Goal: Task Accomplishment & Management: Use online tool/utility

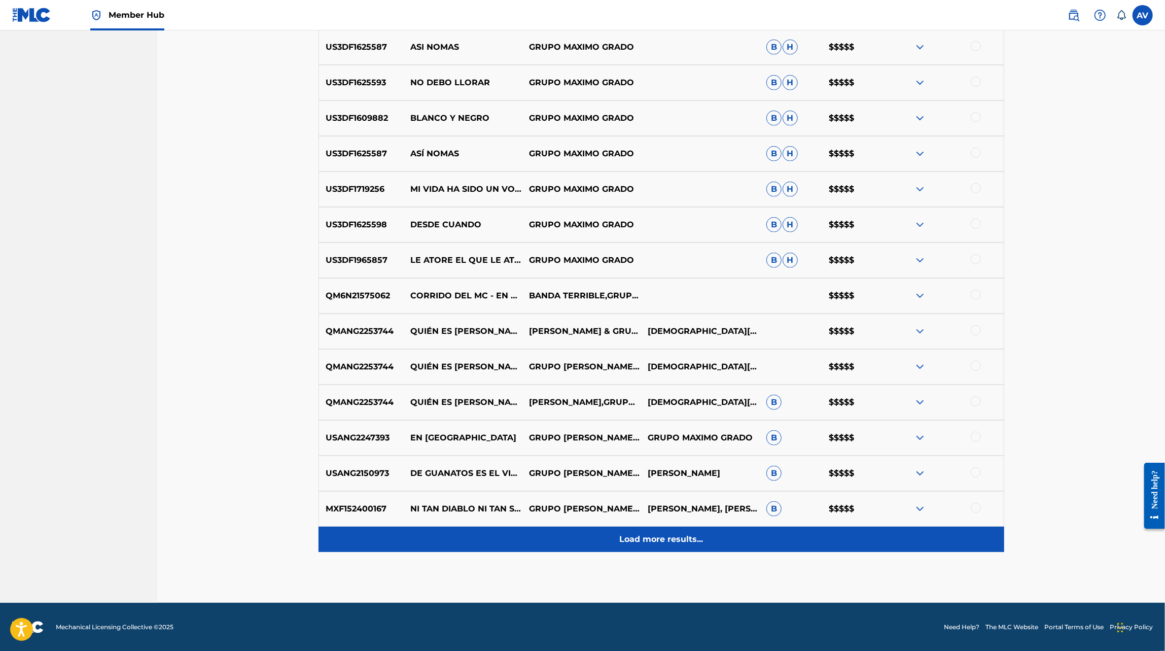
click at [680, 538] on p "Load more results..." at bounding box center [662, 539] width 84 height 12
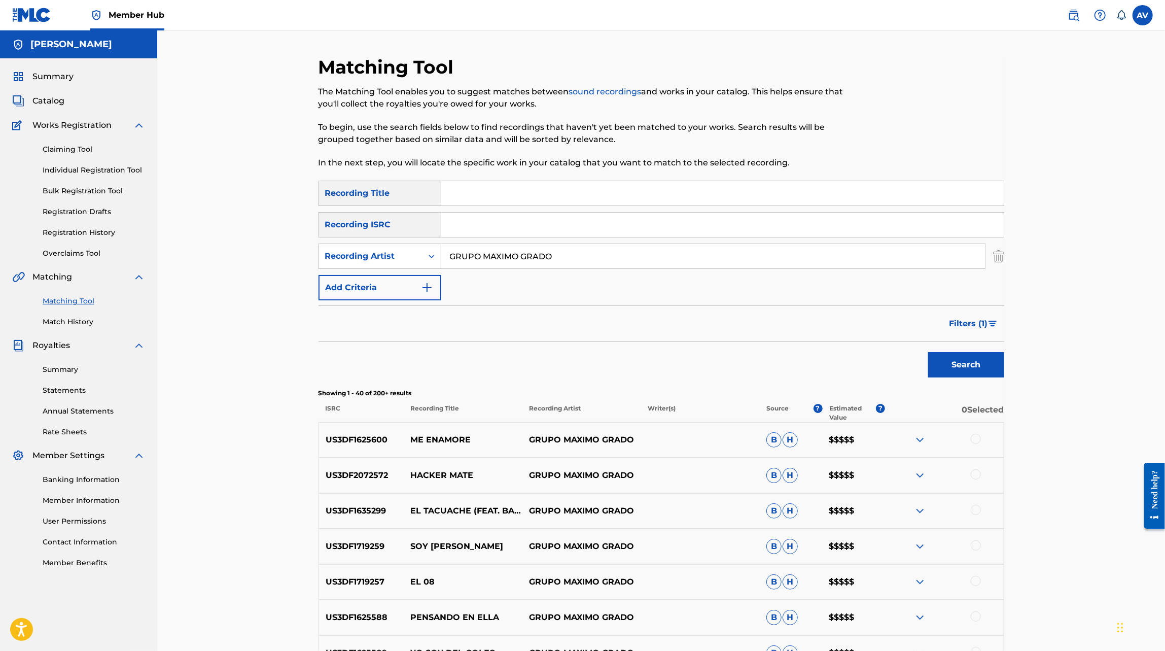
click at [500, 252] on input "GRUPO MAXIMO GRADO" at bounding box center [713, 256] width 544 height 24
click at [928, 352] on button "Search" at bounding box center [966, 364] width 76 height 25
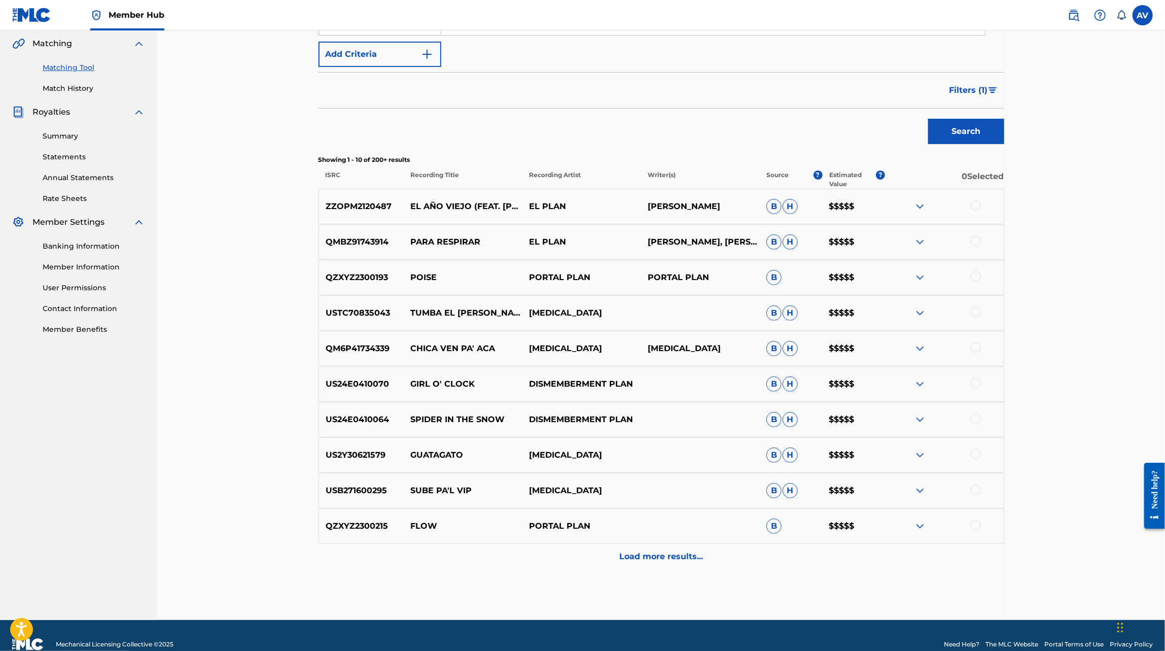
scroll to position [244, 0]
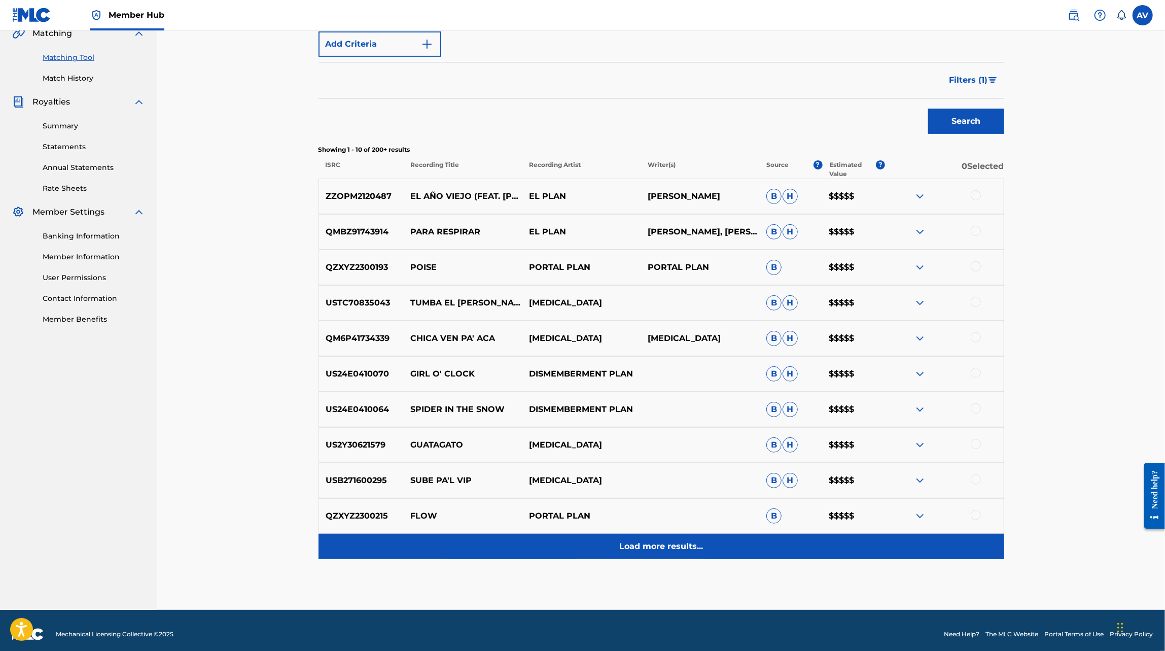
click at [665, 540] on p "Load more results..." at bounding box center [662, 546] width 84 height 12
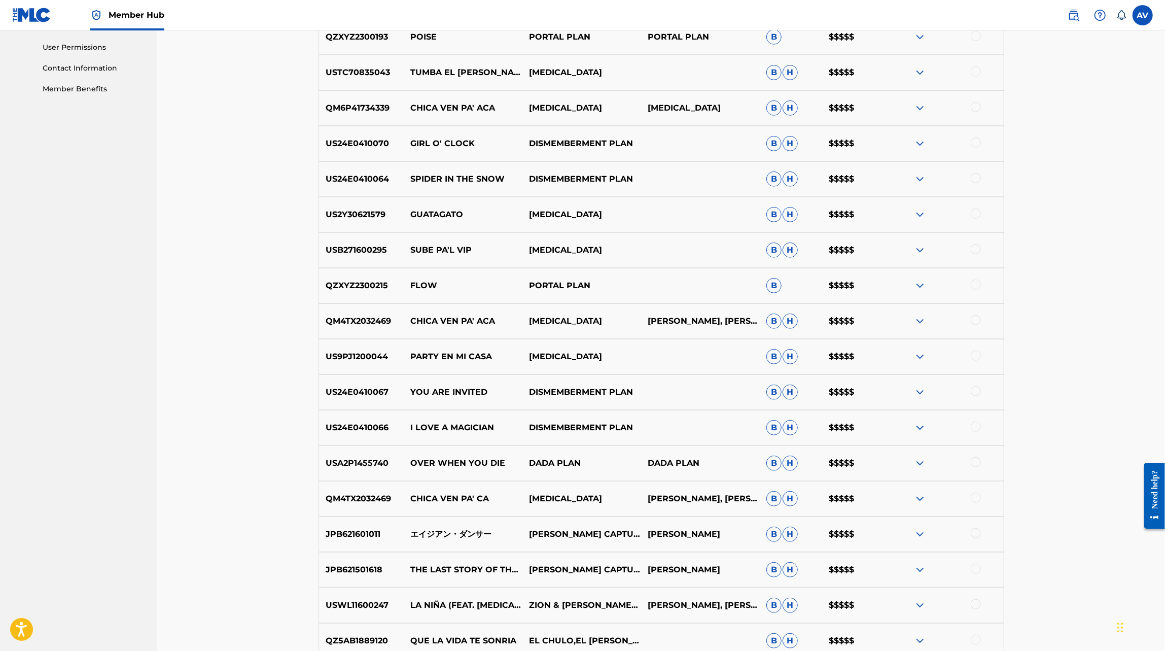
scroll to position [606, 0]
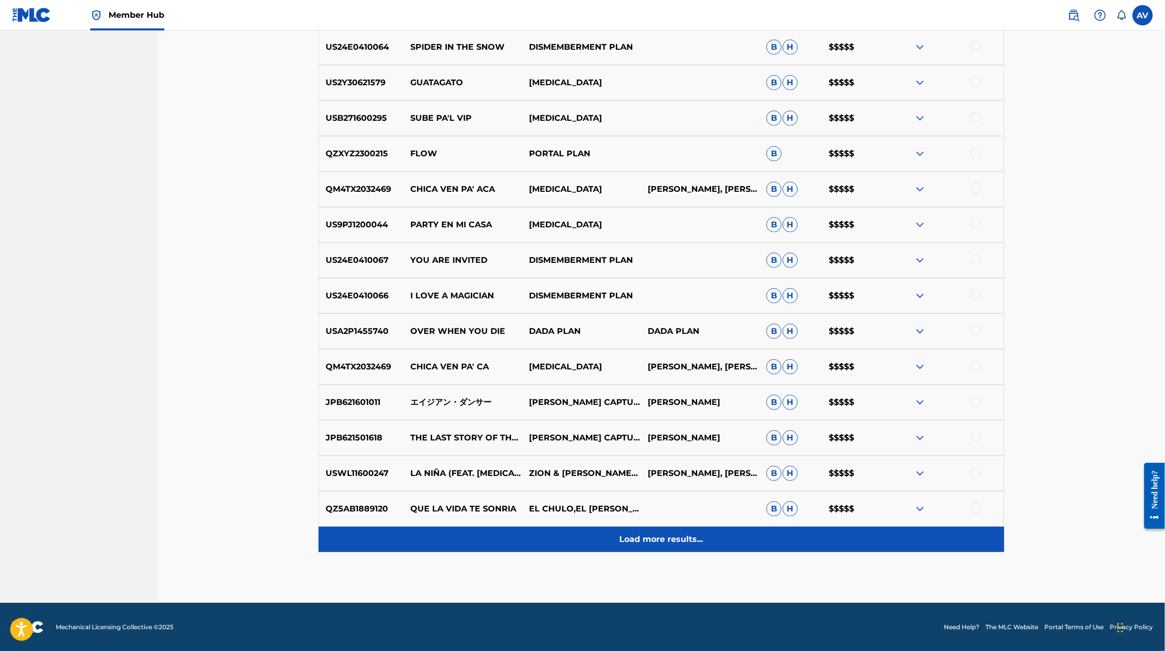
click at [657, 541] on p "Load more results..." at bounding box center [662, 539] width 84 height 12
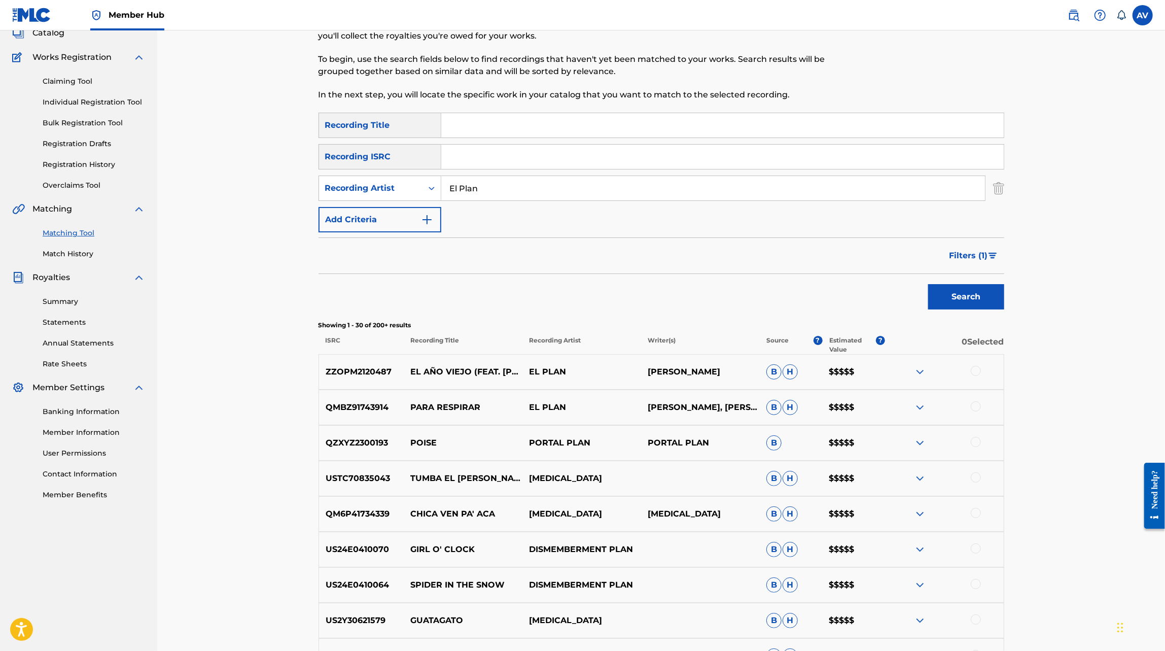
scroll to position [0, 0]
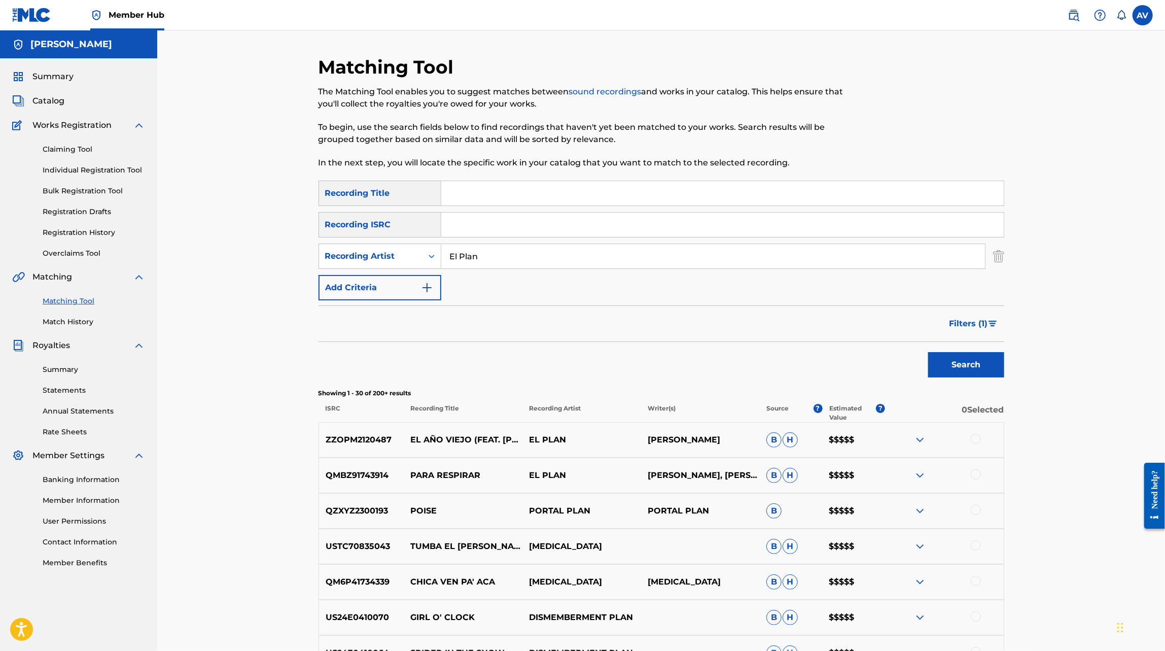
click at [468, 259] on input "El Plan" at bounding box center [713, 256] width 544 height 24
click at [928, 352] on button "Search" at bounding box center [966, 364] width 76 height 25
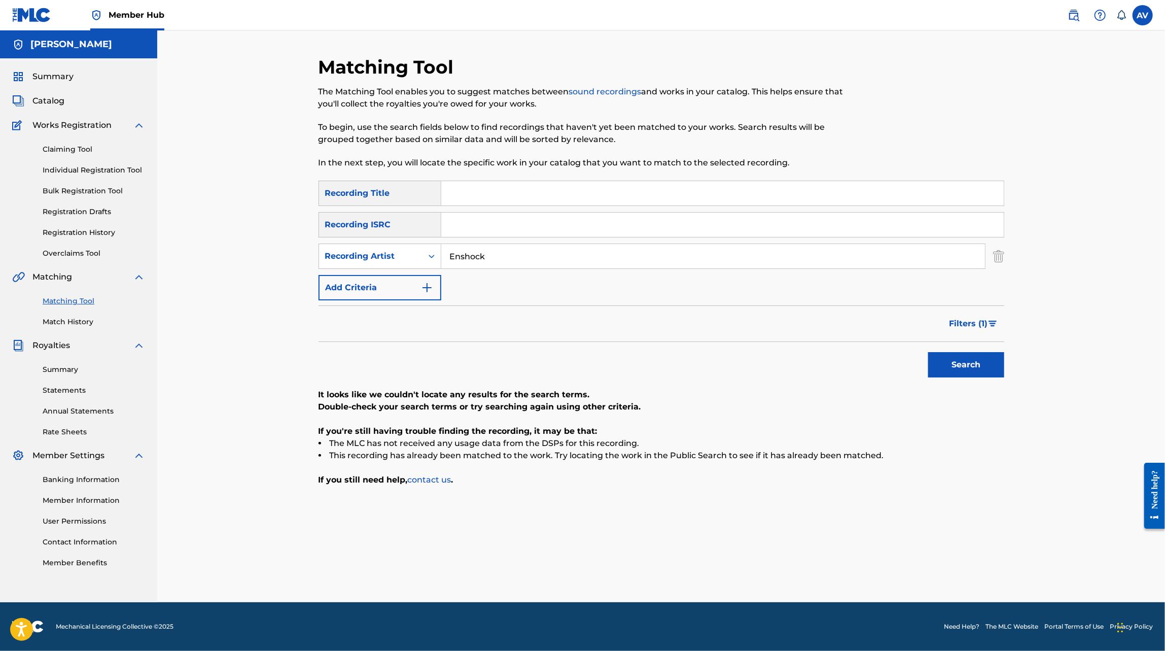
click at [473, 255] on input "Enshock" at bounding box center [713, 256] width 544 height 24
click at [928, 352] on button "Search" at bounding box center [966, 364] width 76 height 25
type input "Israel morales"
click at [928, 352] on button "Search" at bounding box center [966, 364] width 76 height 25
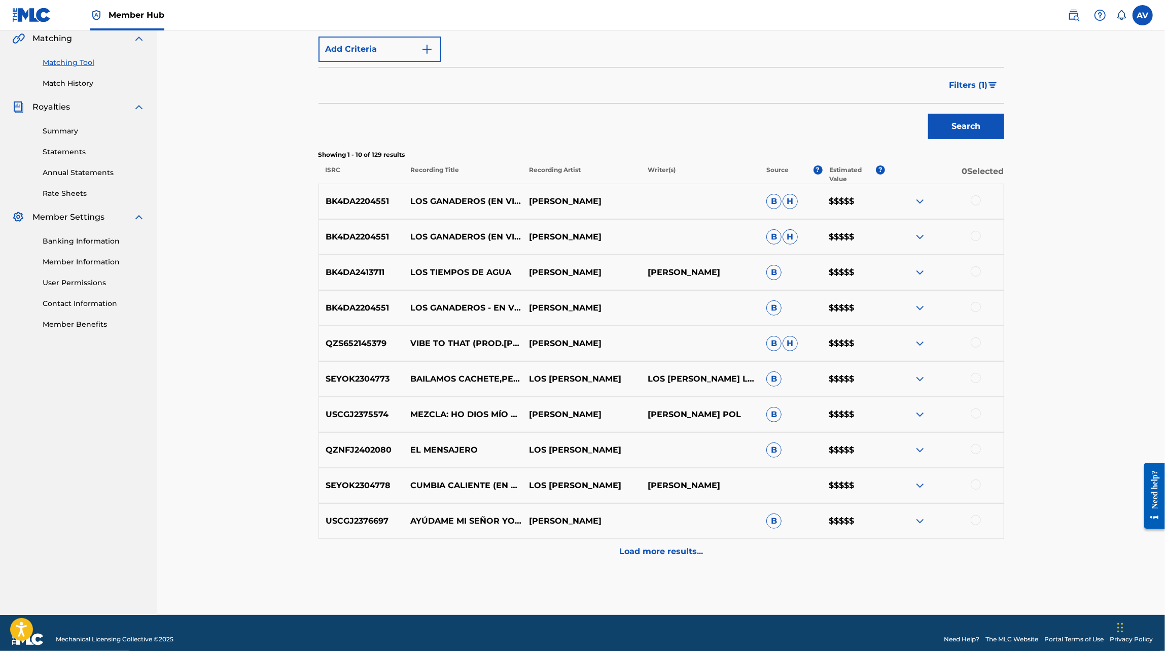
scroll to position [240, 0]
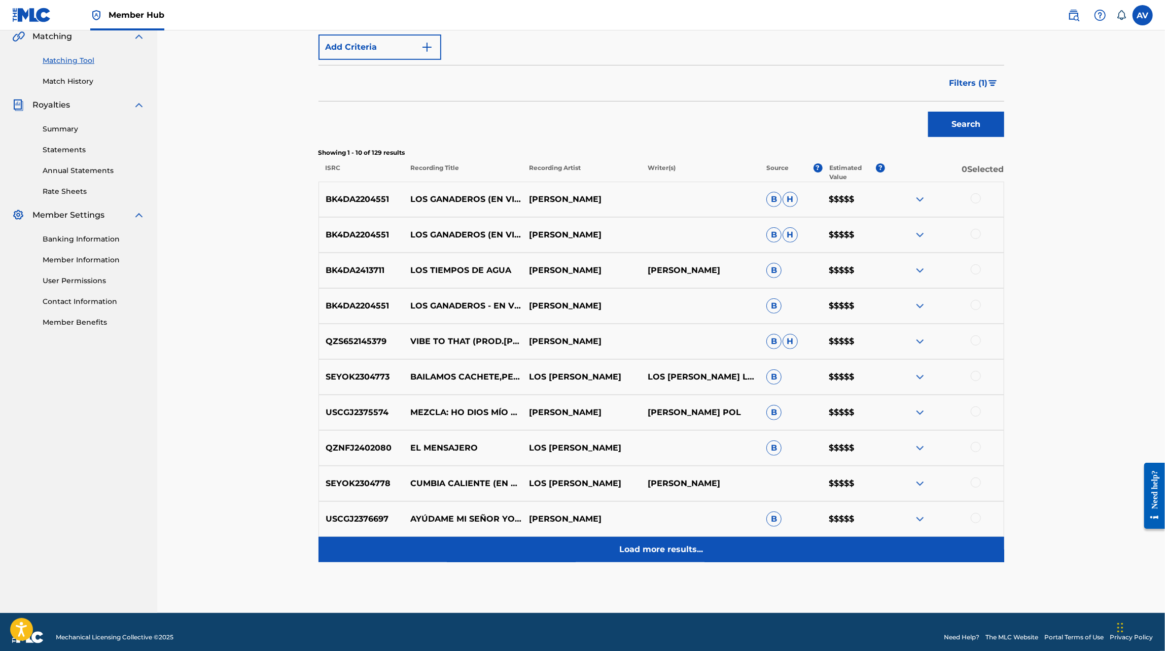
click at [636, 548] on p "Load more results..." at bounding box center [662, 549] width 84 height 12
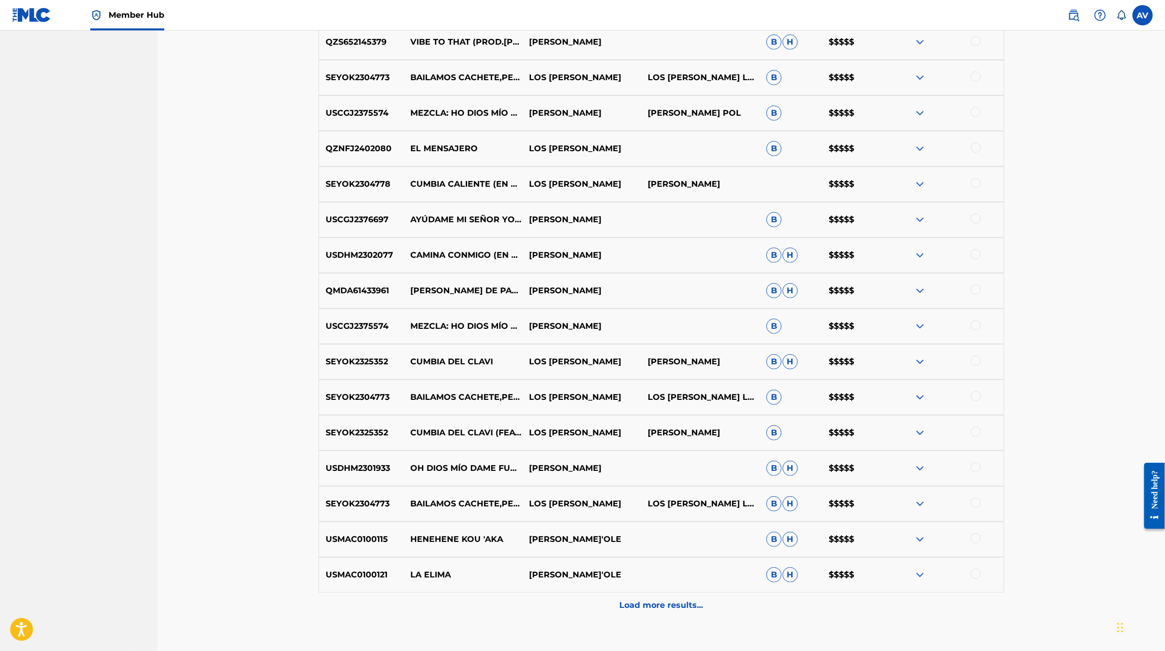
scroll to position [556, 0]
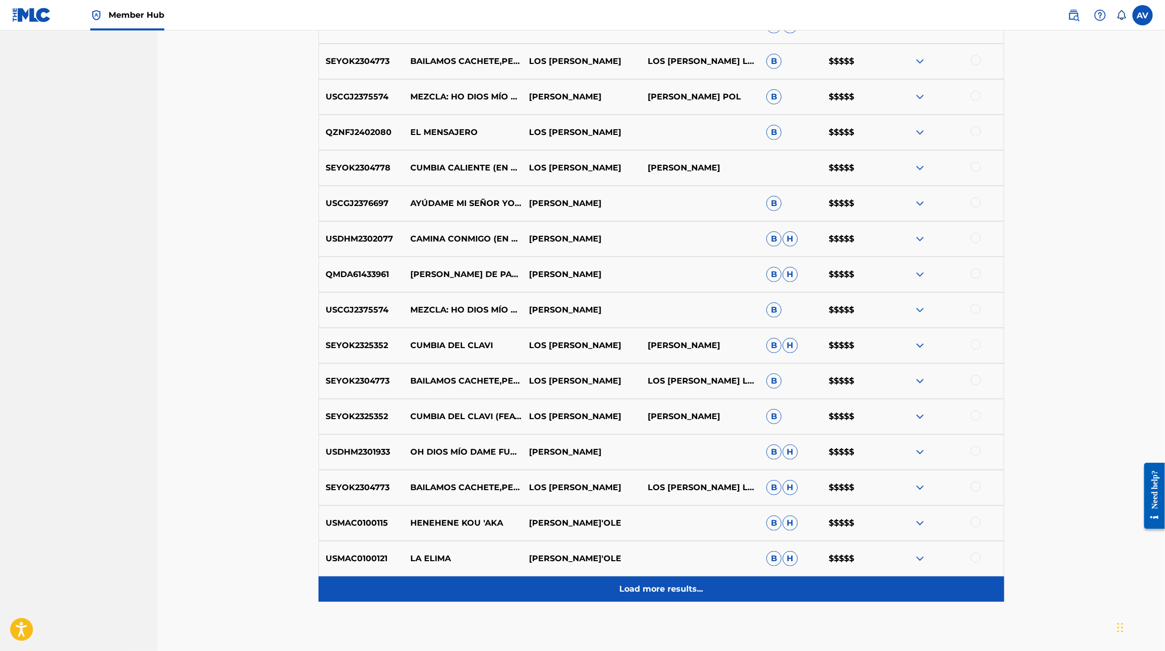
click at [645, 578] on div "Load more results..." at bounding box center [662, 588] width 686 height 25
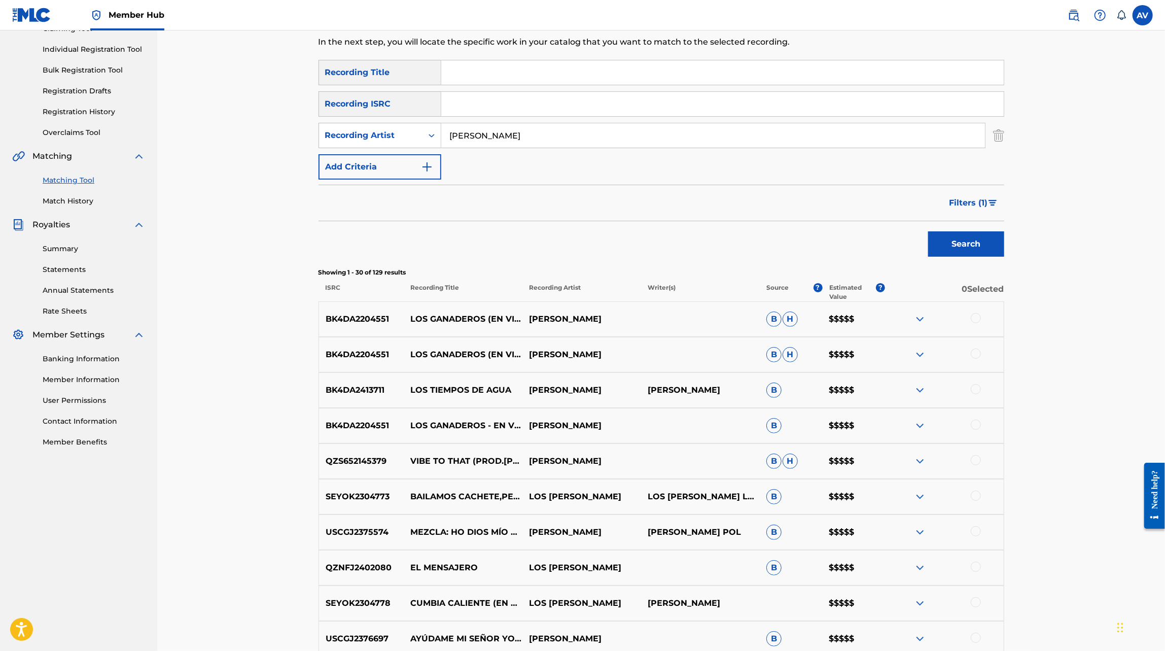
scroll to position [122, 0]
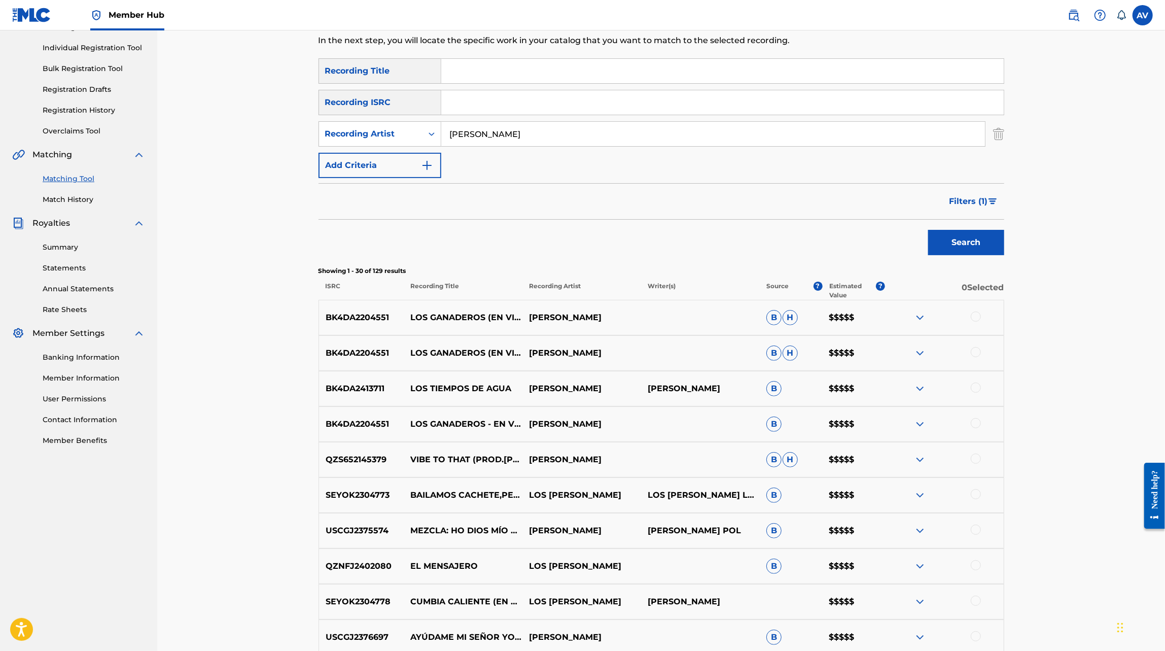
click at [921, 383] on img at bounding box center [920, 389] width 12 height 12
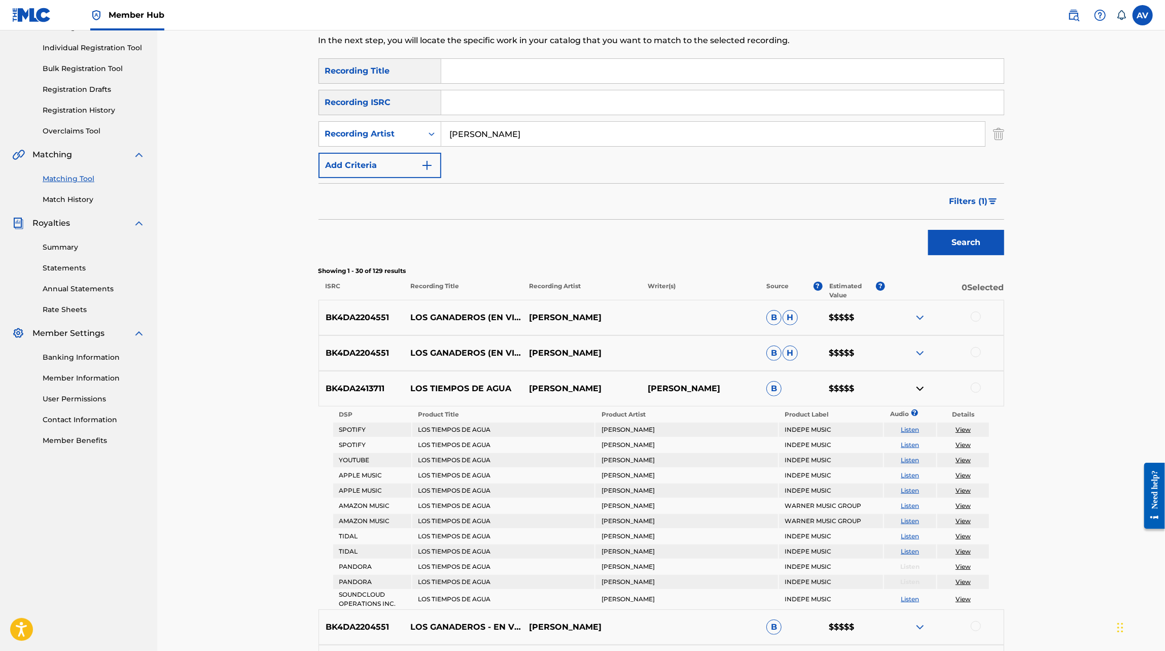
click at [924, 358] on img at bounding box center [920, 353] width 12 height 12
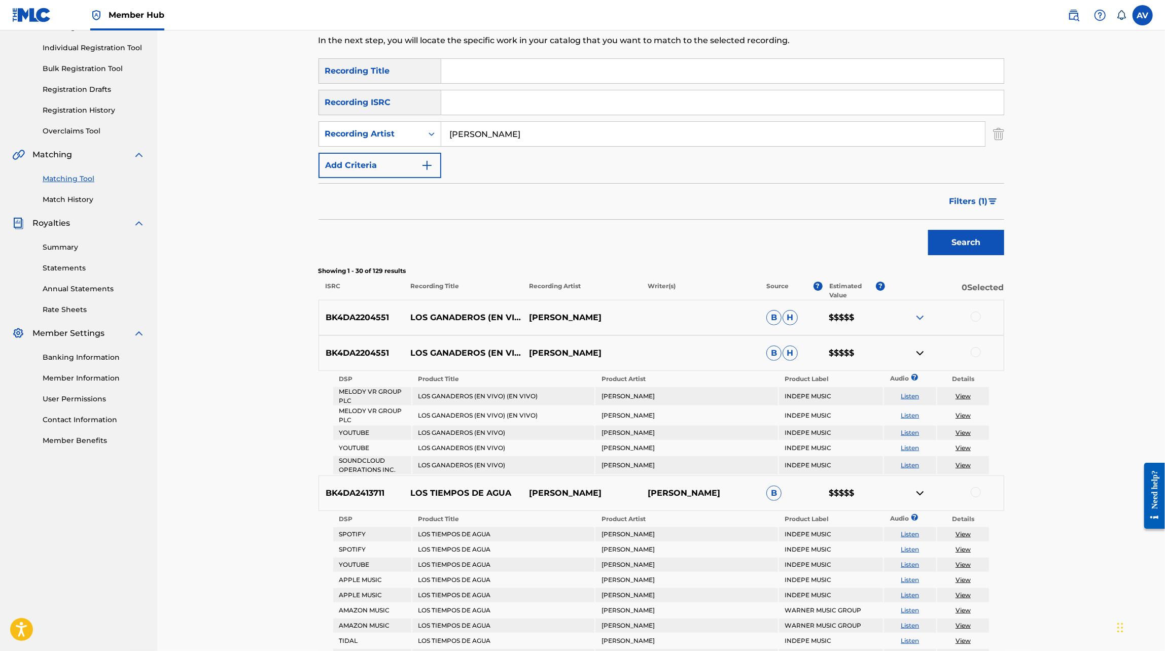
click at [915, 316] on img at bounding box center [920, 318] width 12 height 12
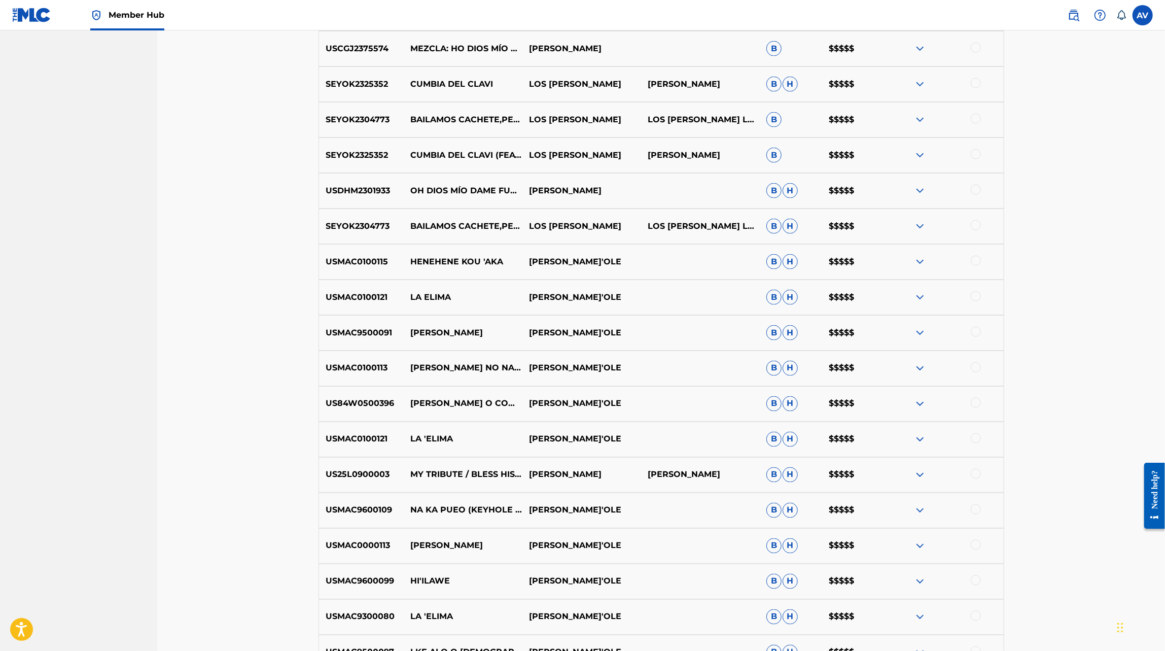
scroll to position [0, 0]
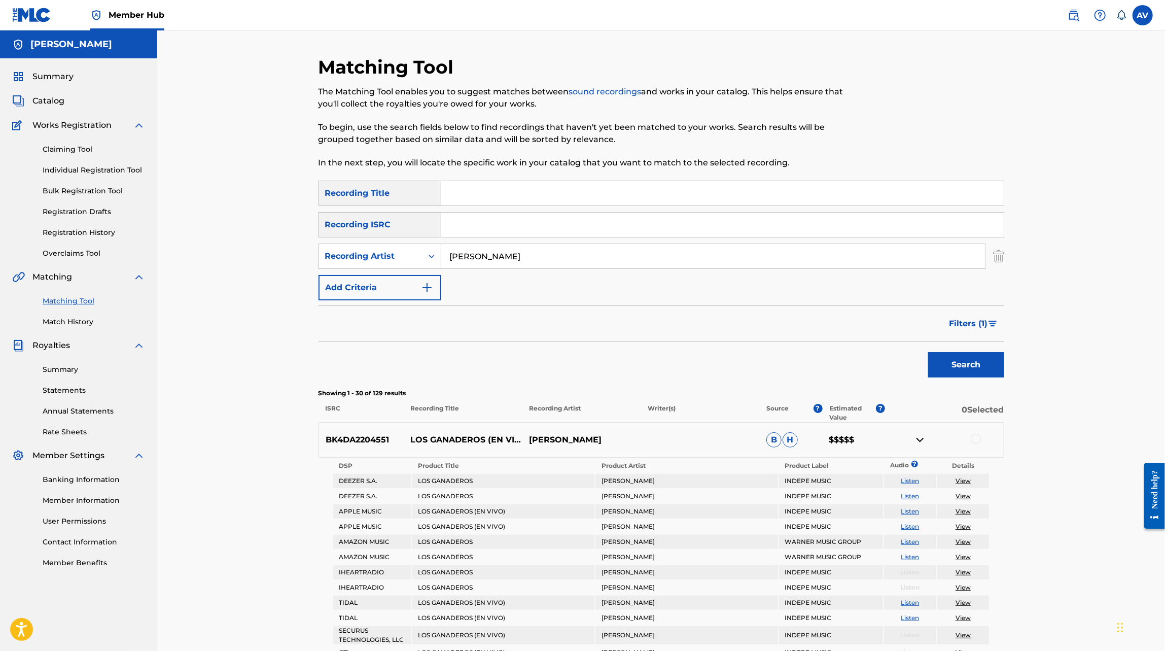
click at [358, 434] on p "BK4DA2204551" at bounding box center [361, 440] width 85 height 12
click at [353, 442] on p "BK4DA2204551" at bounding box center [361, 440] width 85 height 12
copy p "BK4DA2204551"
click at [466, 215] on input "Search Form" at bounding box center [722, 225] width 563 height 24
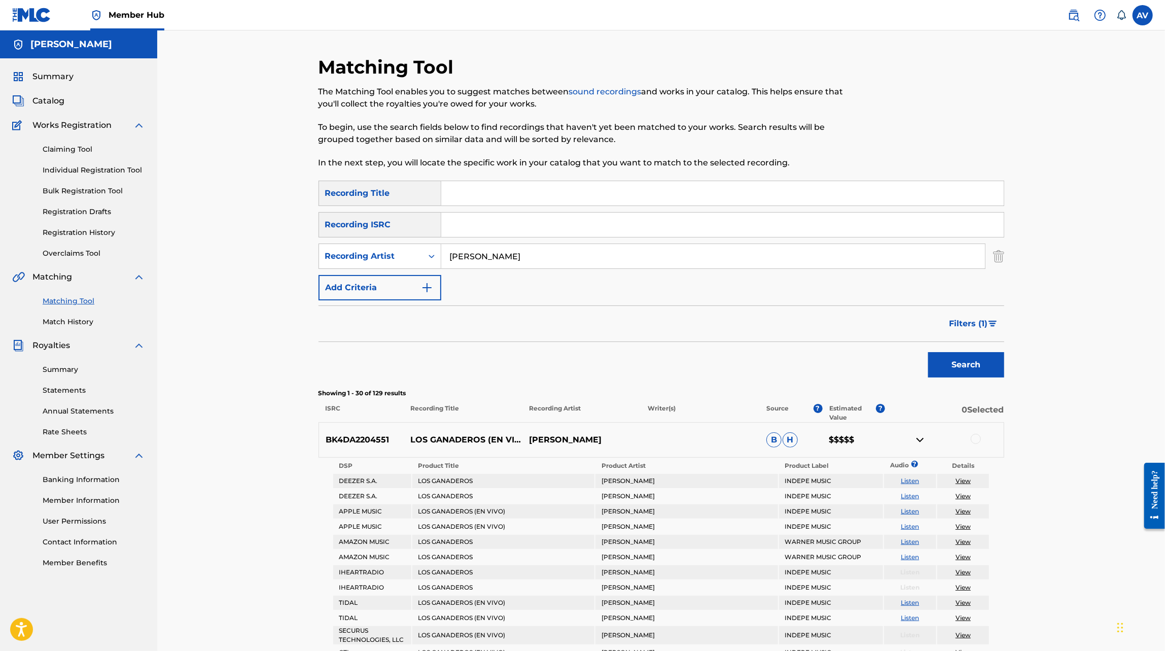
paste input "BK4DA2204551"
type input "BK4DA2204551"
click at [928, 352] on button "Search" at bounding box center [966, 364] width 76 height 25
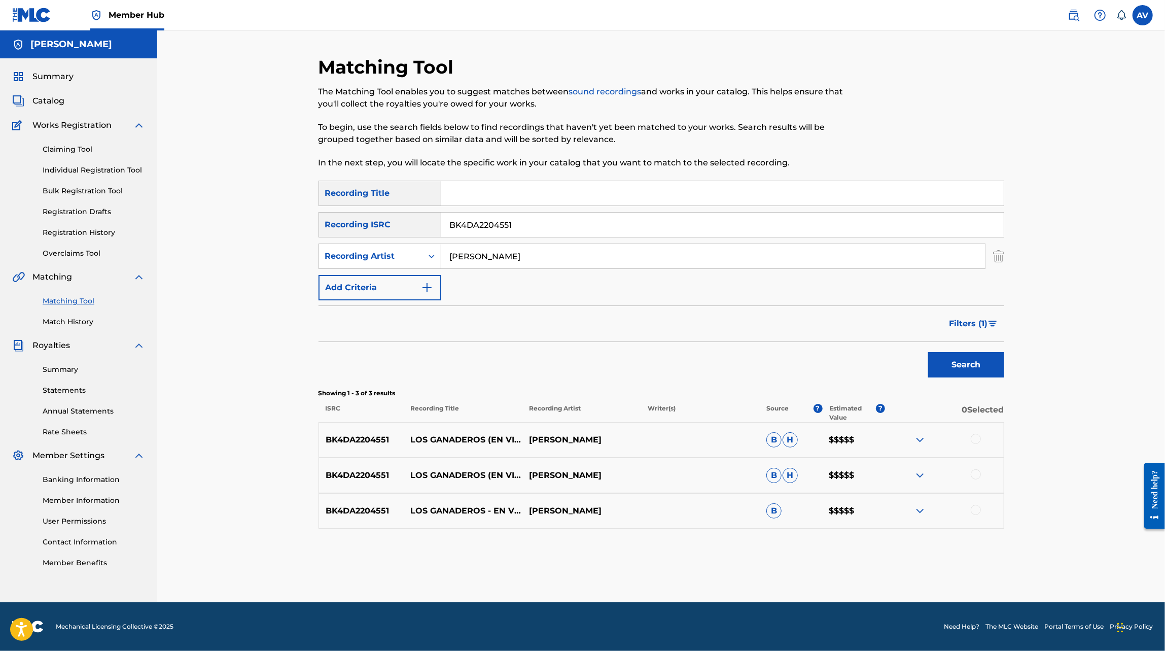
click at [915, 434] on img at bounding box center [920, 440] width 12 height 12
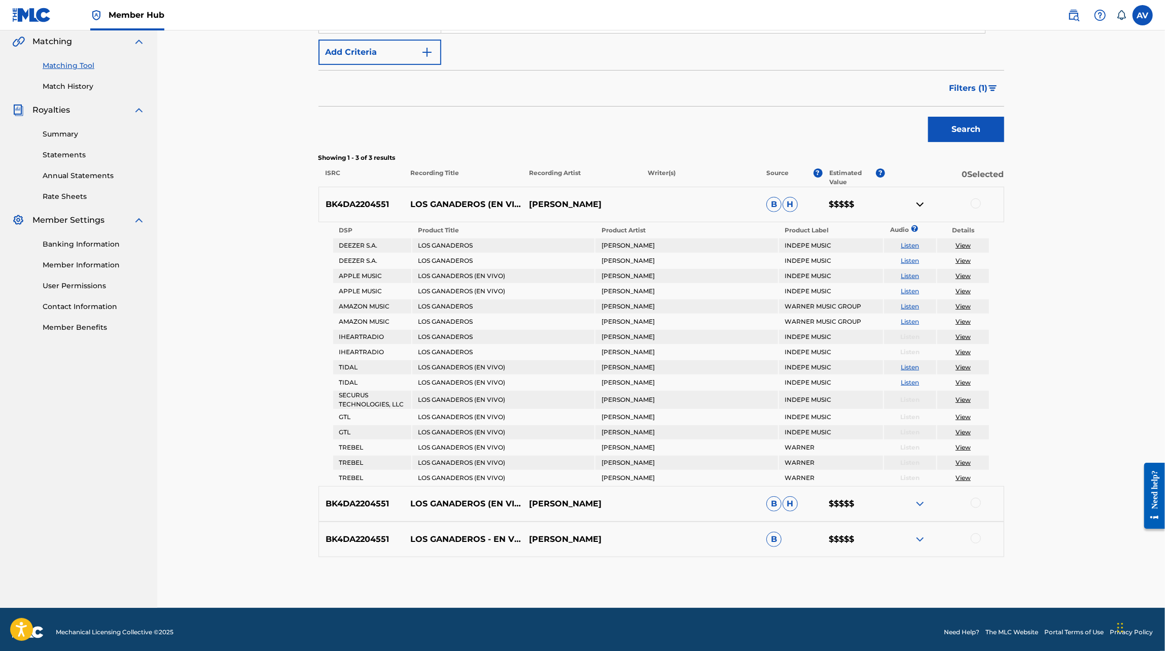
scroll to position [240, 0]
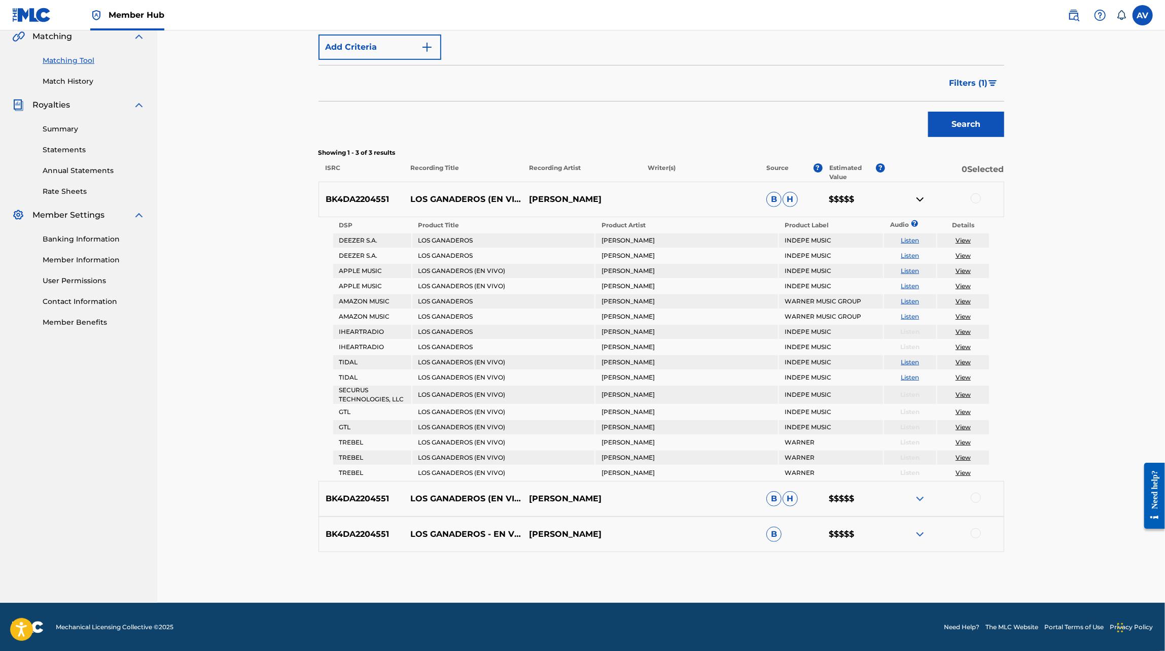
click at [921, 495] on img at bounding box center [920, 499] width 12 height 12
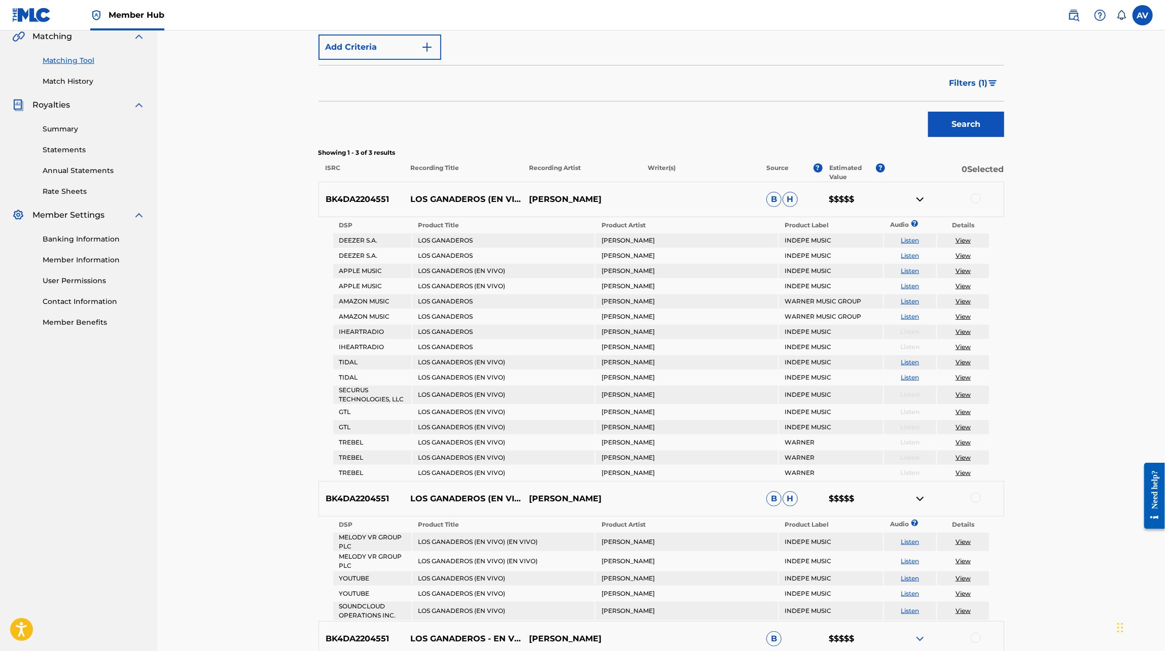
scroll to position [345, 0]
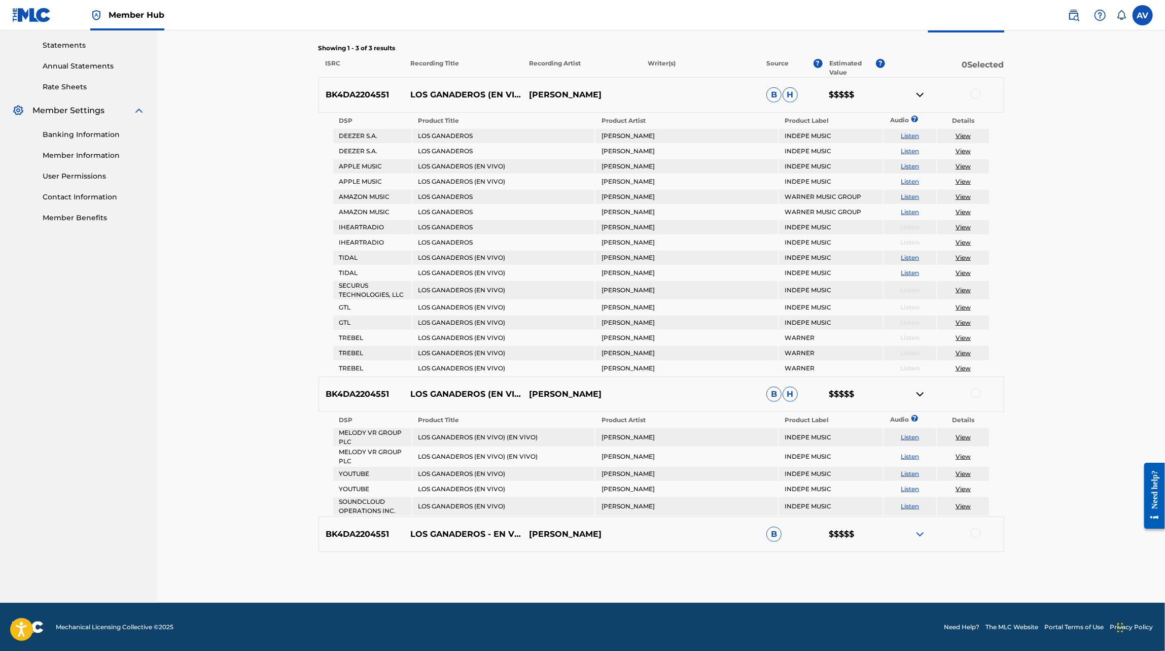
click at [921, 533] on img at bounding box center [920, 534] width 12 height 12
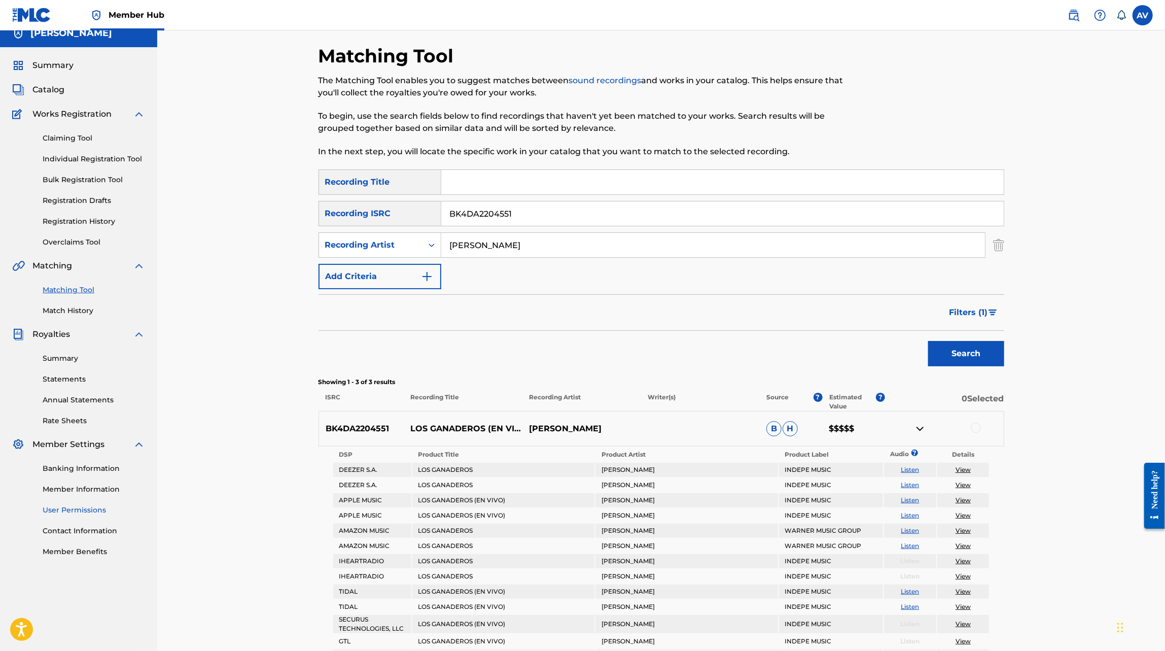
scroll to position [10, 0]
click at [86, 250] on div "Summary Catalog Works Registration Claiming Tool Individual Registration Tool B…" at bounding box center [78, 309] width 157 height 522
click at [86, 249] on div "Summary Catalog Works Registration Claiming Tool Individual Registration Tool B…" at bounding box center [78, 309] width 157 height 522
click at [84, 246] on link "Overclaims Tool" at bounding box center [94, 243] width 102 height 11
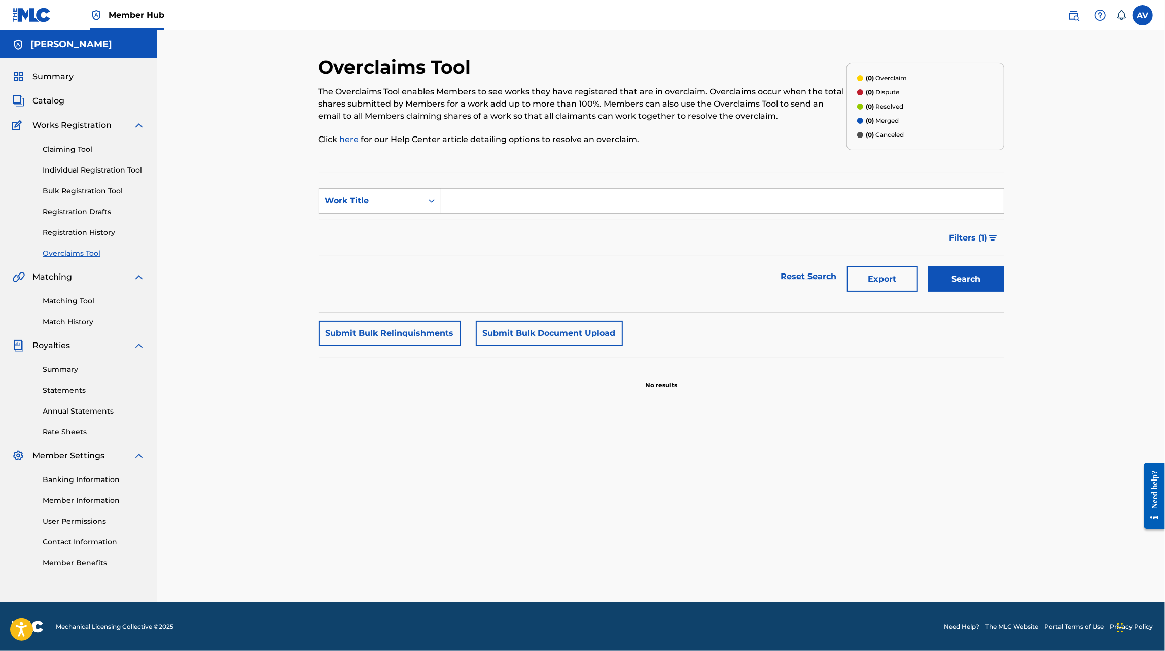
click at [90, 156] on div "Claiming Tool Individual Registration Tool Bulk Registration Tool Registration …" at bounding box center [78, 194] width 133 height 127
click at [87, 153] on link "Claiming Tool" at bounding box center [94, 149] width 102 height 11
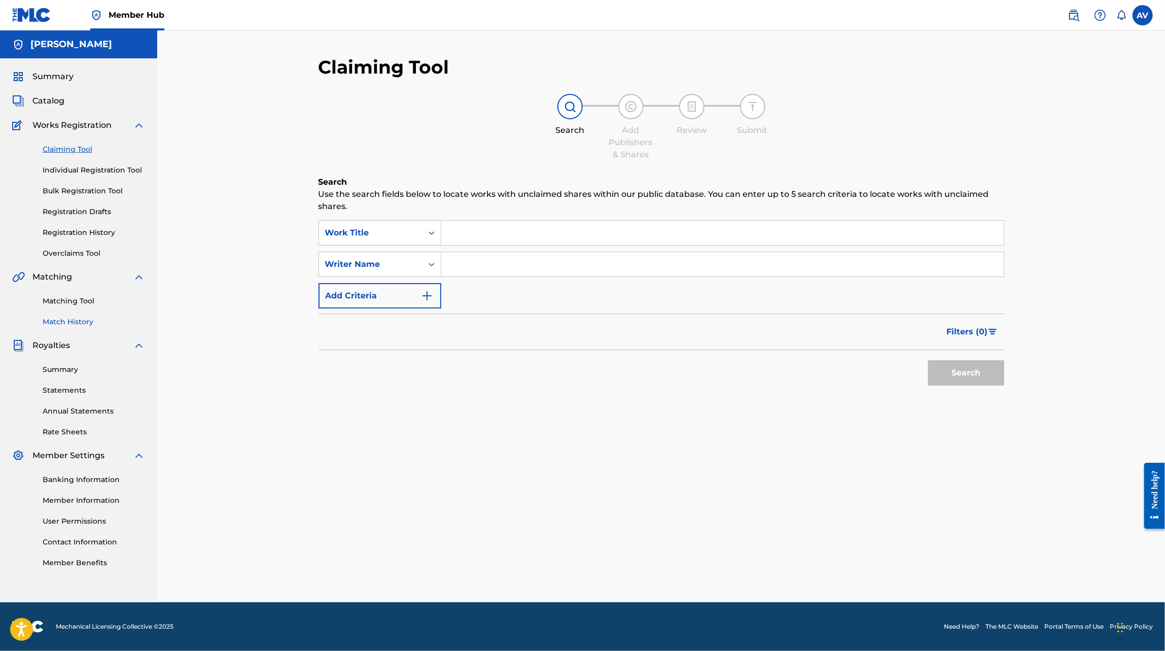
click at [75, 323] on link "Match History" at bounding box center [94, 322] width 102 height 11
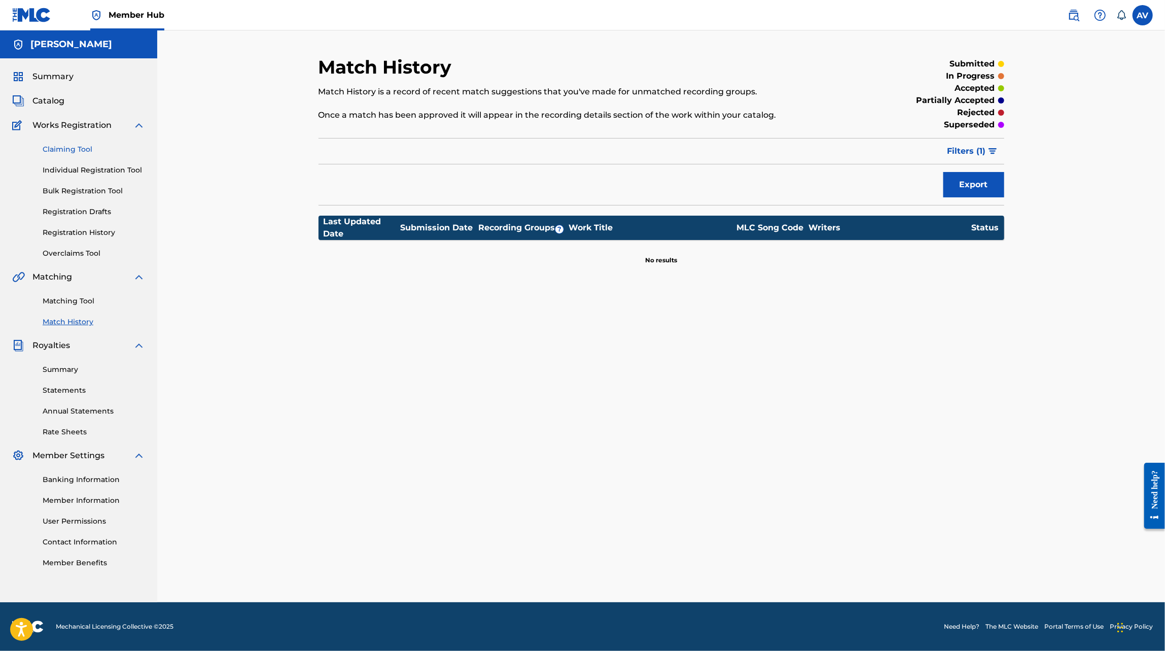
click at [73, 149] on link "Claiming Tool" at bounding box center [94, 149] width 102 height 11
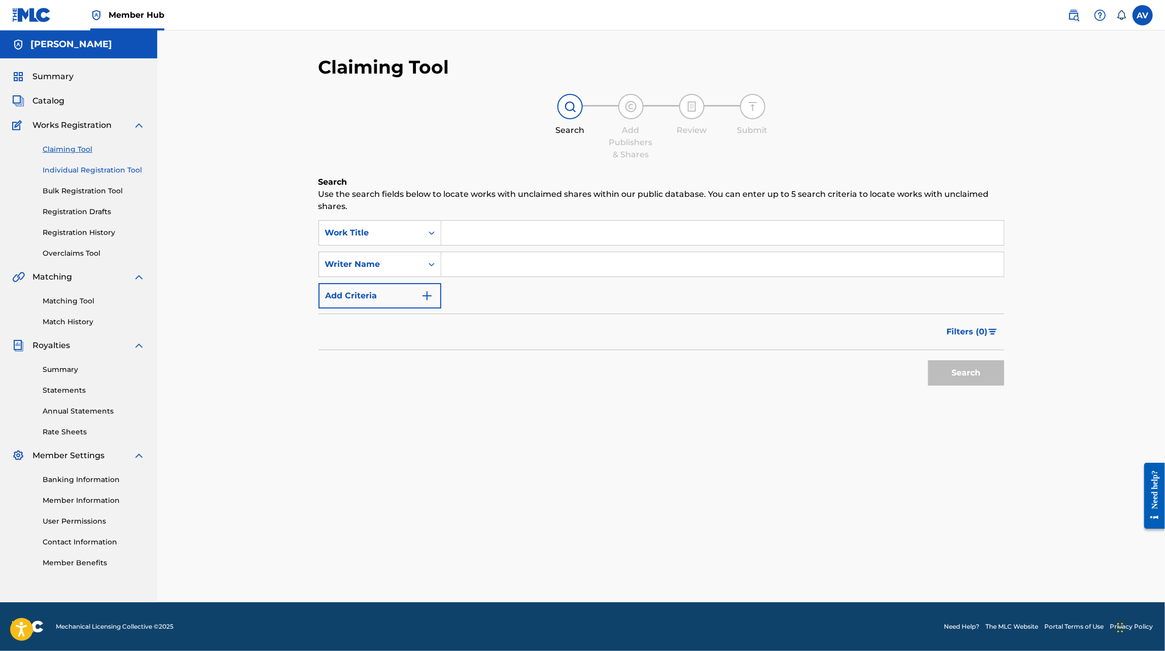
click at [74, 174] on link "Individual Registration Tool" at bounding box center [94, 170] width 102 height 11
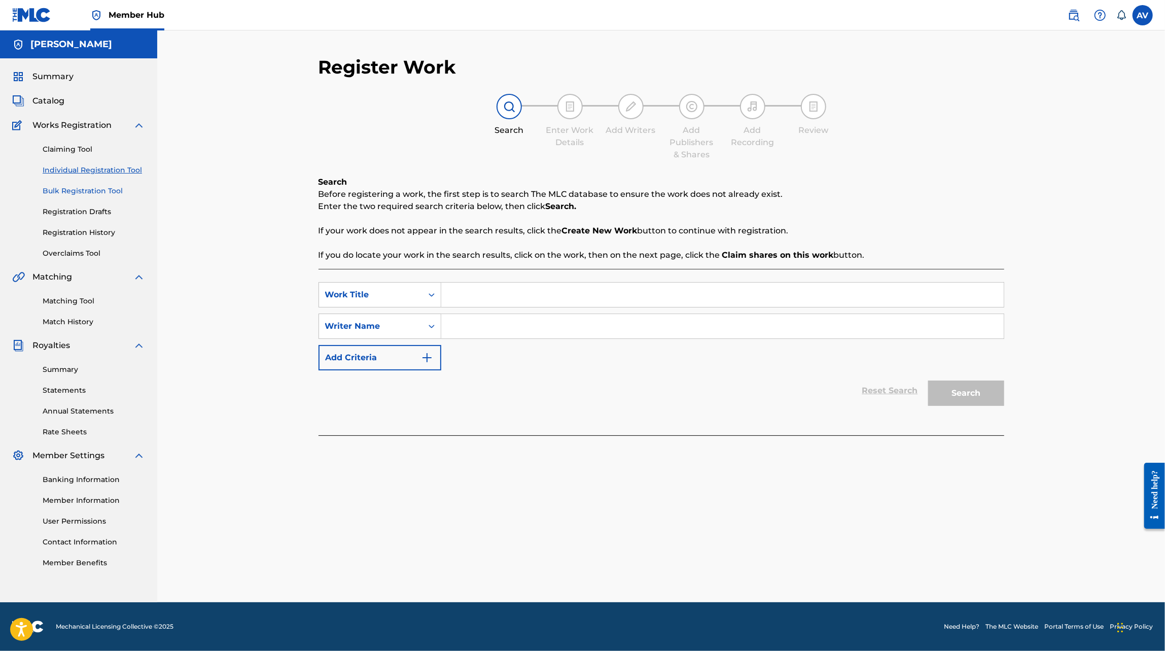
click at [67, 189] on link "Bulk Registration Tool" at bounding box center [94, 191] width 102 height 11
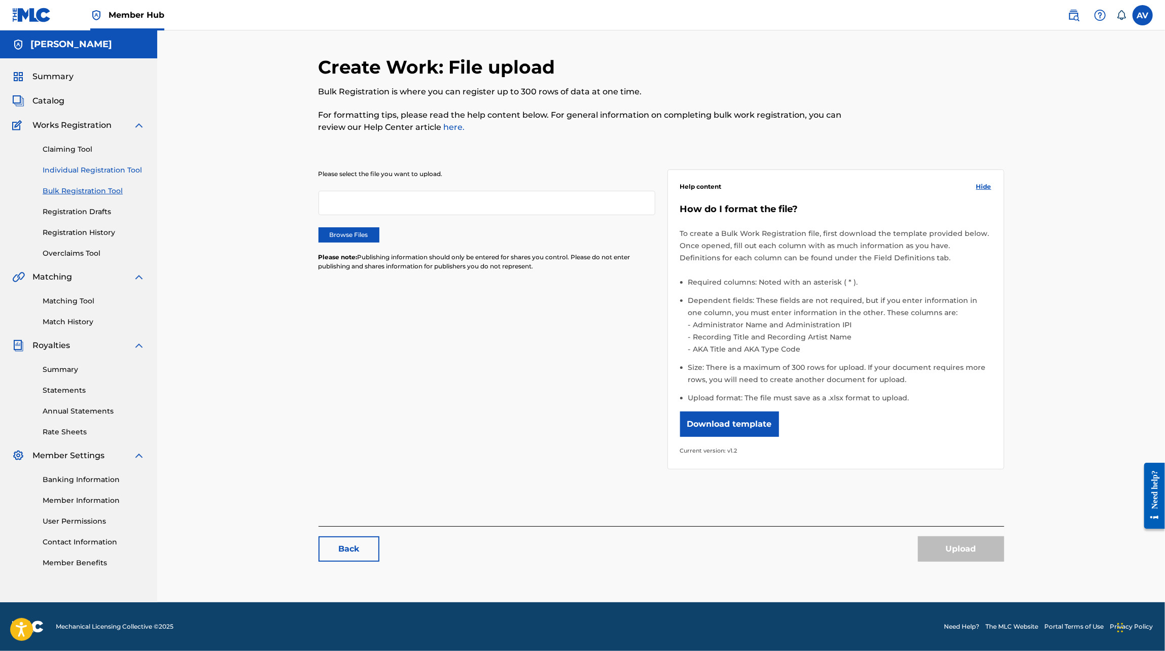
click at [79, 168] on link "Individual Registration Tool" at bounding box center [94, 170] width 102 height 11
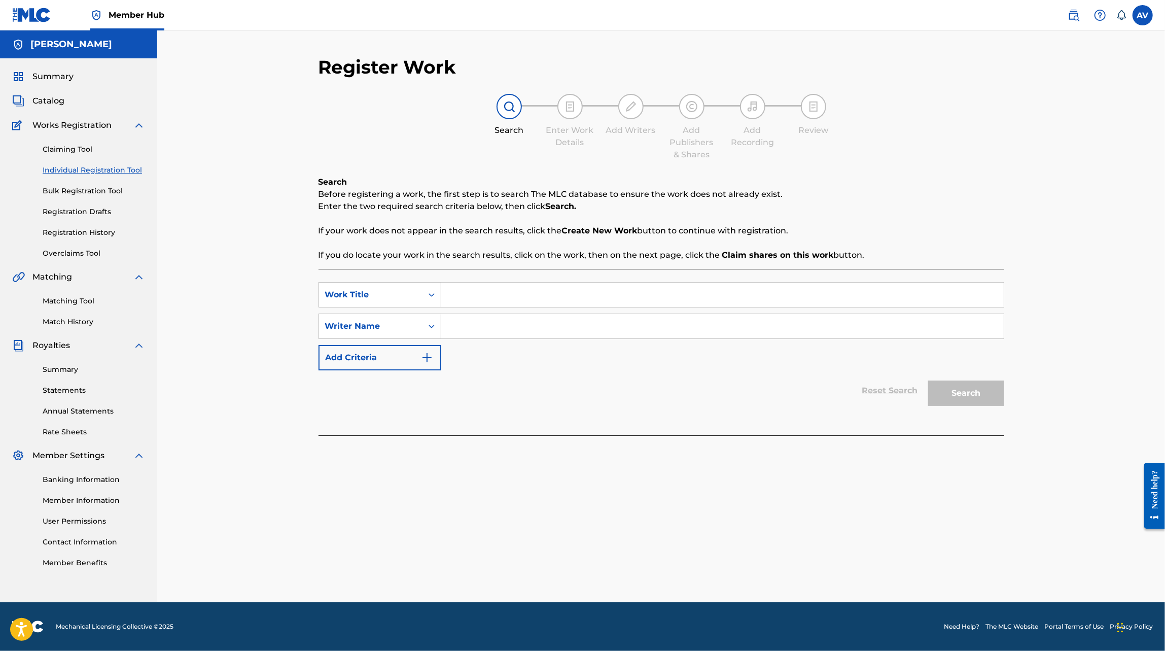
click at [75, 159] on div "Claiming Tool Individual Registration Tool Bulk Registration Tool Registration …" at bounding box center [78, 194] width 133 height 127
click at [75, 152] on link "Claiming Tool" at bounding box center [94, 149] width 102 height 11
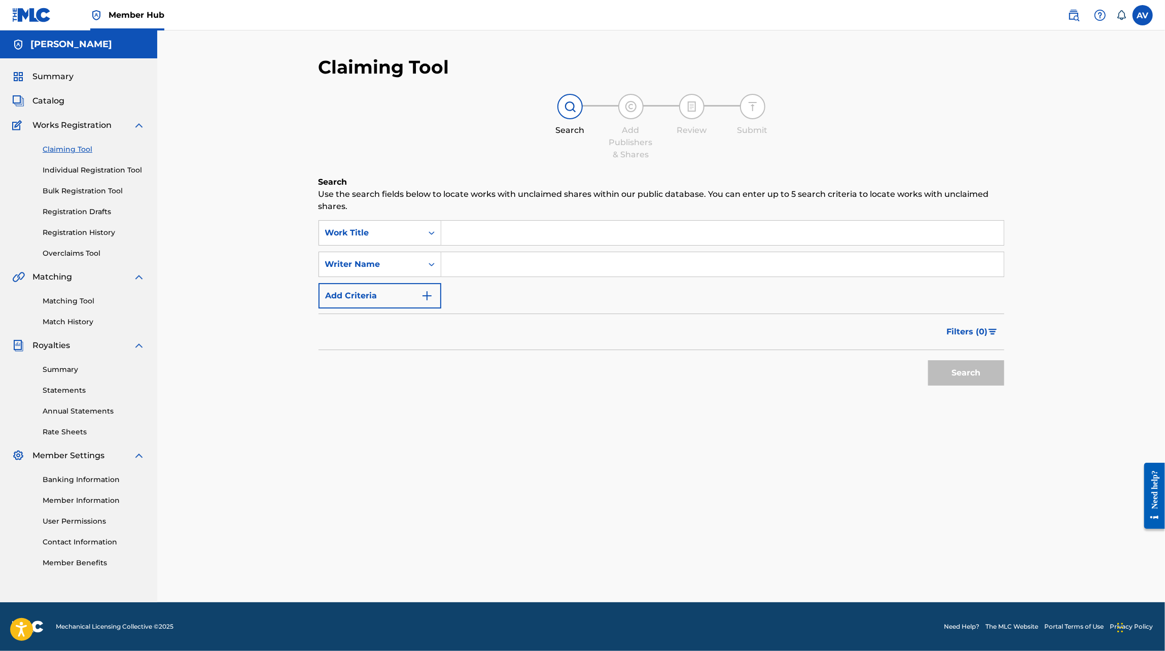
click at [489, 231] on input "Search Form" at bounding box center [722, 233] width 563 height 24
type input "el h"
type input "e"
type input "ni tan diablo ni tan santo"
click at [928, 360] on button "Search" at bounding box center [966, 372] width 76 height 25
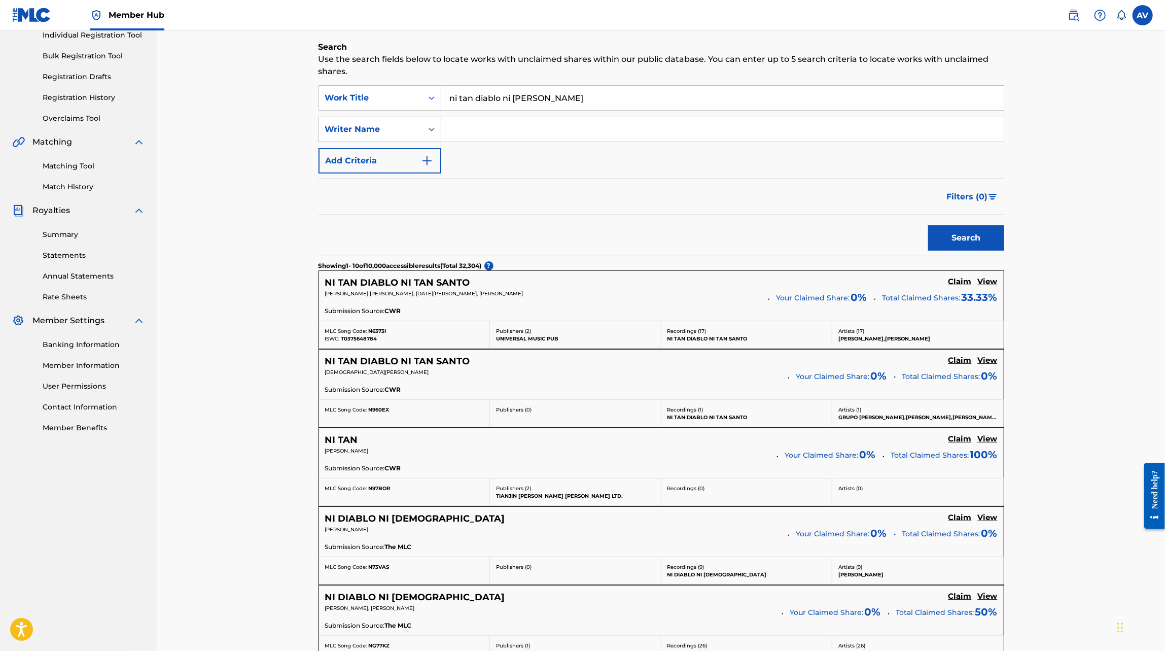
scroll to position [171, 0]
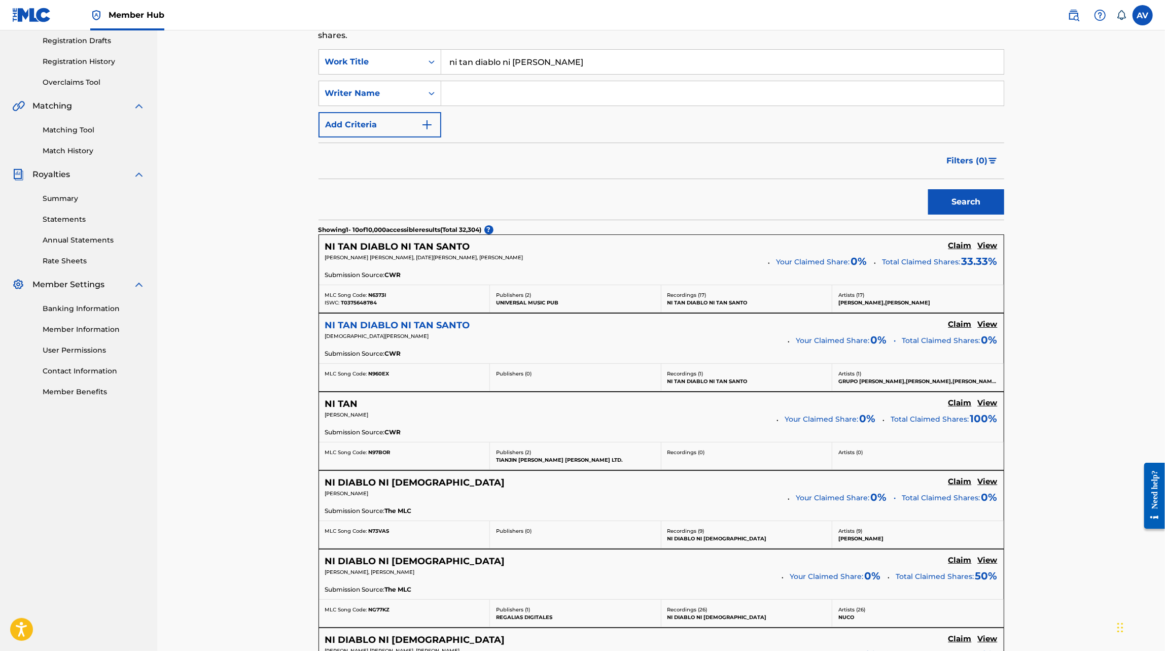
click at [367, 323] on h5 "NI TAN DIABLO NI TAN SANTO" at bounding box center [397, 326] width 145 height 12
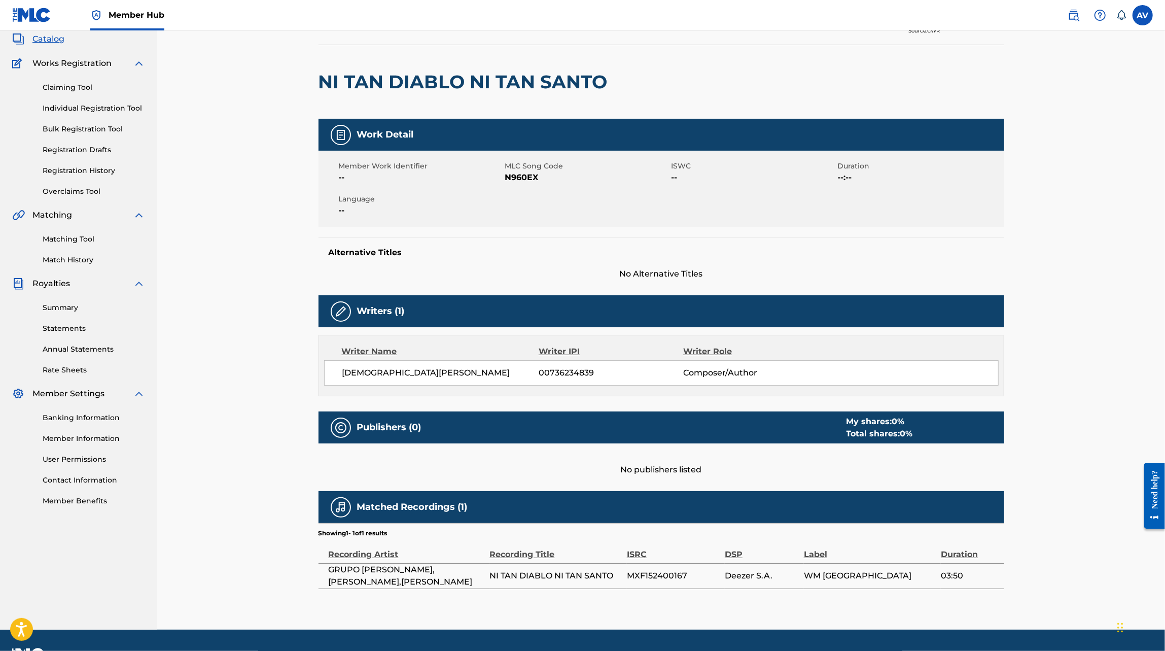
scroll to position [53, 0]
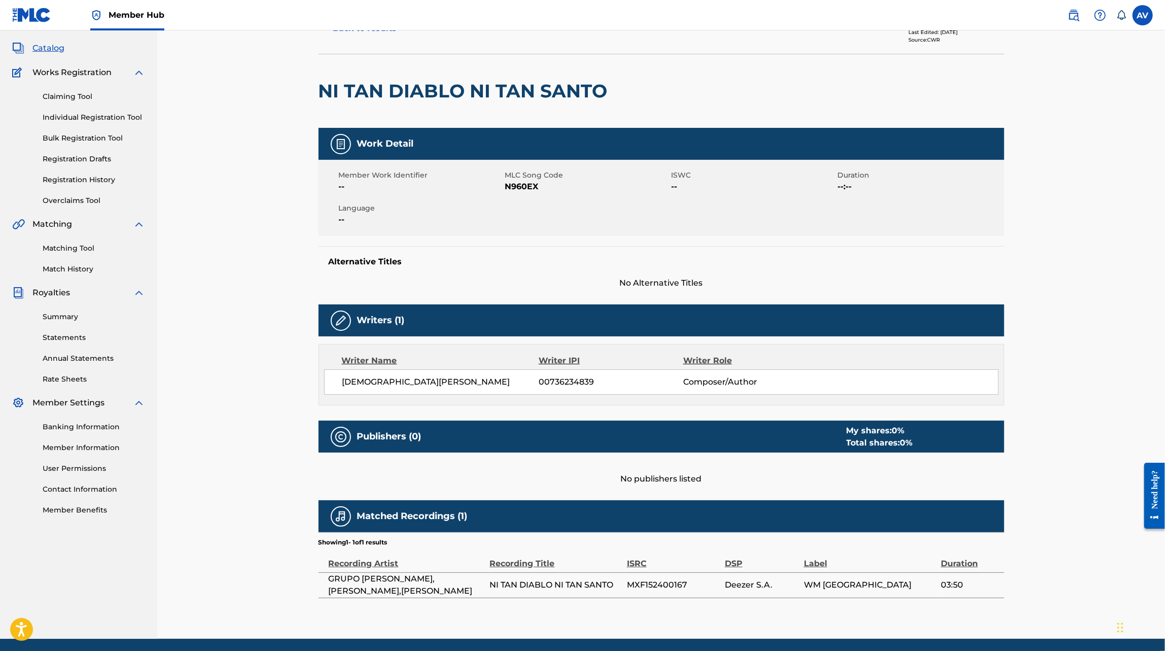
click at [641, 583] on span "MXF152400167" at bounding box center [673, 585] width 93 height 12
copy span "MXF152400167"
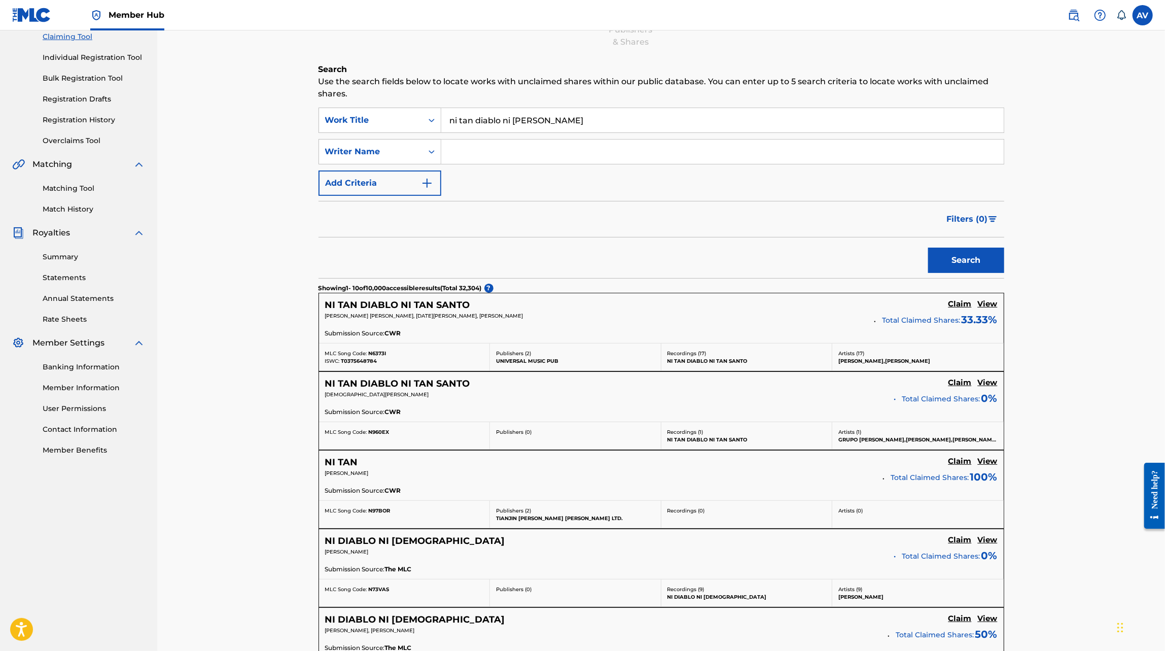
scroll to position [102, 0]
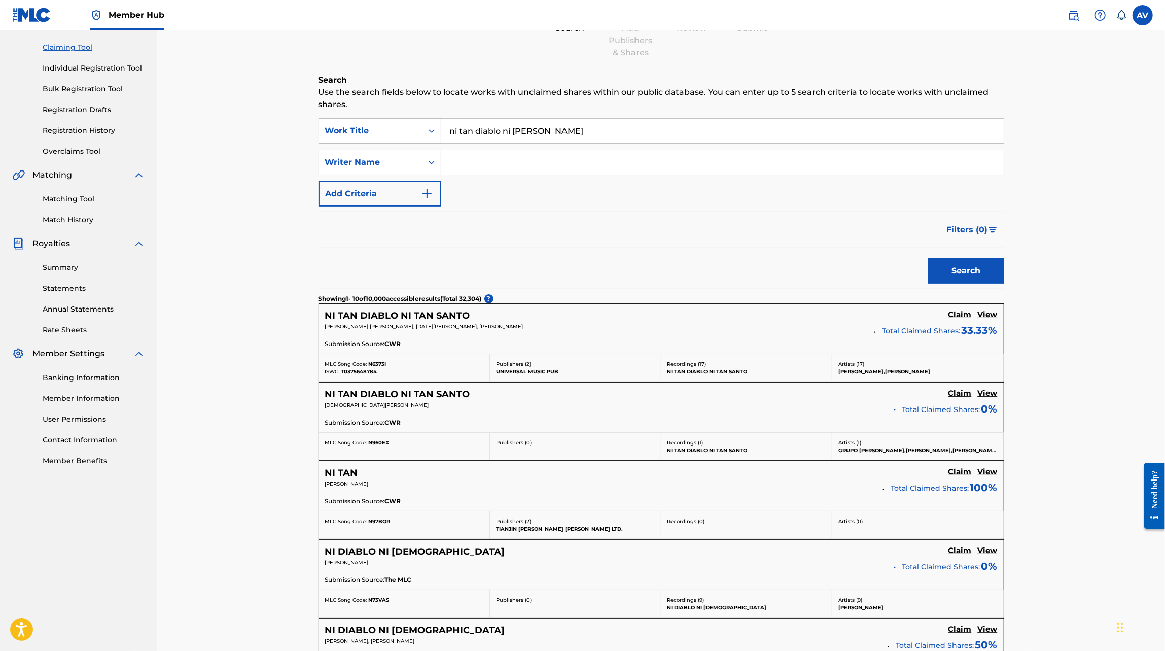
click at [494, 137] on input "ni tan diablo ni tan santo" at bounding box center [722, 131] width 563 height 24
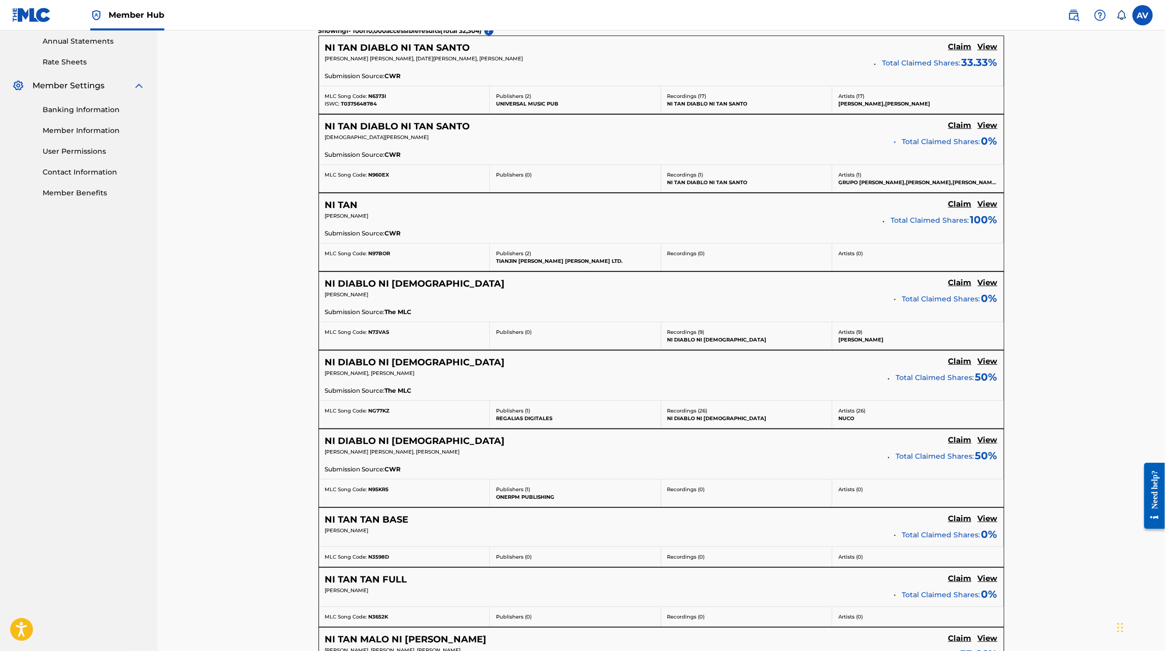
scroll to position [0, 0]
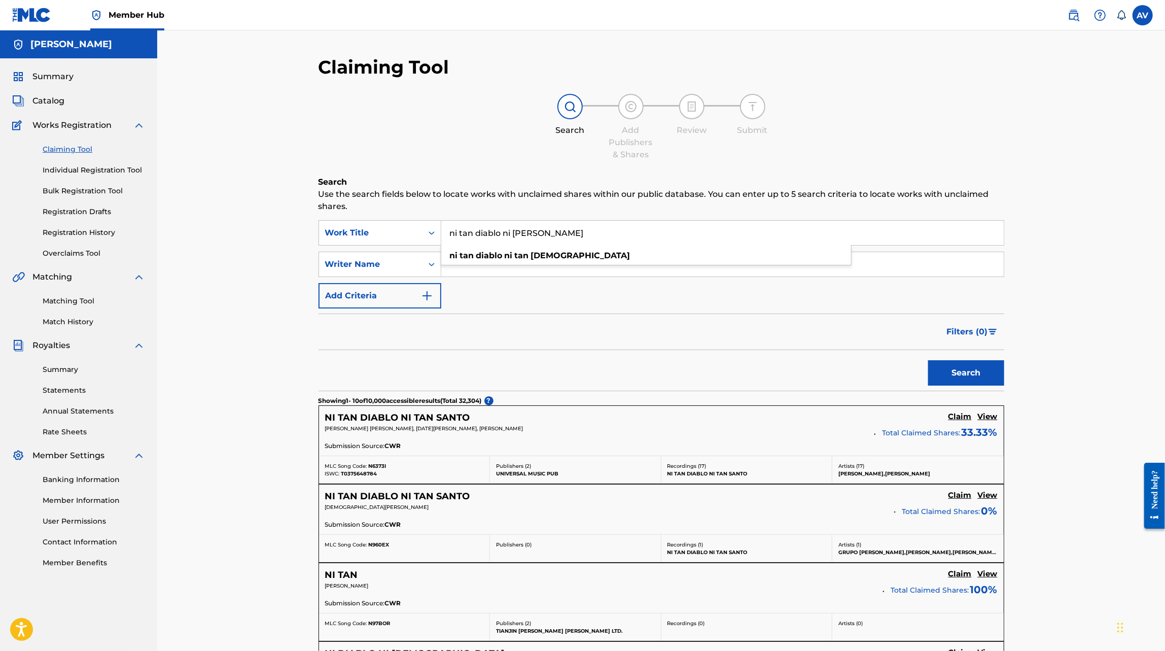
click at [494, 234] on input "ni tan diablo ni tan santo" at bounding box center [722, 233] width 563 height 24
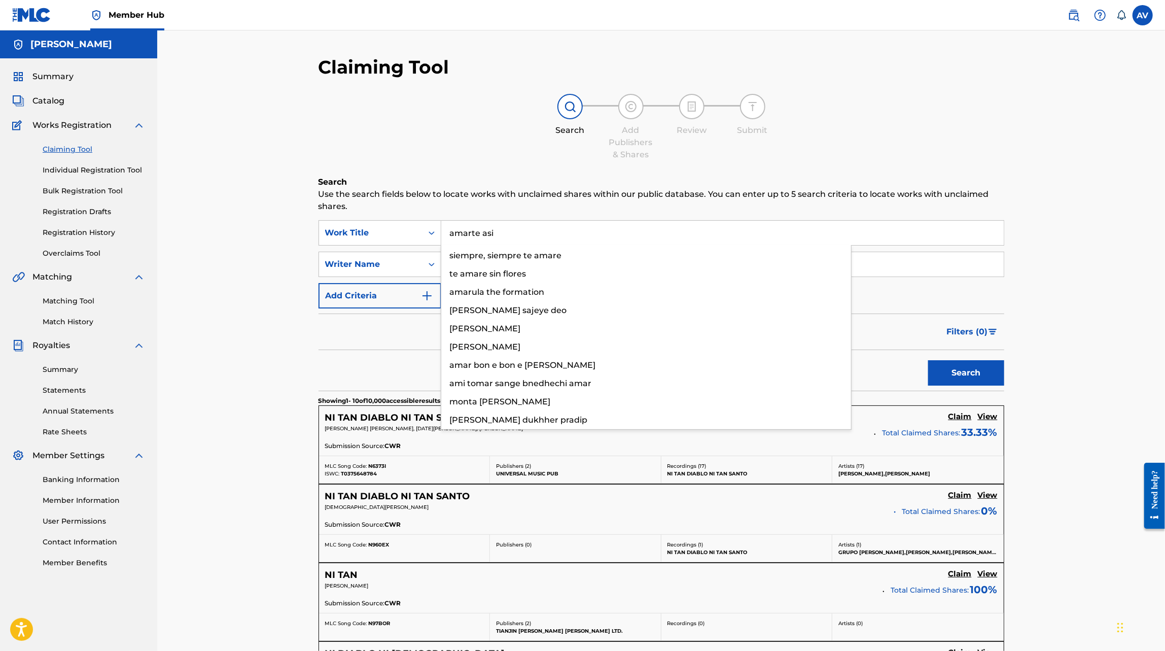
type input "amarte asi"
click at [928, 360] on button "Search" at bounding box center [966, 372] width 76 height 25
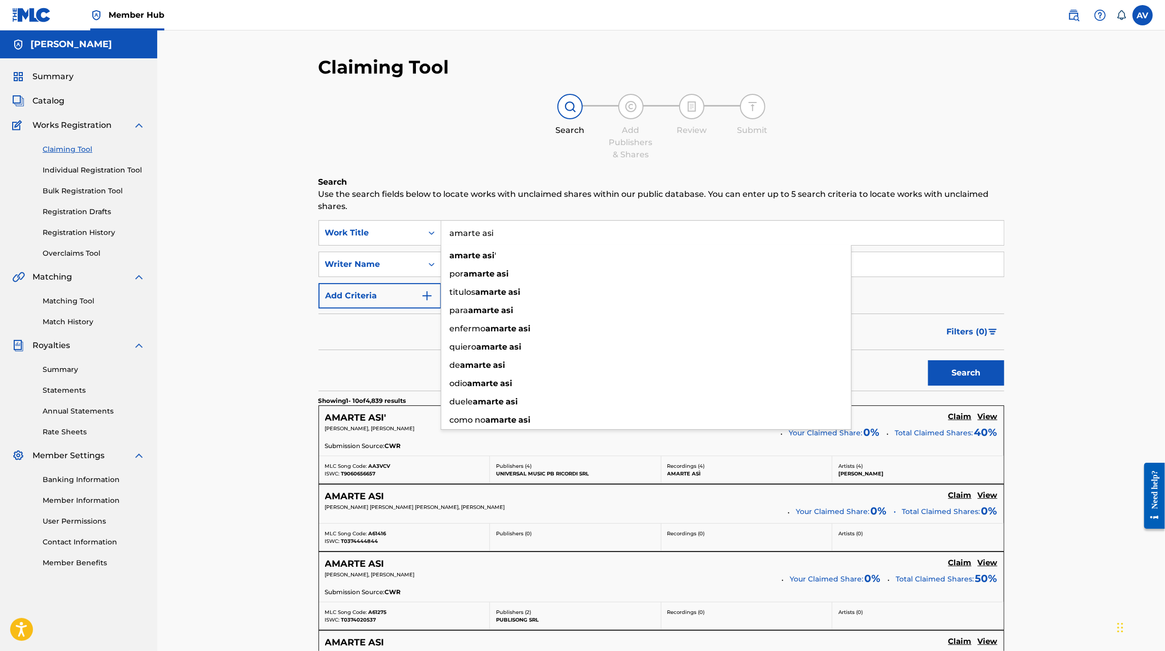
click at [292, 441] on div "Claiming Tool Search Add Publishers & Shares Review Submit Search Use the searc…" at bounding box center [661, 651] width 1008 height 1242
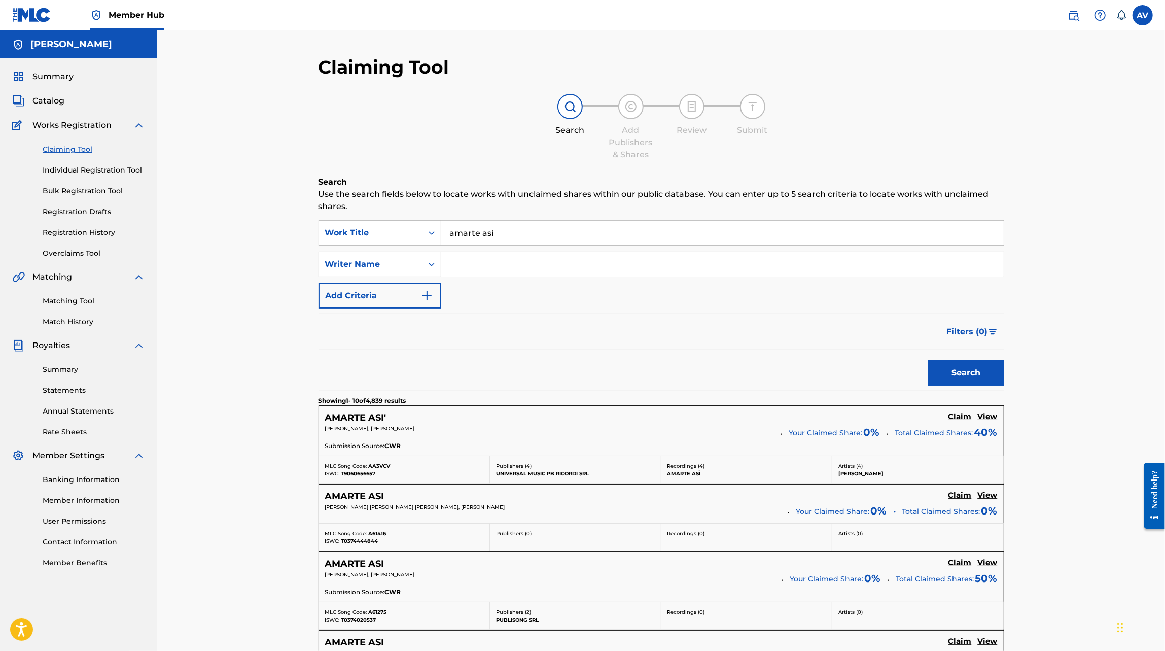
click at [456, 266] on input "Search Form" at bounding box center [722, 264] width 563 height 24
type input "macias"
click at [928, 360] on button "Search" at bounding box center [966, 372] width 76 height 25
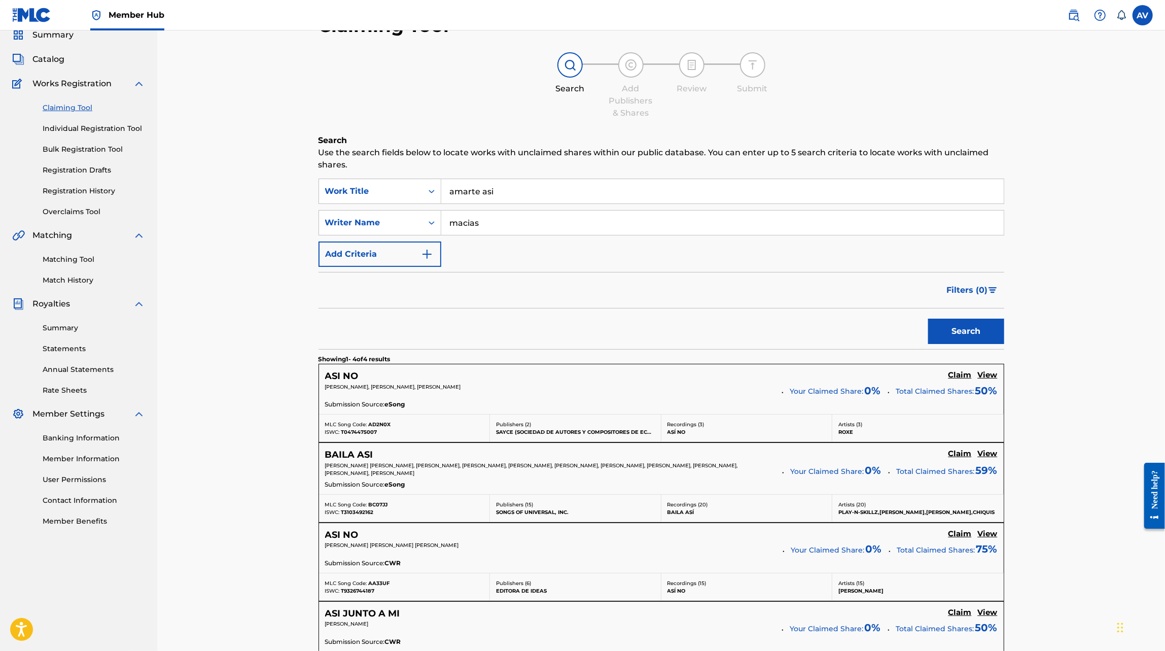
scroll to position [29, 0]
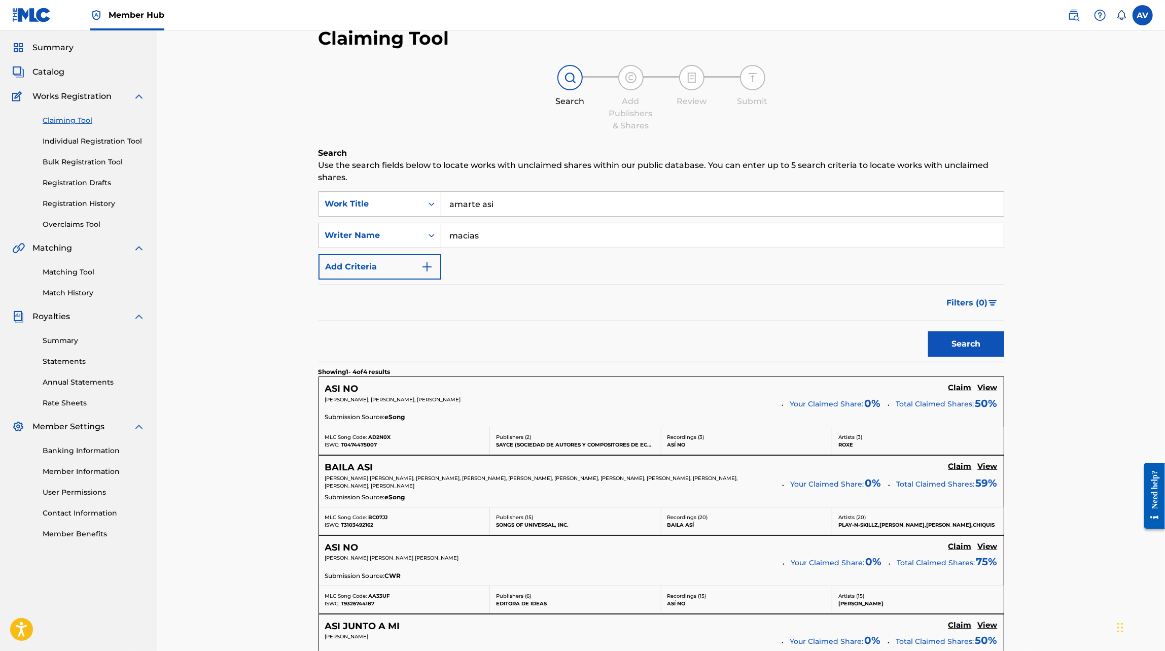
click at [503, 201] on input "amarte asi" at bounding box center [722, 204] width 563 height 24
click at [474, 235] on input "macias" at bounding box center [722, 235] width 563 height 24
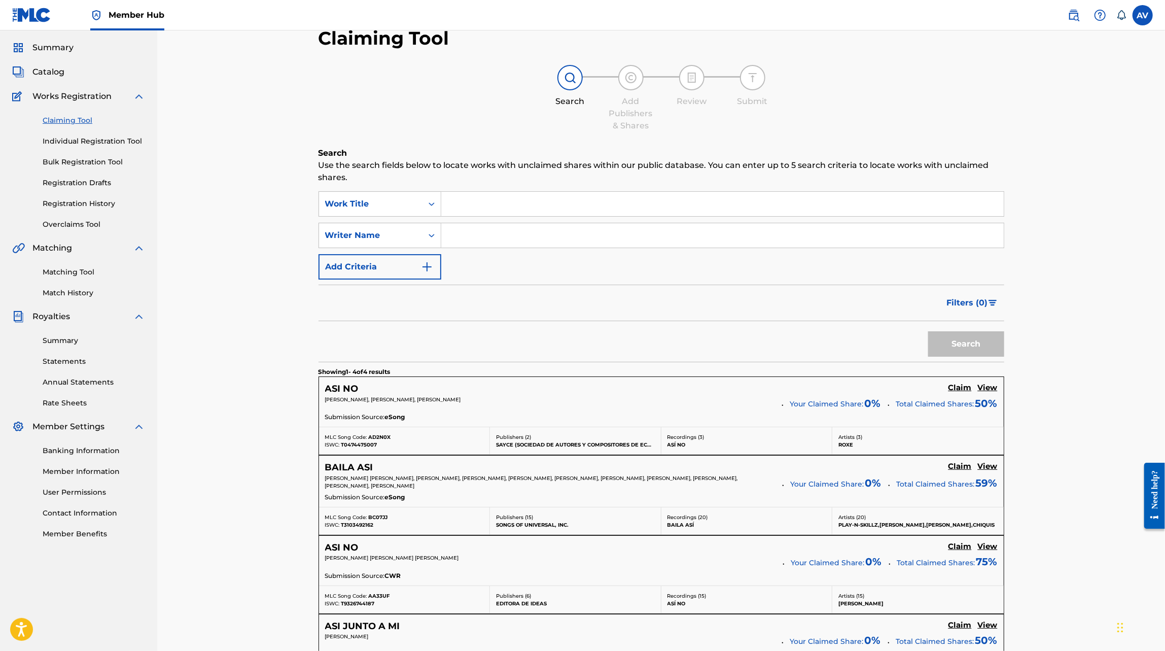
click at [483, 202] on input "Search Form" at bounding box center [722, 204] width 563 height 24
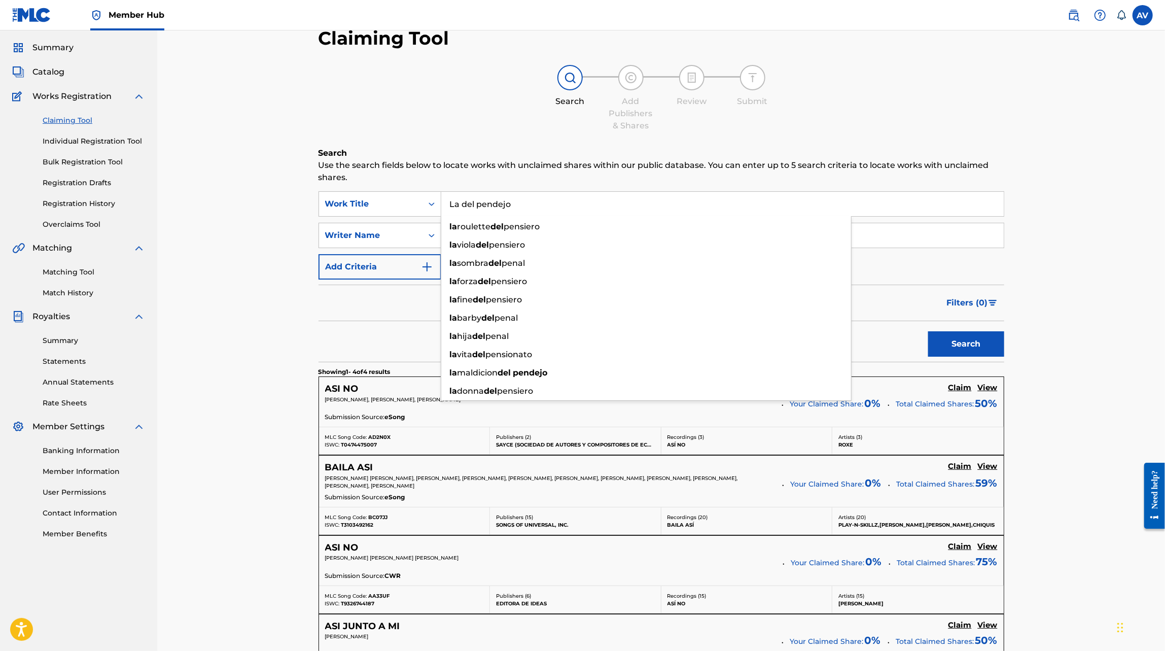
click at [928, 331] on button "Search" at bounding box center [966, 343] width 76 height 25
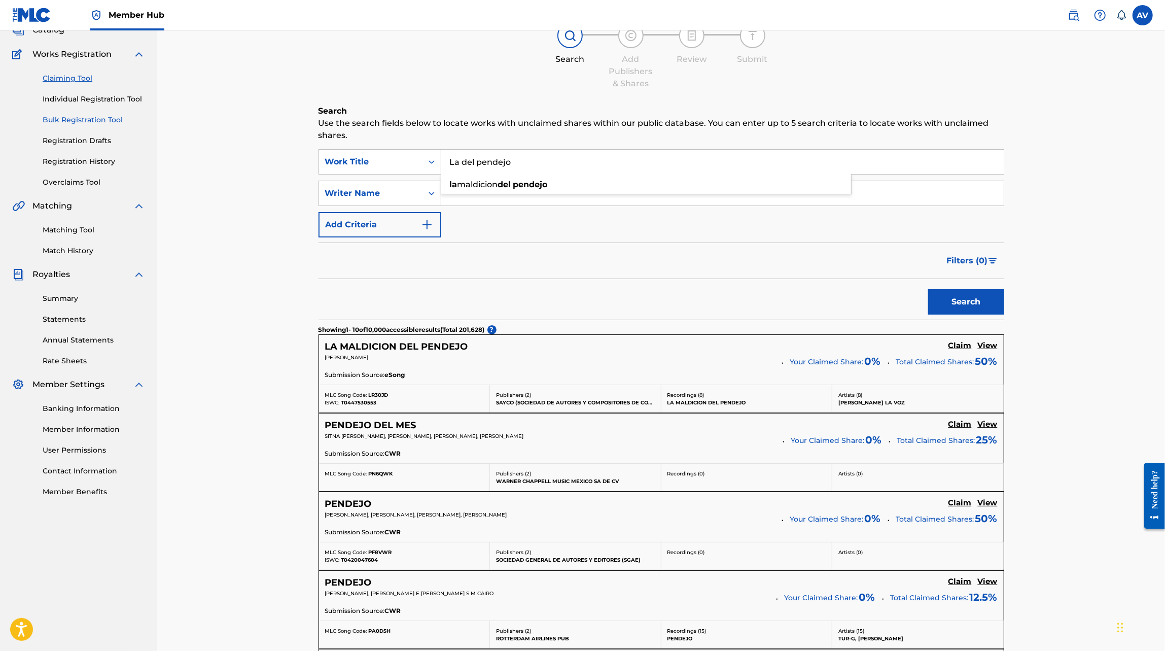
scroll to position [3, 0]
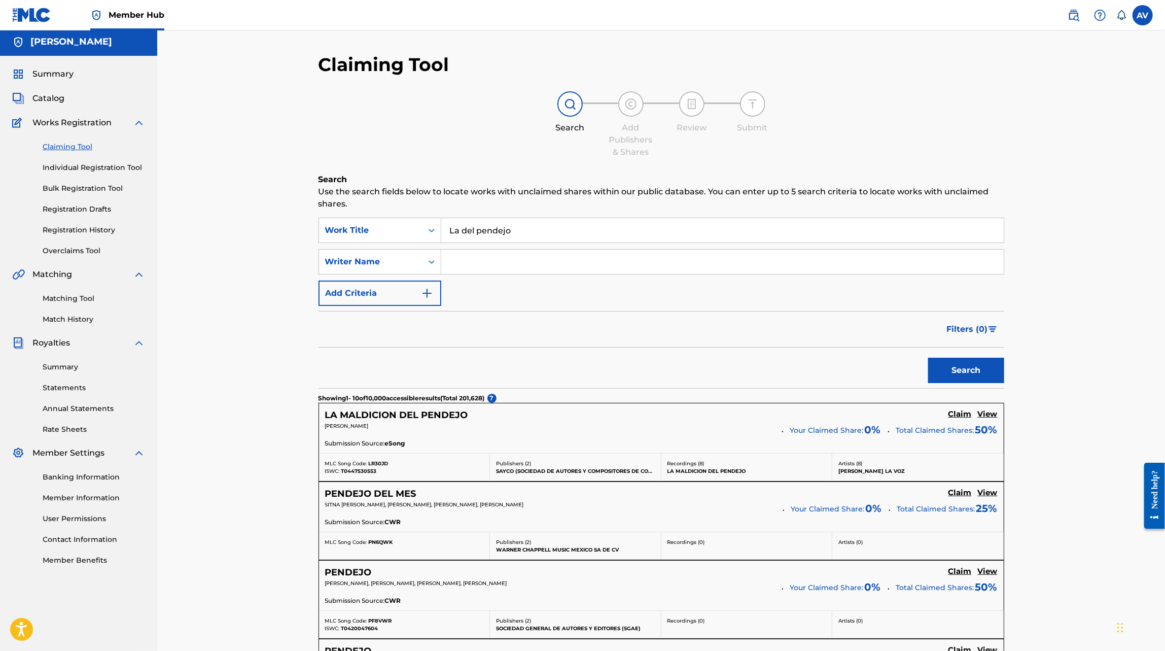
click at [512, 230] on input "La del pendejo" at bounding box center [722, 230] width 563 height 24
type input "es verdad esta mentira"
click at [928, 358] on button "Search" at bounding box center [966, 370] width 76 height 25
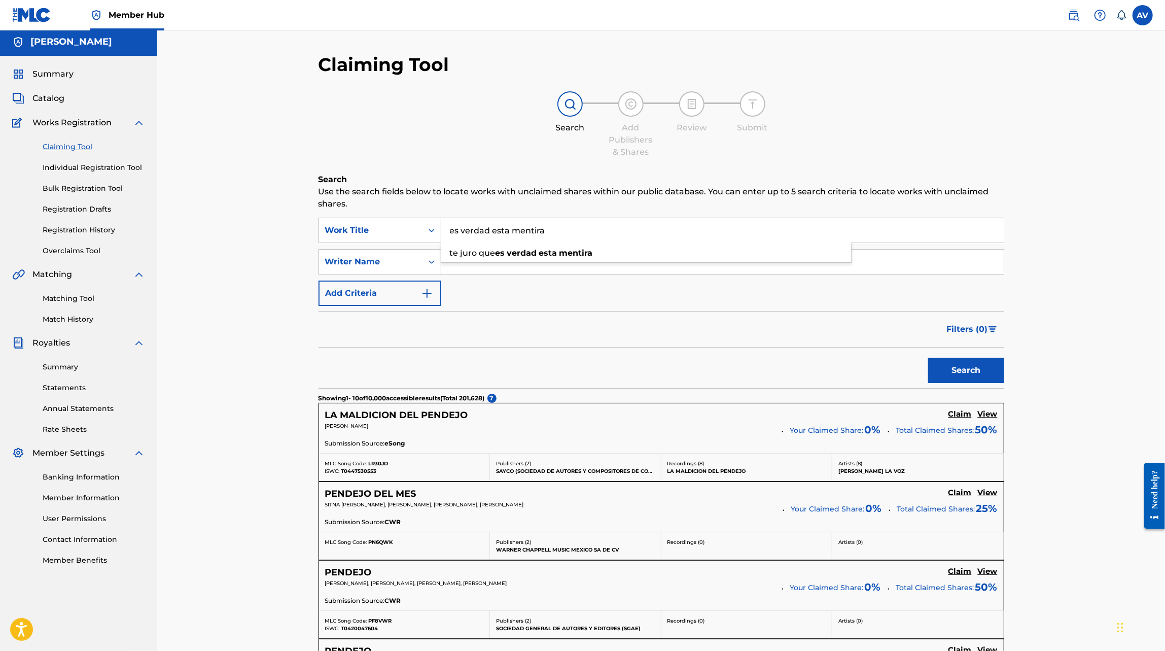
scroll to position [0, 0]
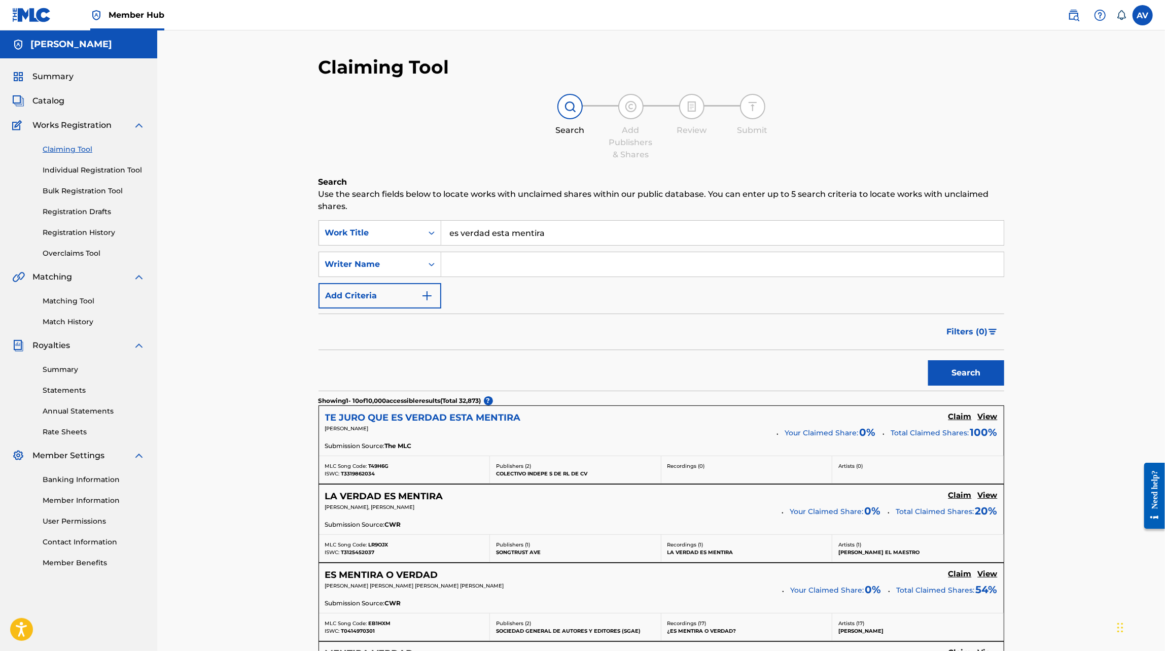
click at [449, 416] on h5 "TE JURO QUE ES VERDAD ESTA MENTIRA" at bounding box center [423, 418] width 196 height 12
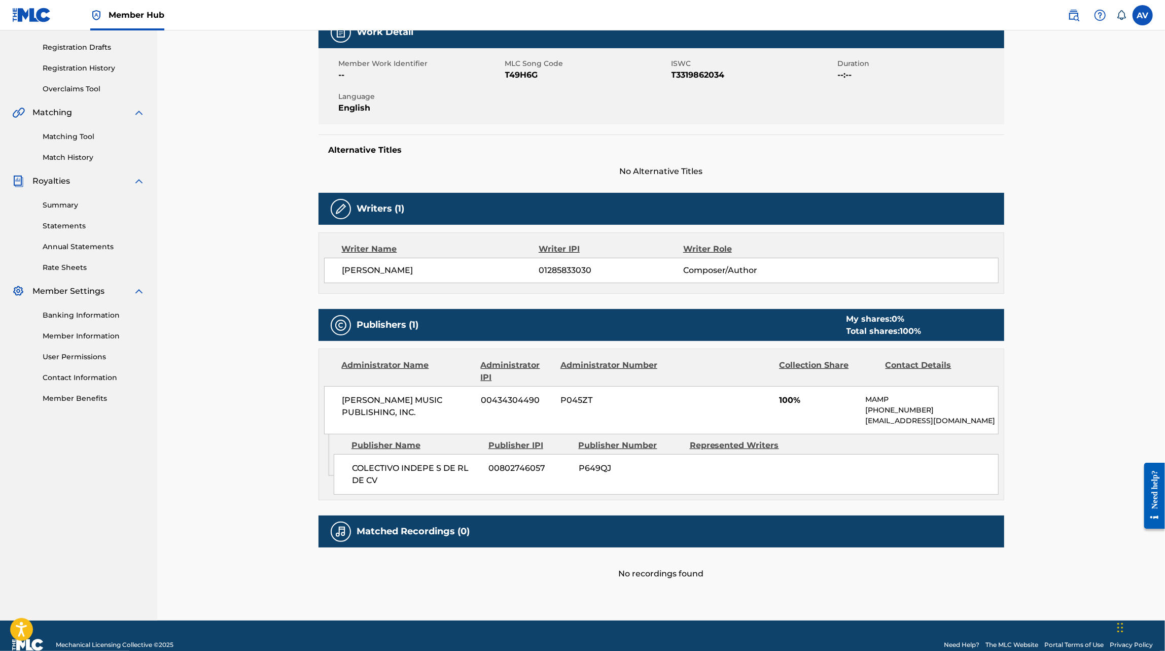
scroll to position [181, 0]
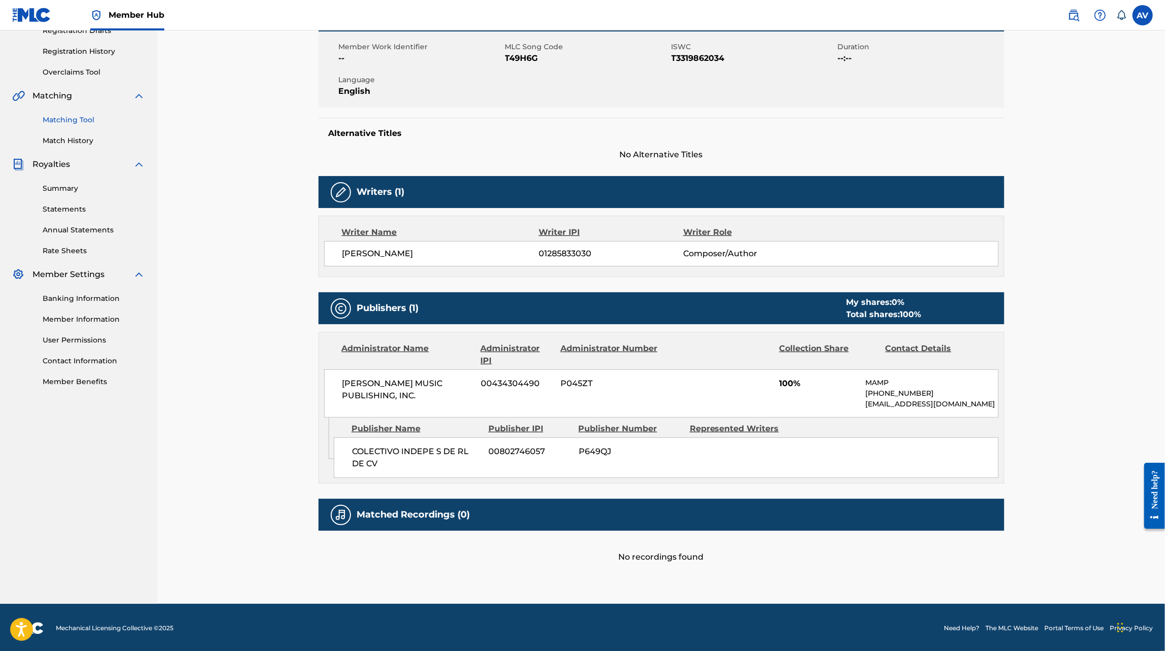
click at [73, 118] on link "Matching Tool" at bounding box center [94, 120] width 102 height 11
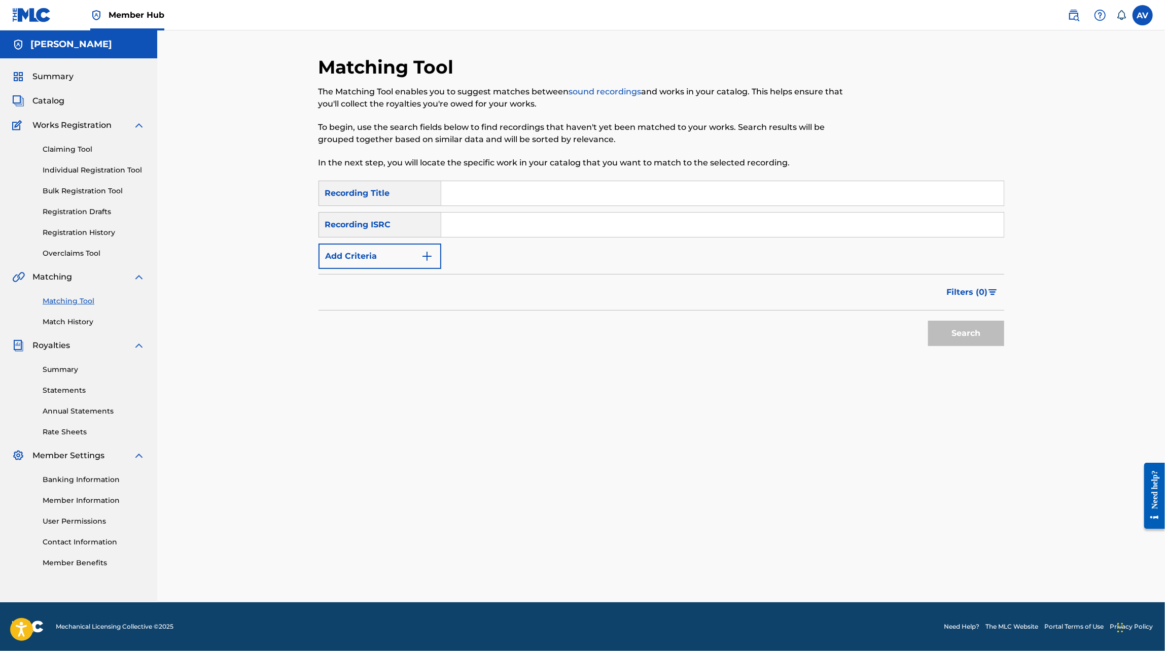
click at [471, 194] on input "Search Form" at bounding box center [722, 193] width 563 height 24
type input "es verdad esta mentira"
click at [952, 339] on button "Search" at bounding box center [966, 333] width 76 height 25
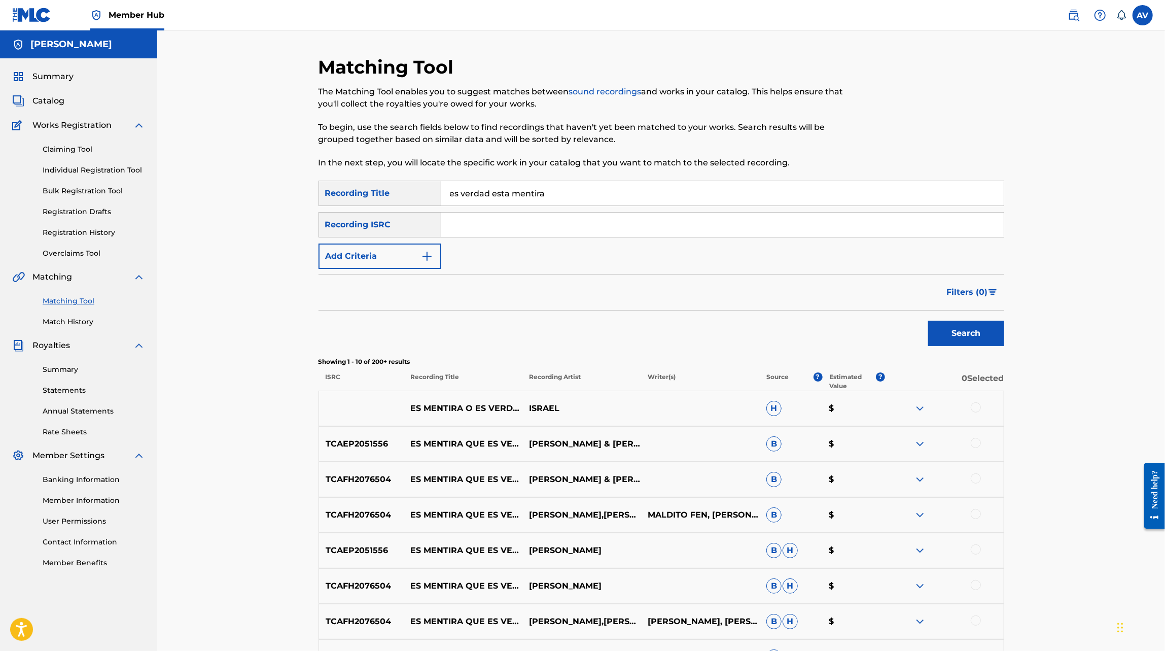
click at [400, 242] on div "SearchWithCriteria175e691c-9418-4a94-9a68-0259a1964304 Recording Title es verda…" at bounding box center [662, 225] width 686 height 88
click at [392, 250] on button "Add Criteria" at bounding box center [380, 256] width 123 height 25
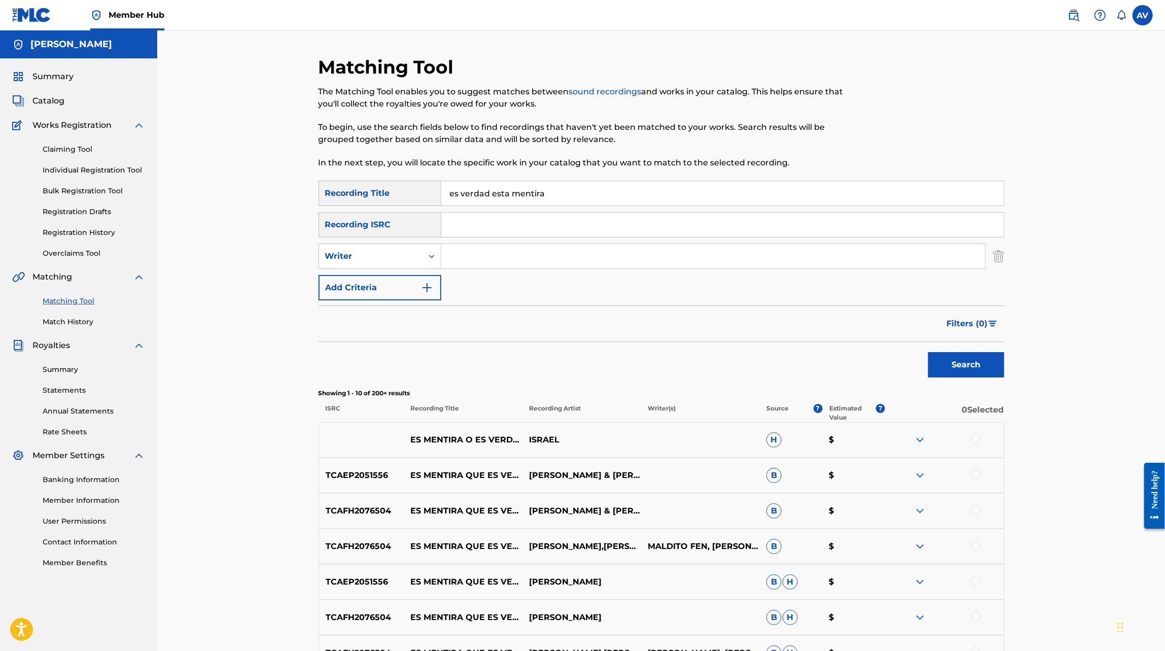
click at [452, 252] on input "Search Form" at bounding box center [713, 256] width 544 height 24
type input "ilse"
click at [928, 352] on button "Search" at bounding box center [966, 364] width 76 height 25
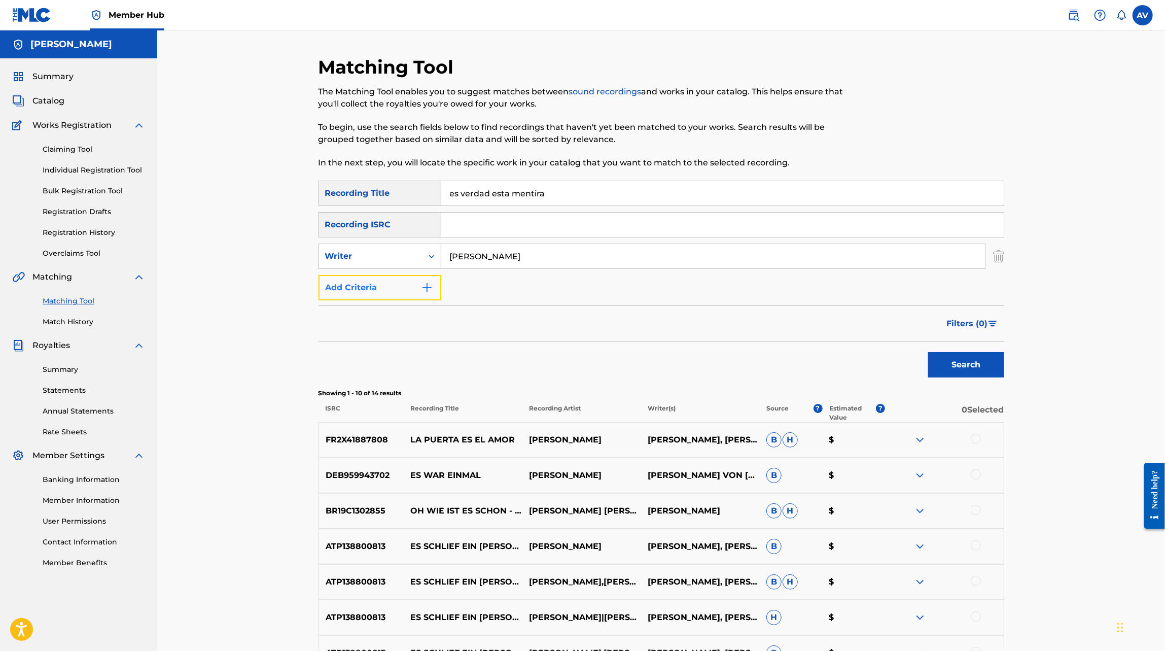
click at [397, 280] on button "Add Criteria" at bounding box center [380, 287] width 123 height 25
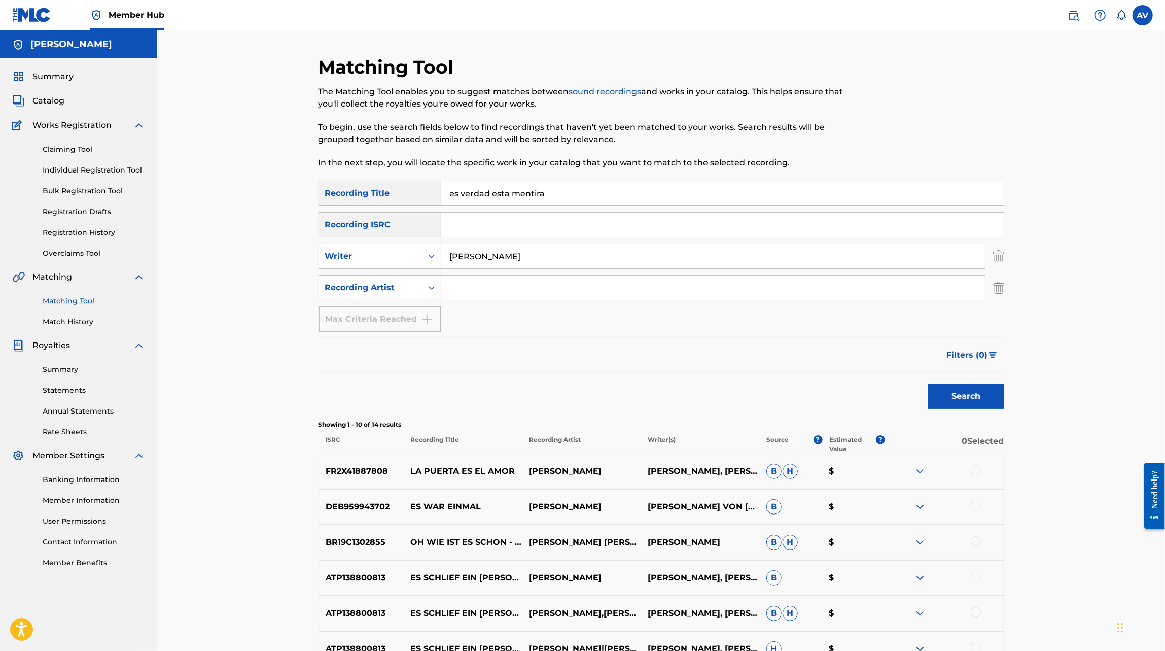
click at [476, 262] on input "ilse" at bounding box center [713, 256] width 544 height 24
drag, startPoint x: 471, startPoint y: 295, endPoint x: 477, endPoint y: 281, distance: 14.8
click at [471, 295] on input "Search Form" at bounding box center [713, 288] width 544 height 24
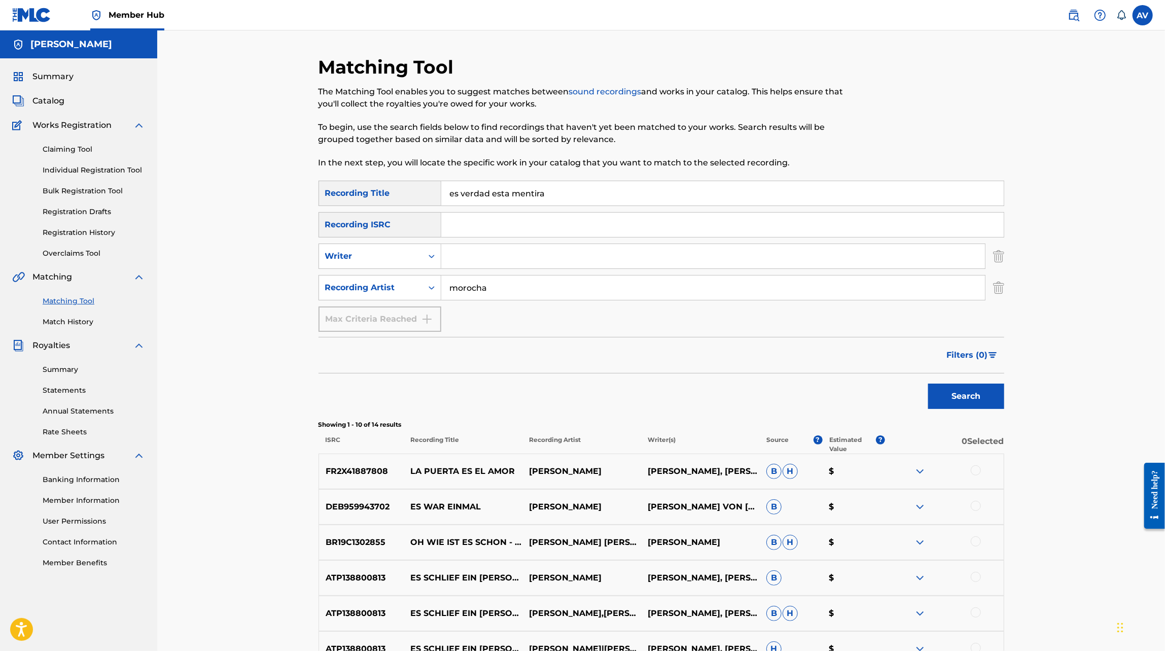
type input "morocha"
click at [928, 384] on button "Search" at bounding box center [966, 396] width 76 height 25
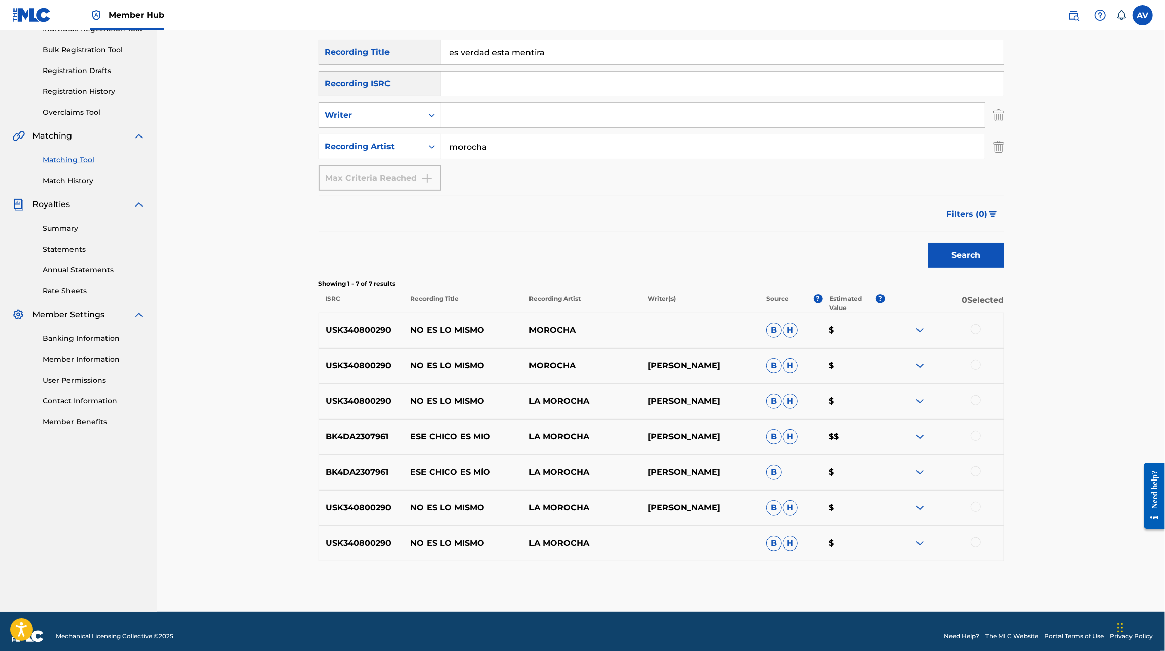
scroll to position [150, 0]
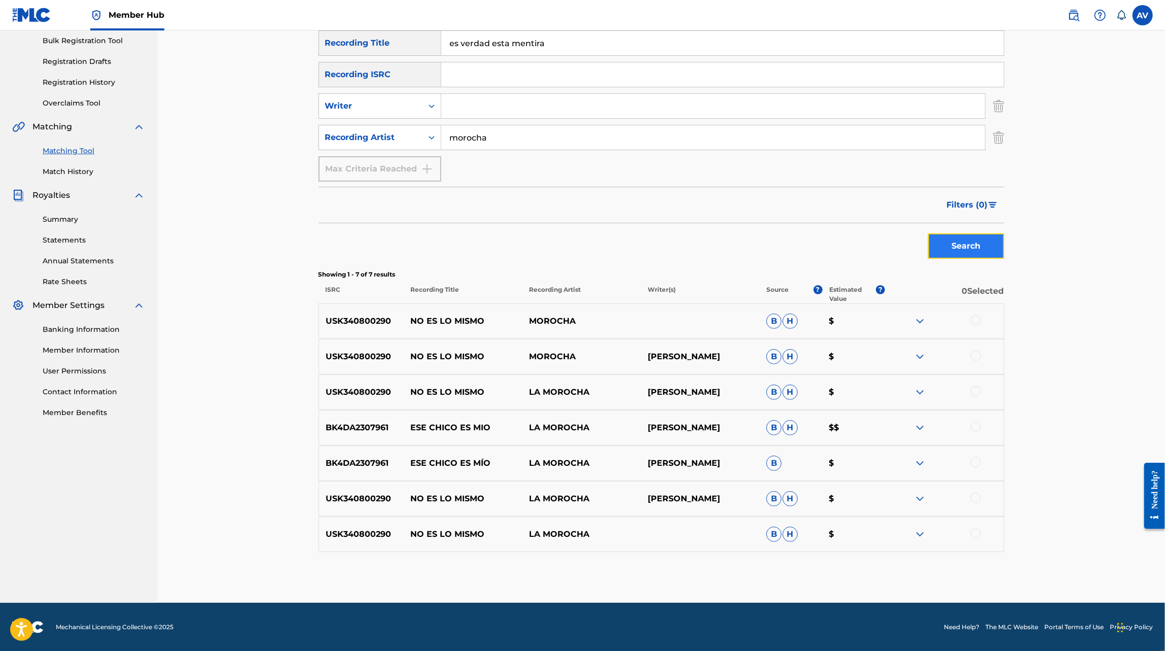
click at [956, 243] on button "Search" at bounding box center [966, 245] width 76 height 25
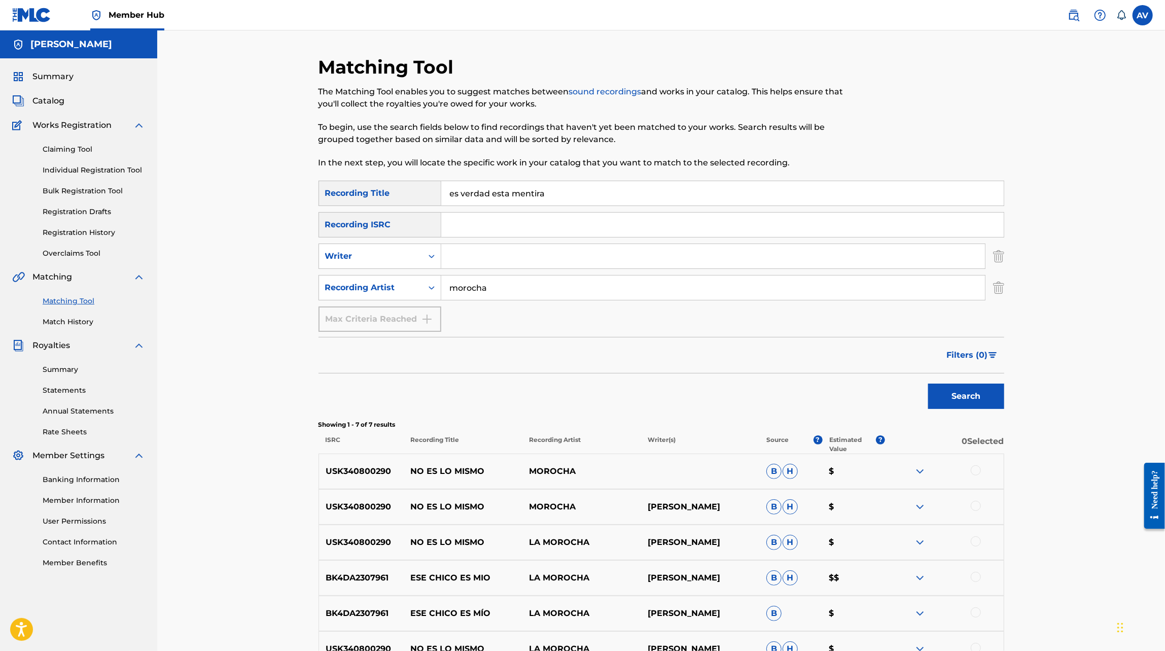
click at [512, 281] on input "morocha" at bounding box center [713, 288] width 544 height 24
click at [514, 188] on input "es verdad esta mentira" at bounding box center [722, 193] width 563 height 24
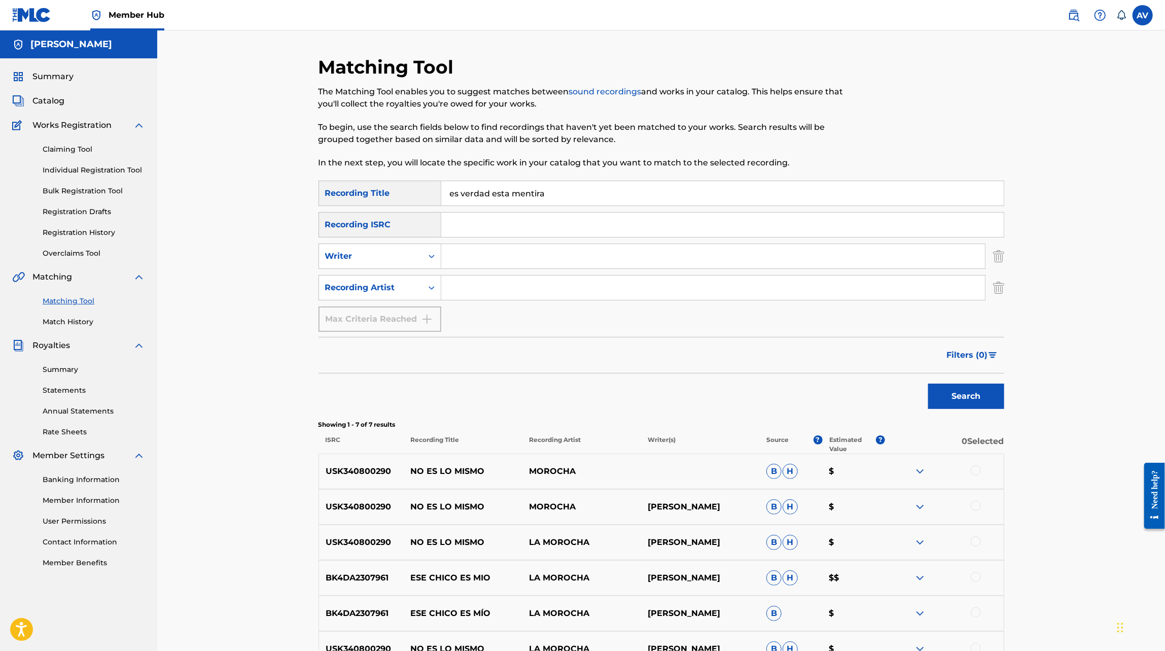
click at [514, 188] on input "es verdad esta mentira" at bounding box center [722, 193] width 563 height 24
click at [476, 230] on input "Search Form" at bounding box center [722, 225] width 563 height 24
paste input "BK4DA2510224"
type input "BK4DA2510224"
click at [969, 401] on button "Search" at bounding box center [966, 396] width 76 height 25
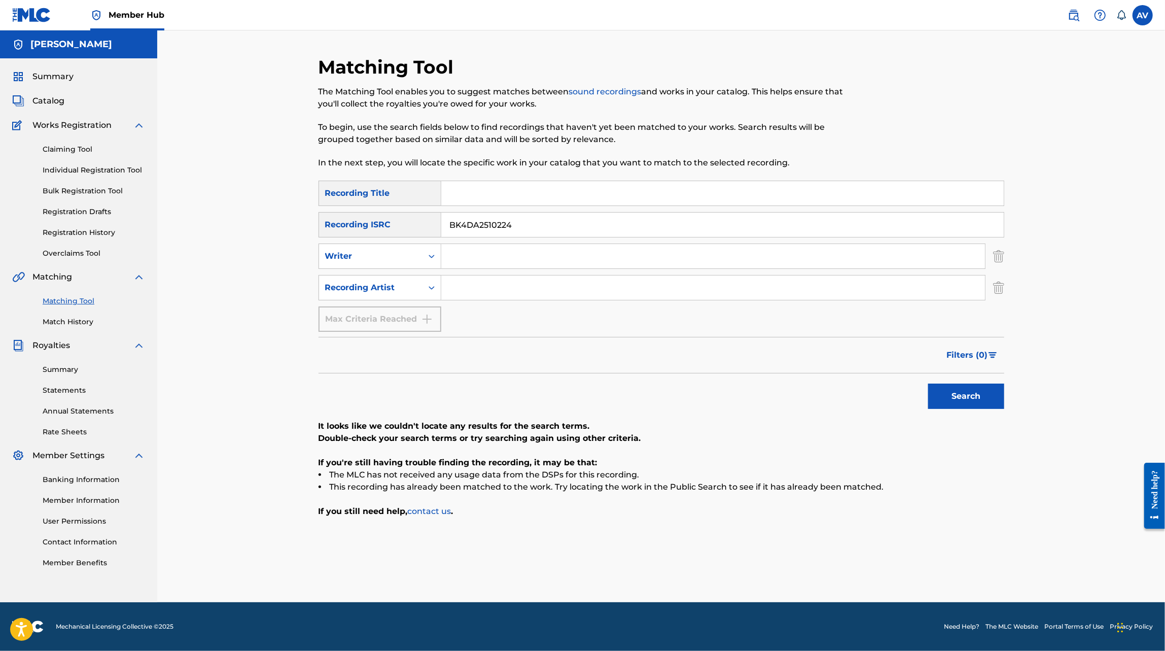
click at [477, 228] on input "BK4DA2510224" at bounding box center [722, 225] width 563 height 24
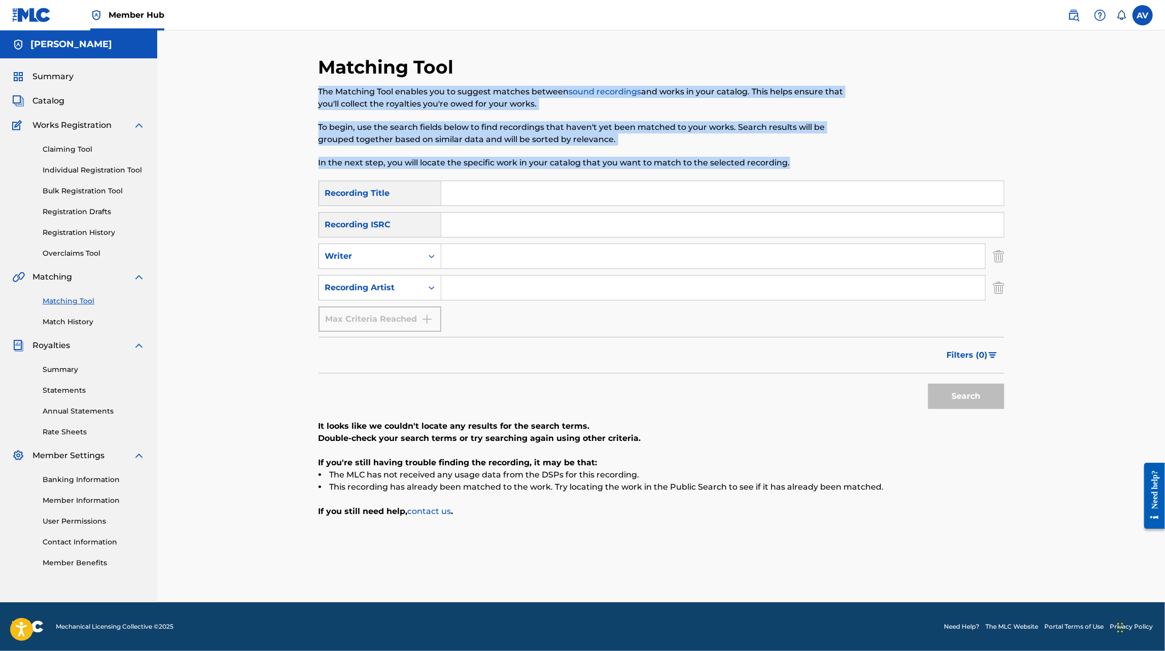
drag, startPoint x: 805, startPoint y: 164, endPoint x: 320, endPoint y: 93, distance: 490.2
click at [320, 93] on div "The Matching Tool enables you to suggest matches between sound recordings and w…" at bounding box center [583, 127] width 528 height 83
click at [320, 93] on p "The Matching Tool enables you to suggest matches between sound recordings and w…" at bounding box center [583, 98] width 528 height 24
drag, startPoint x: 320, startPoint y: 93, endPoint x: 810, endPoint y: 170, distance: 496.7
click at [810, 170] on div "Matching Tool The Matching Tool enables you to suggest matches between sound re…" at bounding box center [583, 118] width 528 height 125
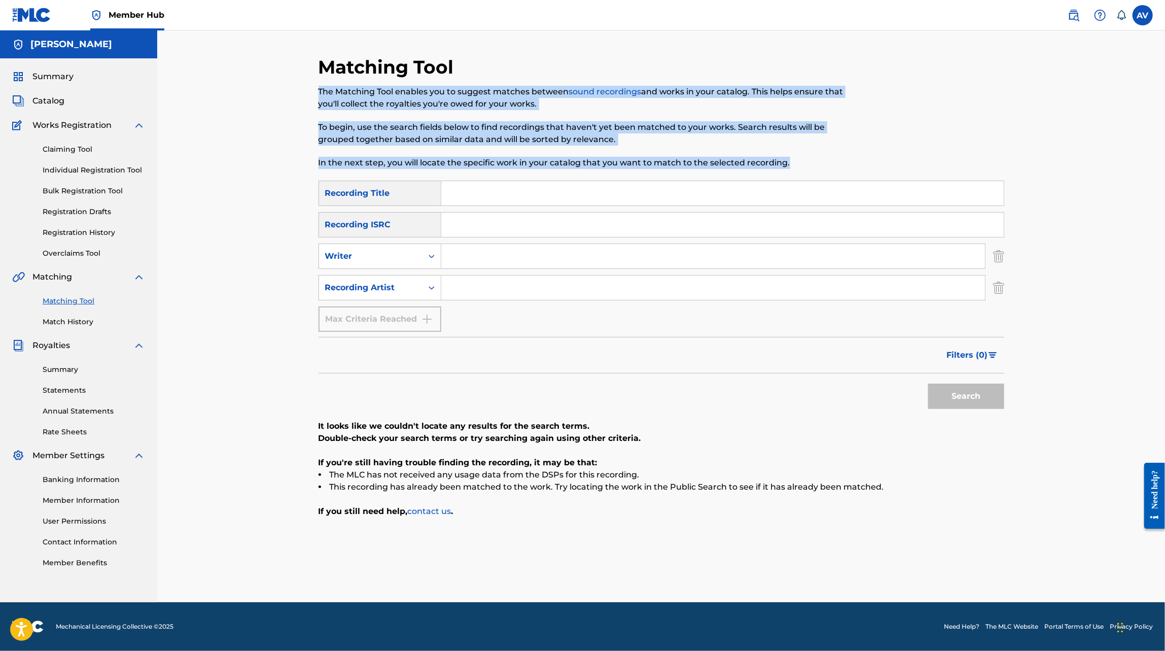
click at [810, 170] on div "Matching Tool The Matching Tool enables you to suggest matches between sound re…" at bounding box center [583, 118] width 528 height 125
drag, startPoint x: 817, startPoint y: 169, endPoint x: 289, endPoint y: 90, distance: 534.1
click at [289, 90] on div "Matching Tool The Matching Tool enables you to suggest matches between sound re…" at bounding box center [661, 316] width 1008 height 572
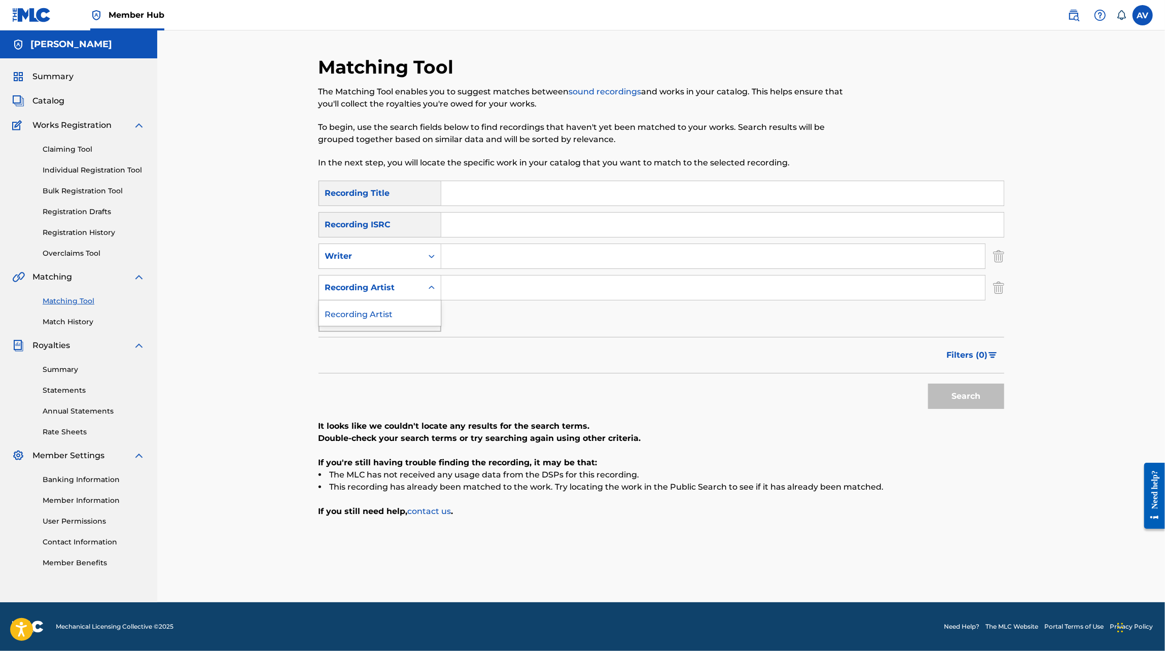
click at [397, 290] on div "Recording Artist" at bounding box center [370, 288] width 91 height 12
click at [405, 273] on div "SearchWithCriteria175e691c-9418-4a94-9a68-0259a1964304 Recording Title SearchWi…" at bounding box center [662, 256] width 686 height 151
click at [408, 260] on div "Writer" at bounding box center [370, 256] width 91 height 12
click at [404, 223] on div "Recording ISRC" at bounding box center [380, 224] width 123 height 25
click at [384, 194] on div "Recording Title" at bounding box center [380, 193] width 123 height 25
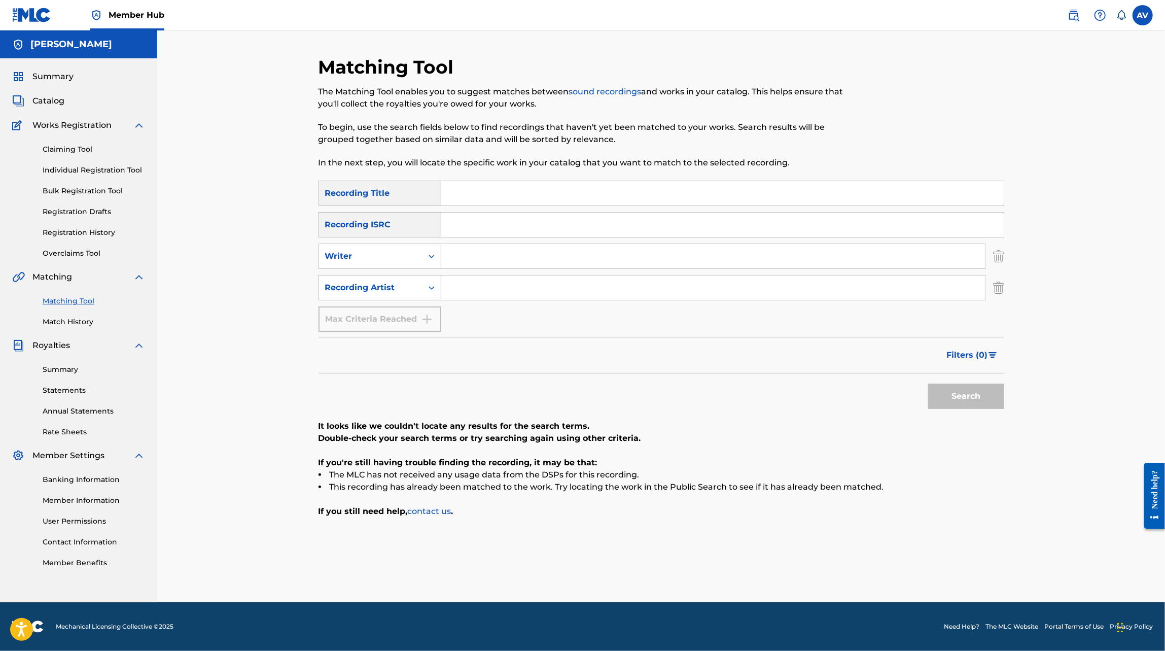
click at [504, 200] on input "Search Form" at bounding box center [722, 193] width 563 height 24
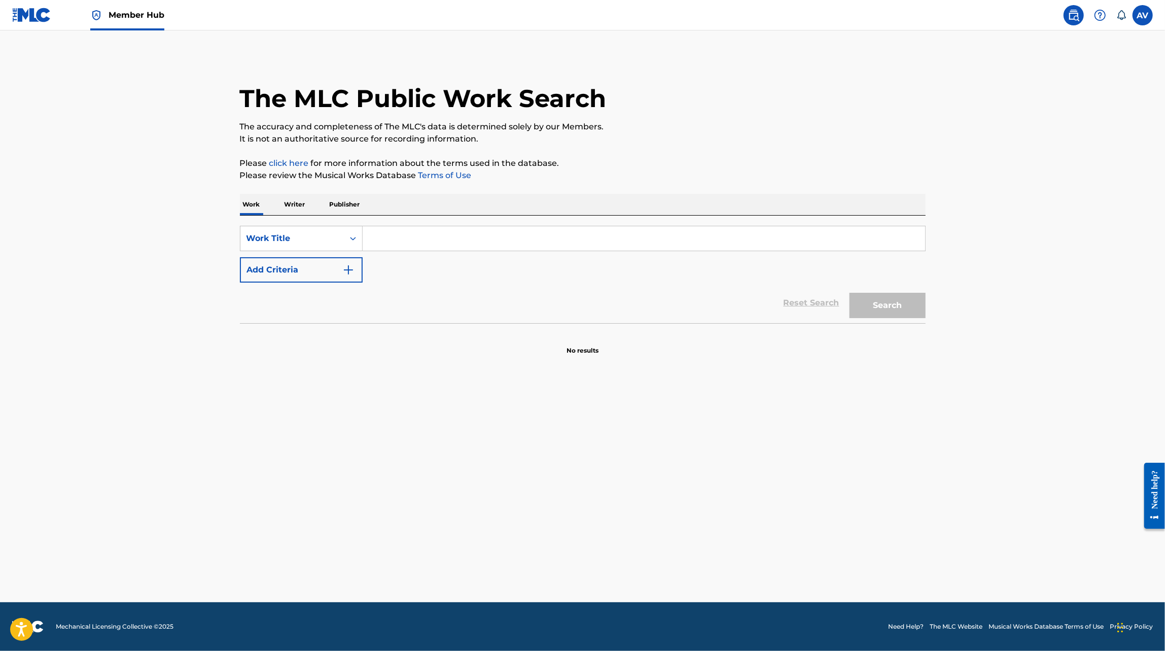
click at [393, 247] on input "Search Form" at bounding box center [644, 238] width 563 height 24
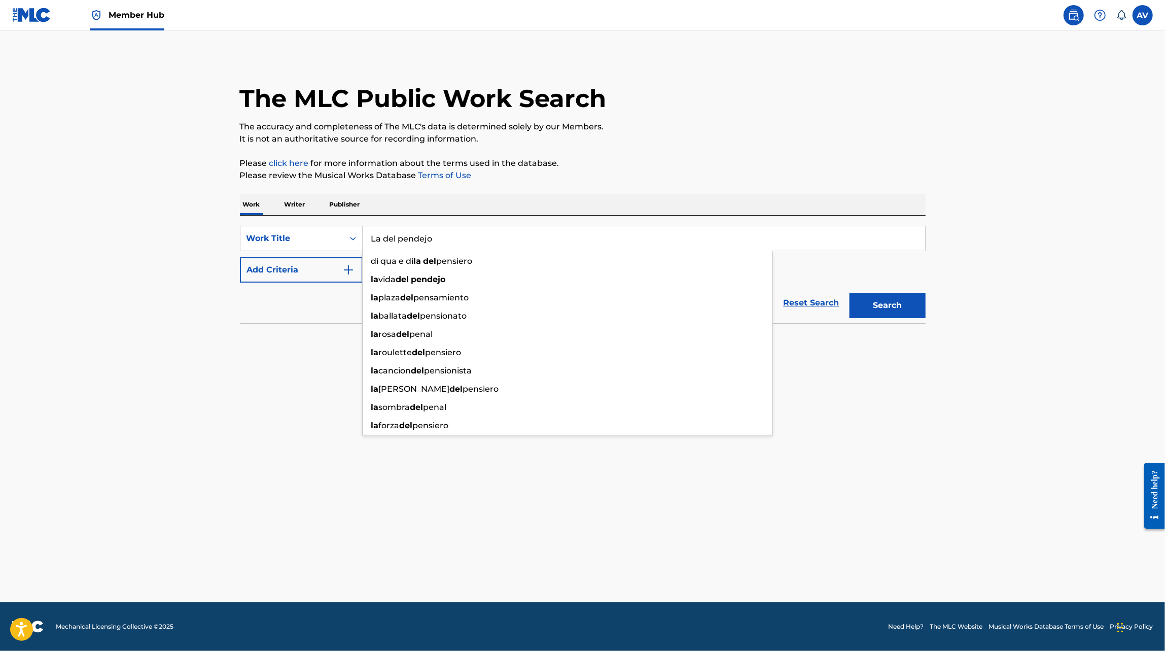
type input "La del pendejo"
click at [850, 293] on button "Search" at bounding box center [888, 305] width 76 height 25
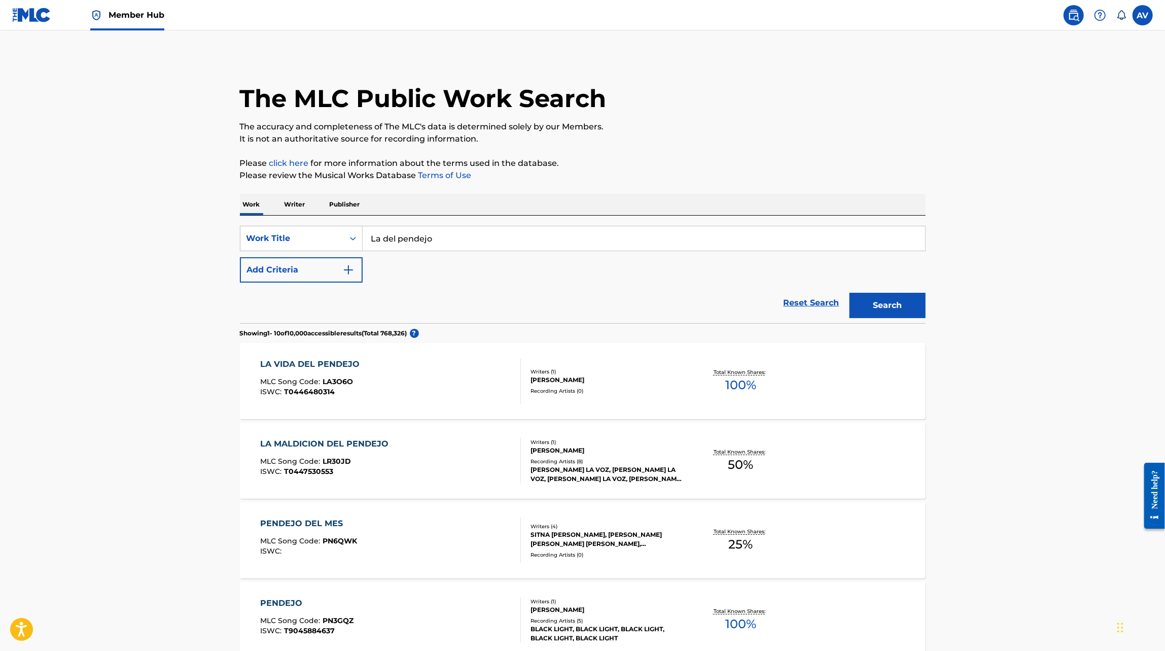
click at [145, 391] on main "The MLC Public Work Search The accuracy and completeness of The MLC's data is d…" at bounding box center [582, 611] width 1165 height 1163
click at [334, 266] on button "Add Criteria" at bounding box center [301, 269] width 123 height 25
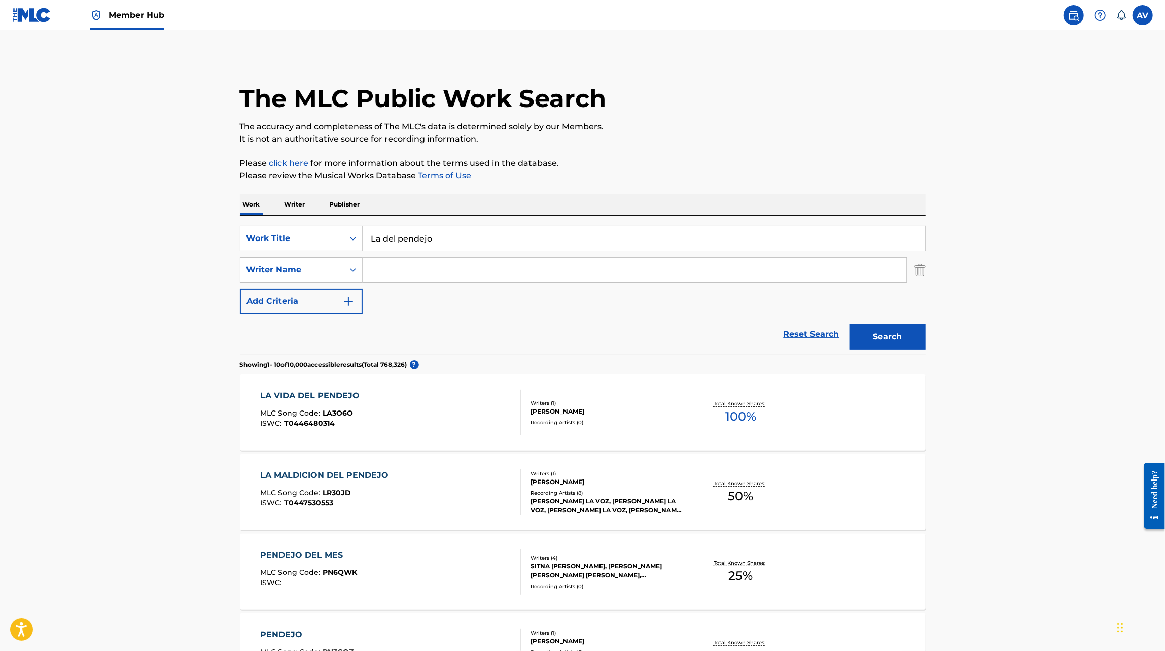
click at [410, 269] on input "Search Form" at bounding box center [635, 270] width 544 height 24
click at [850, 324] on button "Search" at bounding box center [888, 336] width 76 height 25
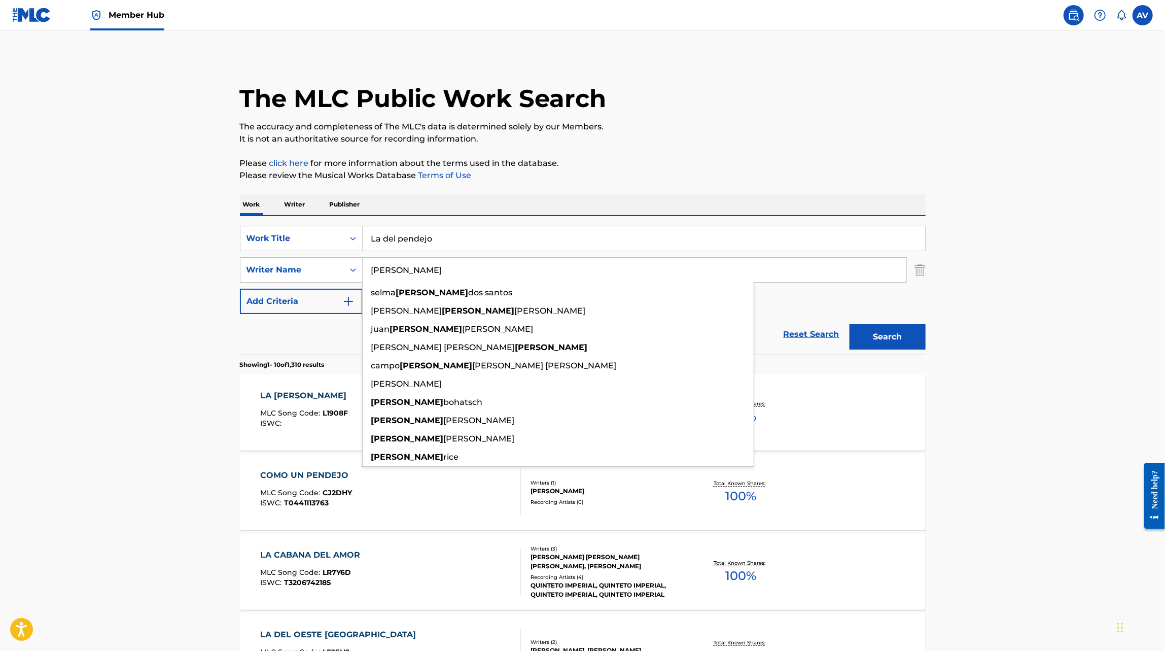
click at [213, 490] on main "The MLC Public Work Search The accuracy and completeness of The MLC's data is d…" at bounding box center [582, 627] width 1165 height 1194
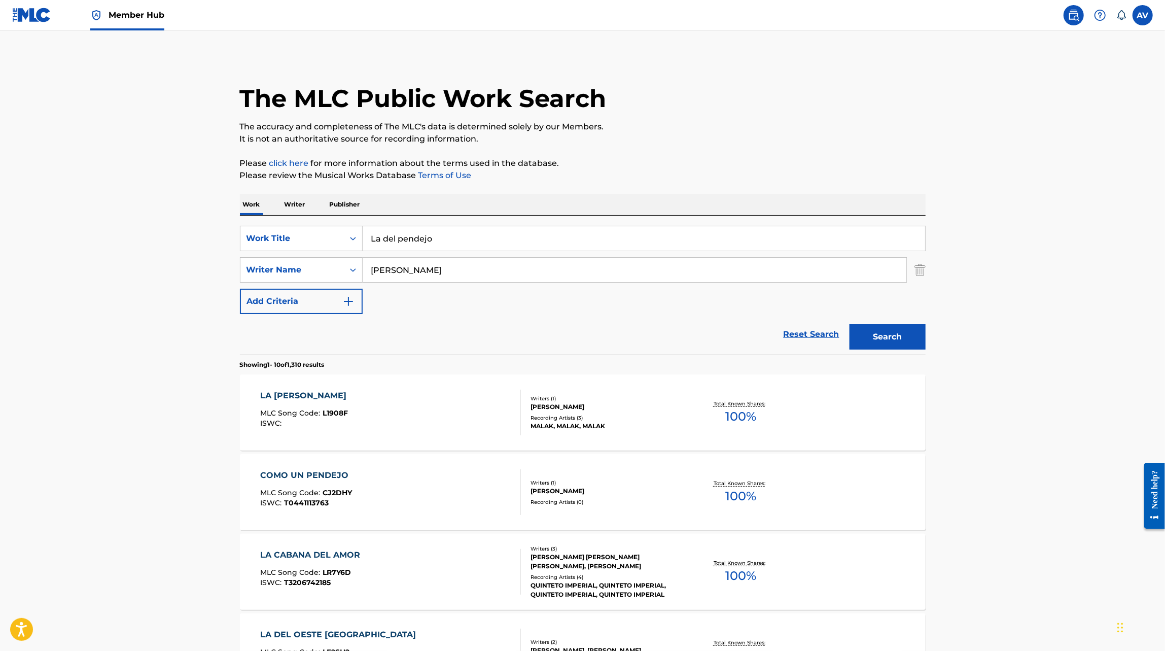
click at [429, 276] on input "elias" at bounding box center [635, 270] width 544 height 24
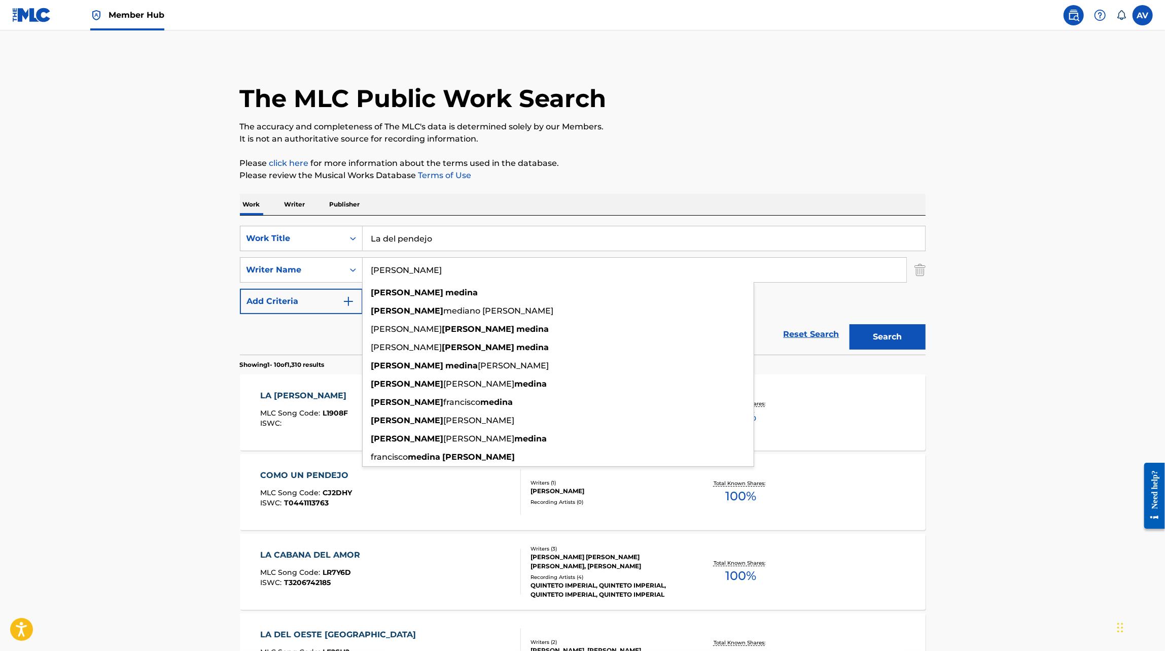
type input "elias medina"
click at [850, 324] on button "Search" at bounding box center [888, 336] width 76 height 25
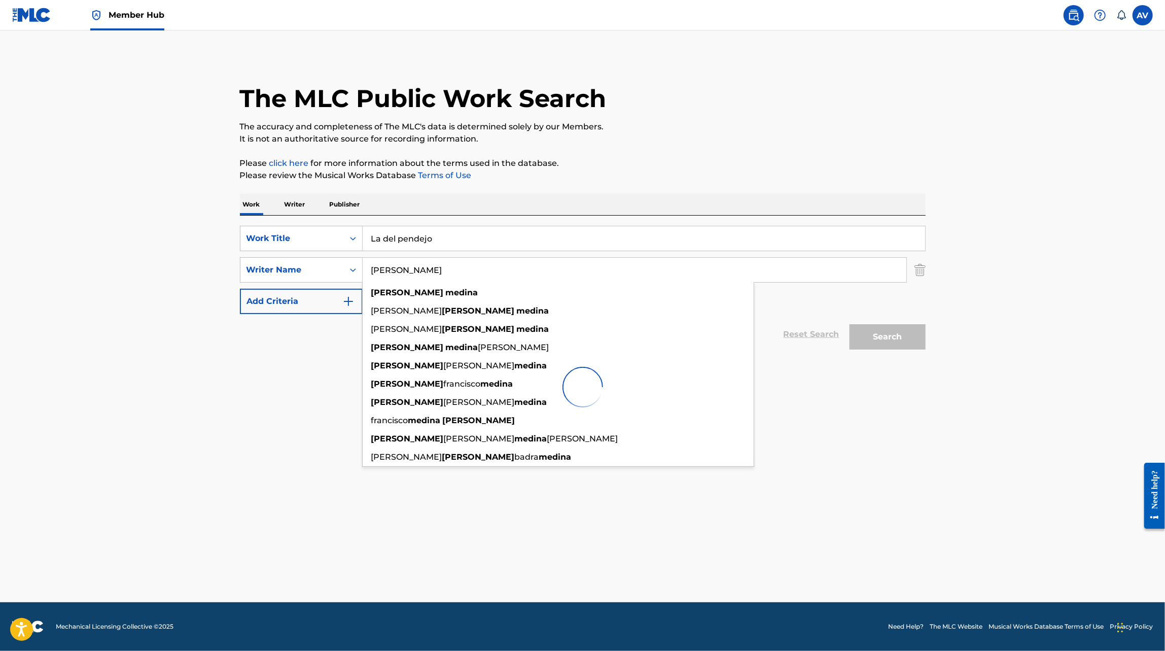
click at [169, 508] on main "The MLC Public Work Search The accuracy and completeness of The MLC's data is d…" at bounding box center [582, 316] width 1165 height 572
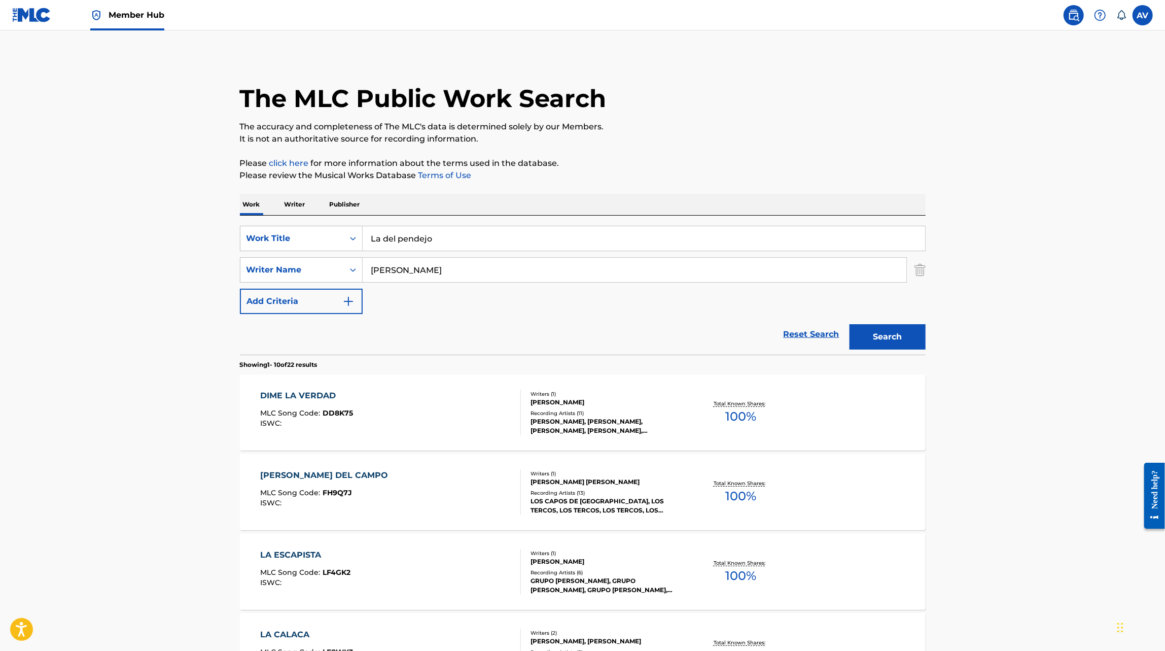
click at [453, 413] on div "DIME LA VERDAD MLC Song Code : DD8K75 ISWC :" at bounding box center [390, 413] width 261 height 46
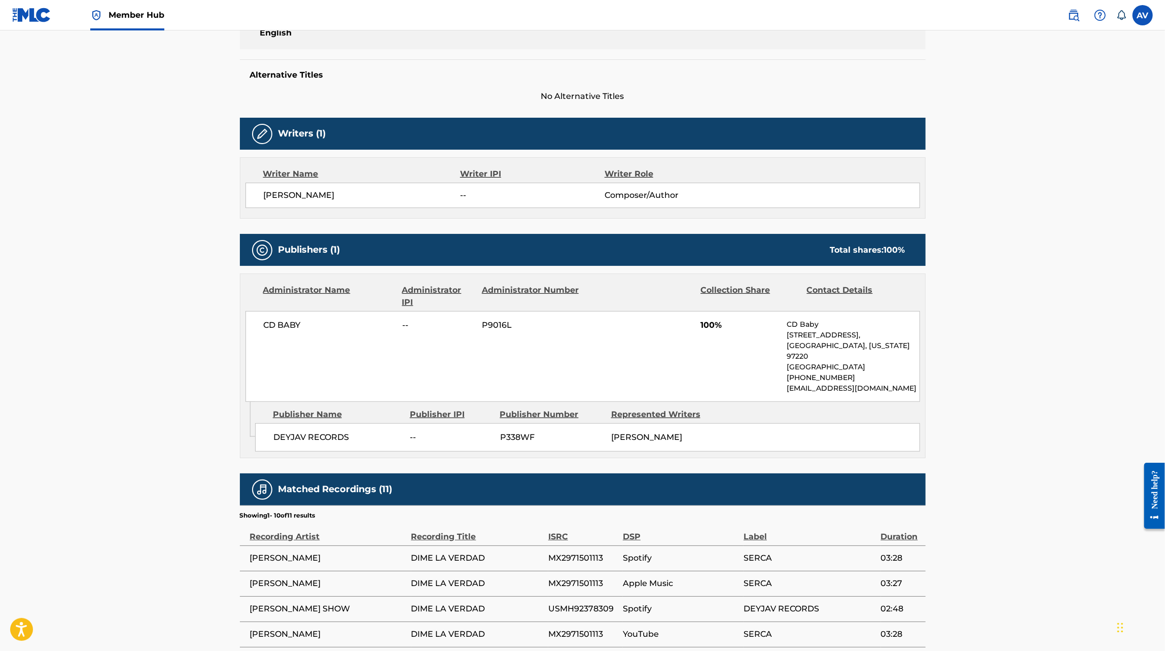
scroll to position [226, 0]
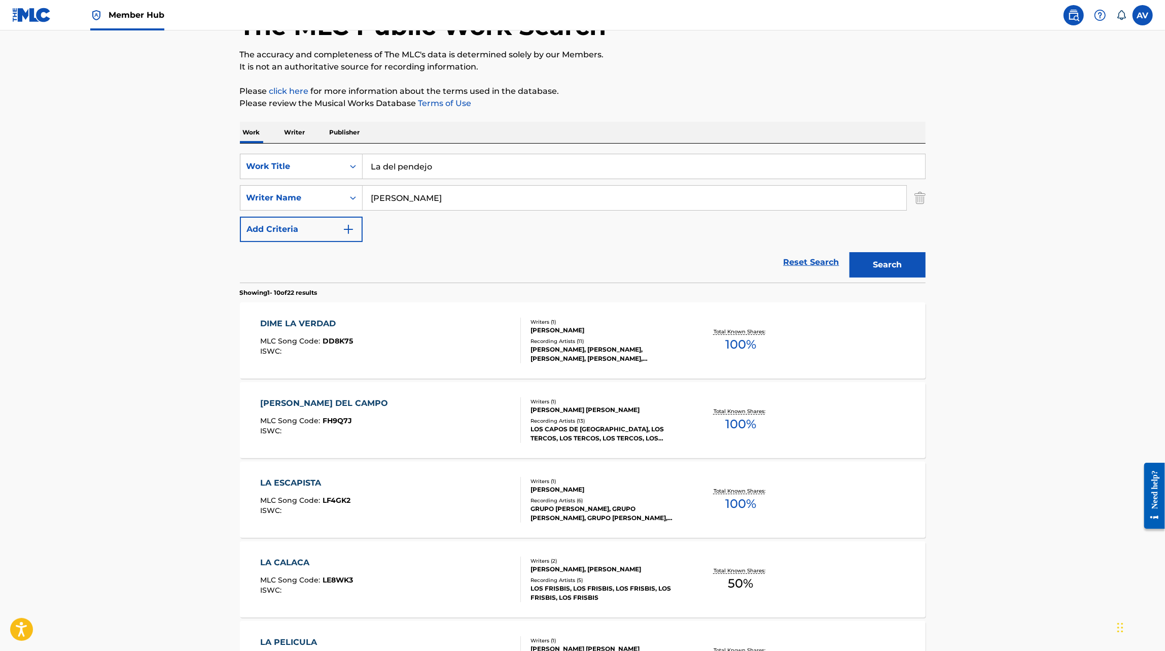
scroll to position [75, 0]
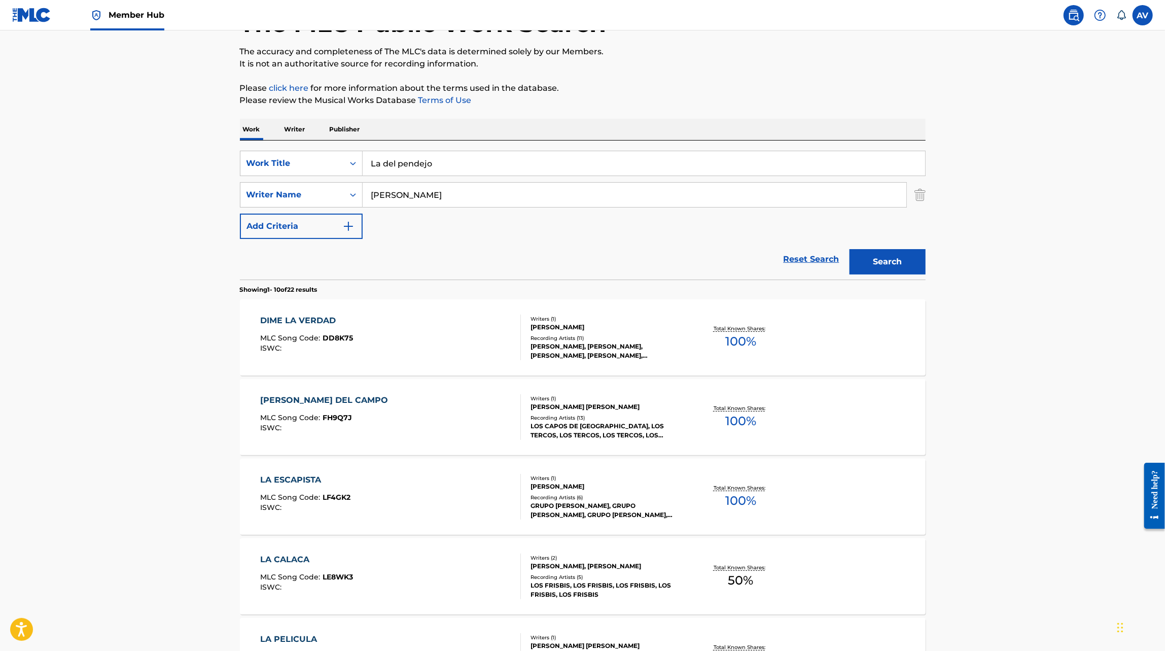
click at [455, 405] on div "FLOR DEL CAMPO MLC Song Code : FH9Q7J ISWC :" at bounding box center [390, 417] width 261 height 46
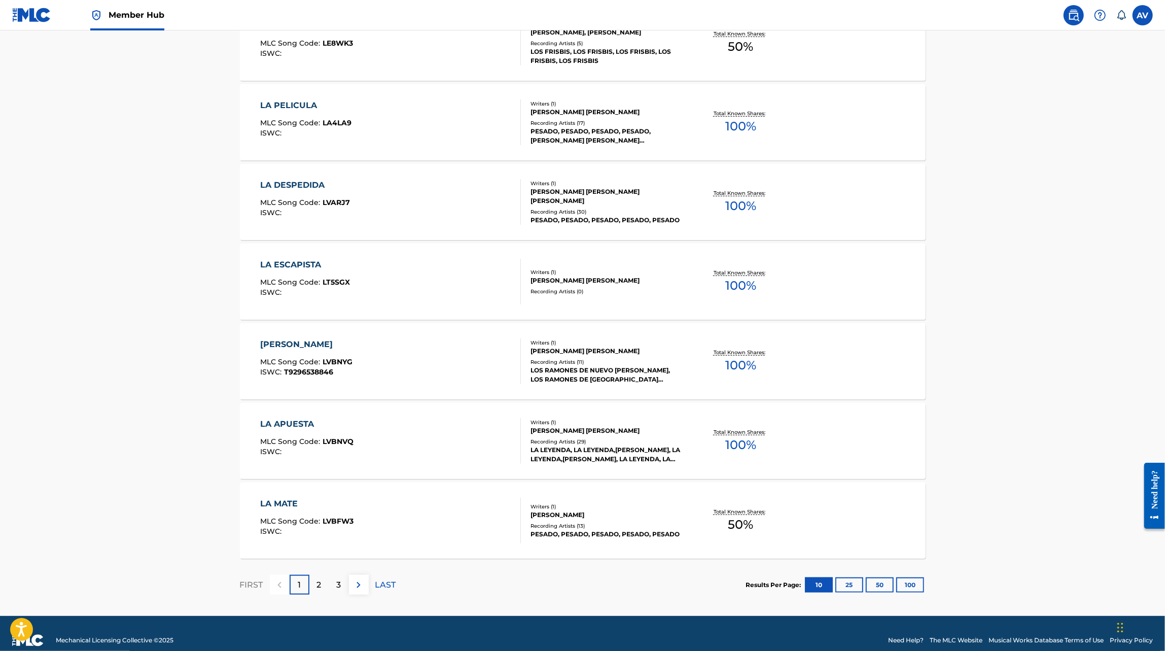
scroll to position [613, 0]
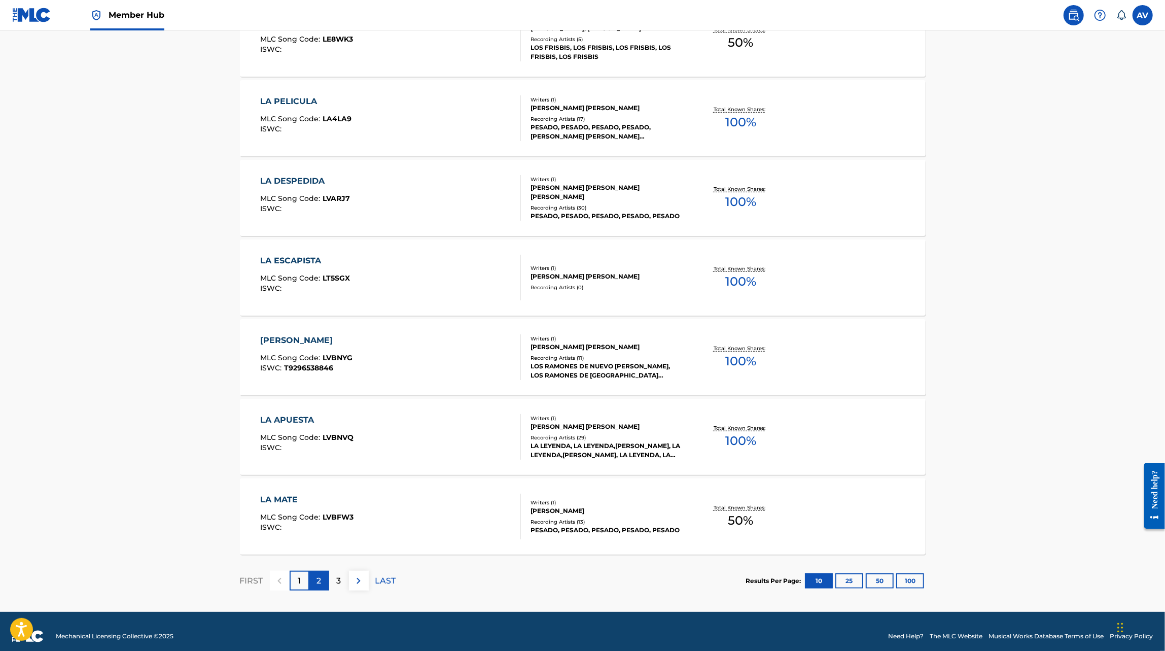
click at [313, 585] on div "2" at bounding box center [319, 581] width 20 height 20
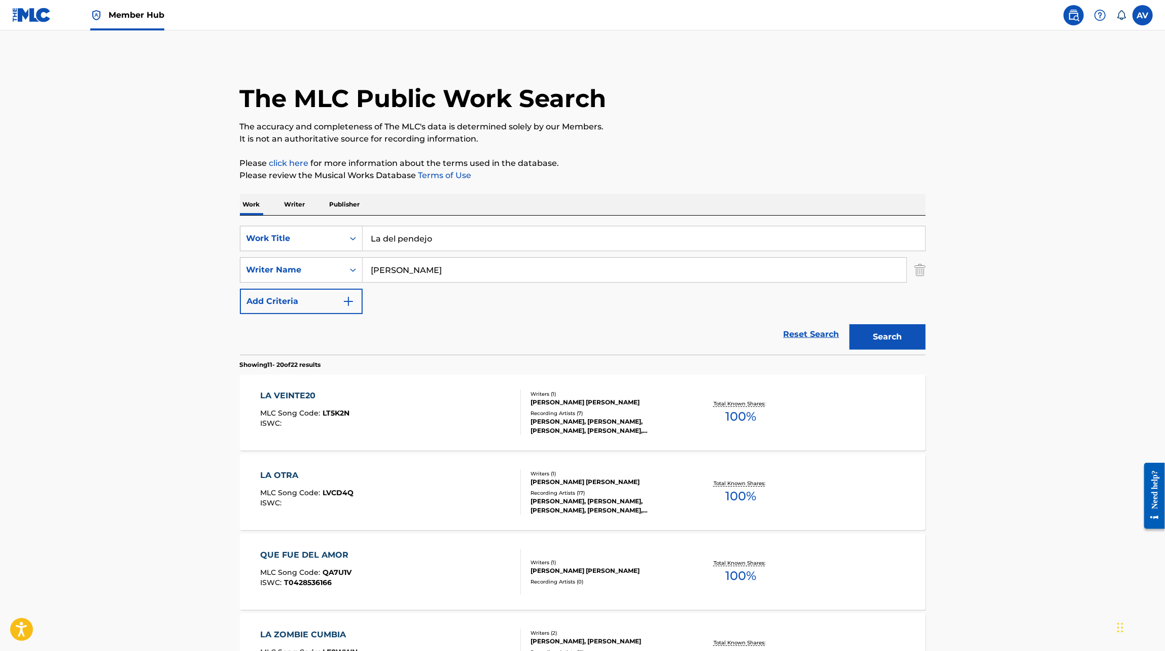
click at [398, 399] on div "LA VEINTE20 MLC Song Code : LT5K2N ISWC :" at bounding box center [390, 413] width 261 height 46
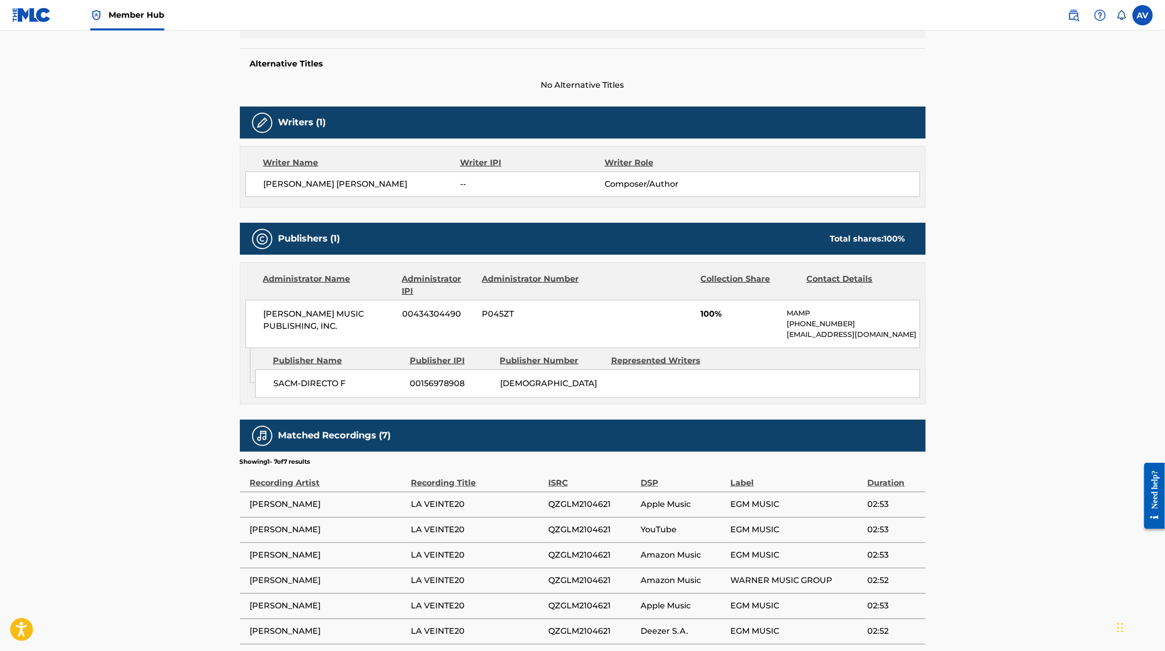
scroll to position [252, 0]
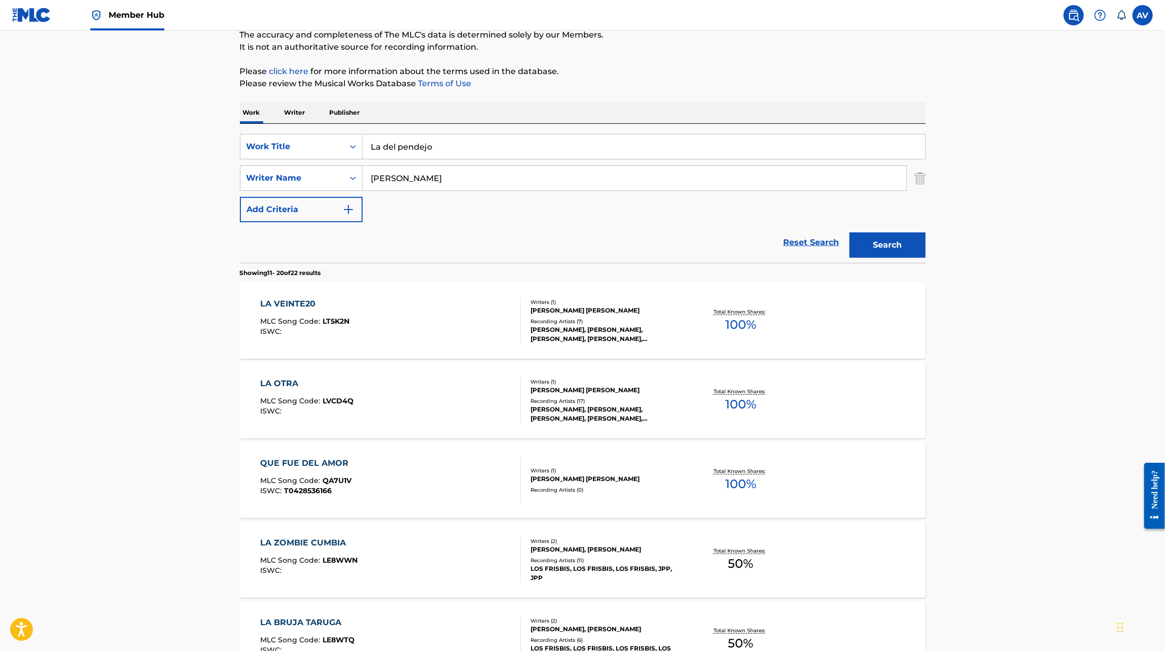
scroll to position [100, 0]
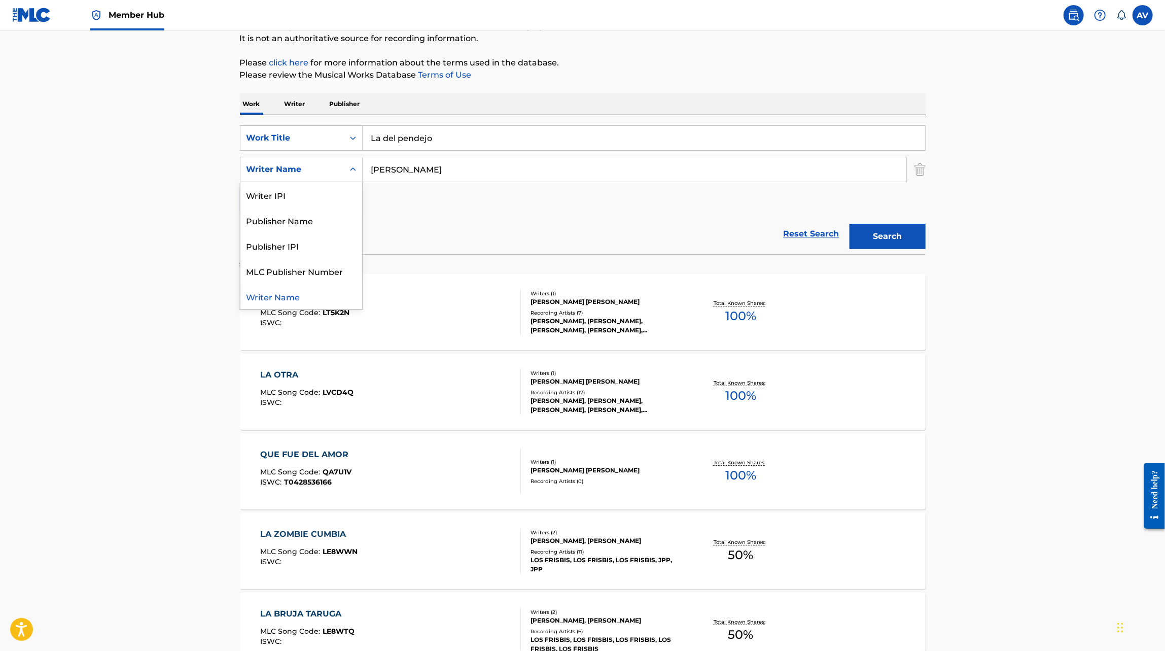
click at [314, 160] on div "Writer Name" at bounding box center [292, 169] width 104 height 19
click at [330, 96] on p "Publisher" at bounding box center [345, 103] width 37 height 21
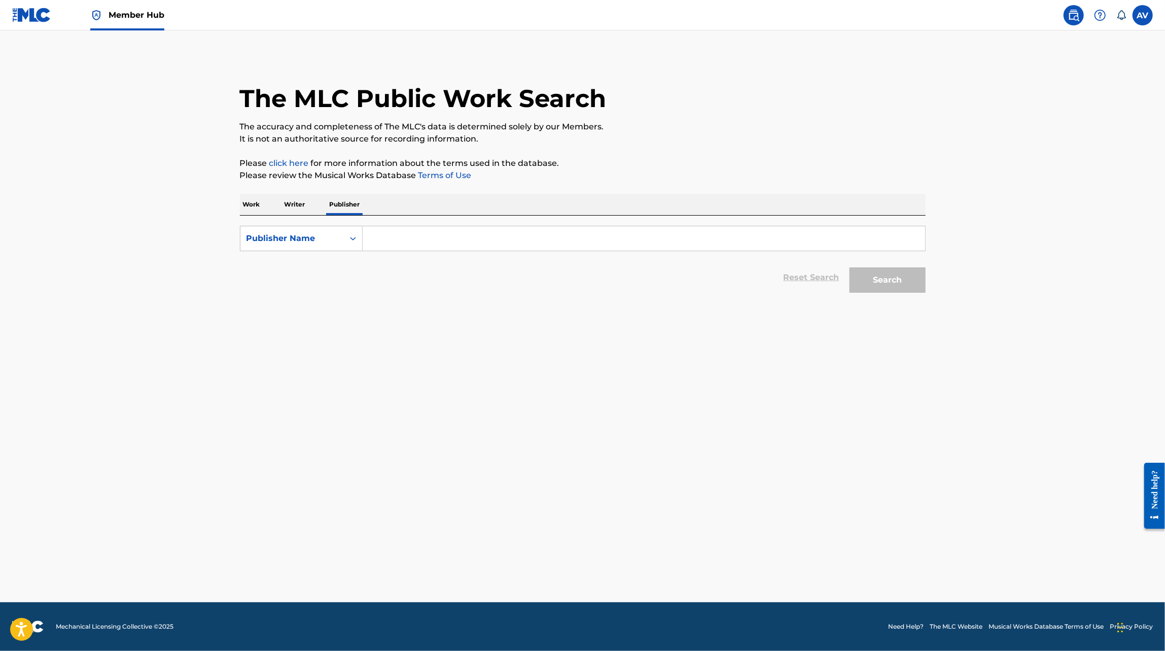
click at [381, 236] on input "Search Form" at bounding box center [644, 238] width 563 height 24
click at [399, 265] on strong "music" at bounding box center [406, 261] width 26 height 10
click at [871, 267] on button "Search" at bounding box center [888, 279] width 76 height 25
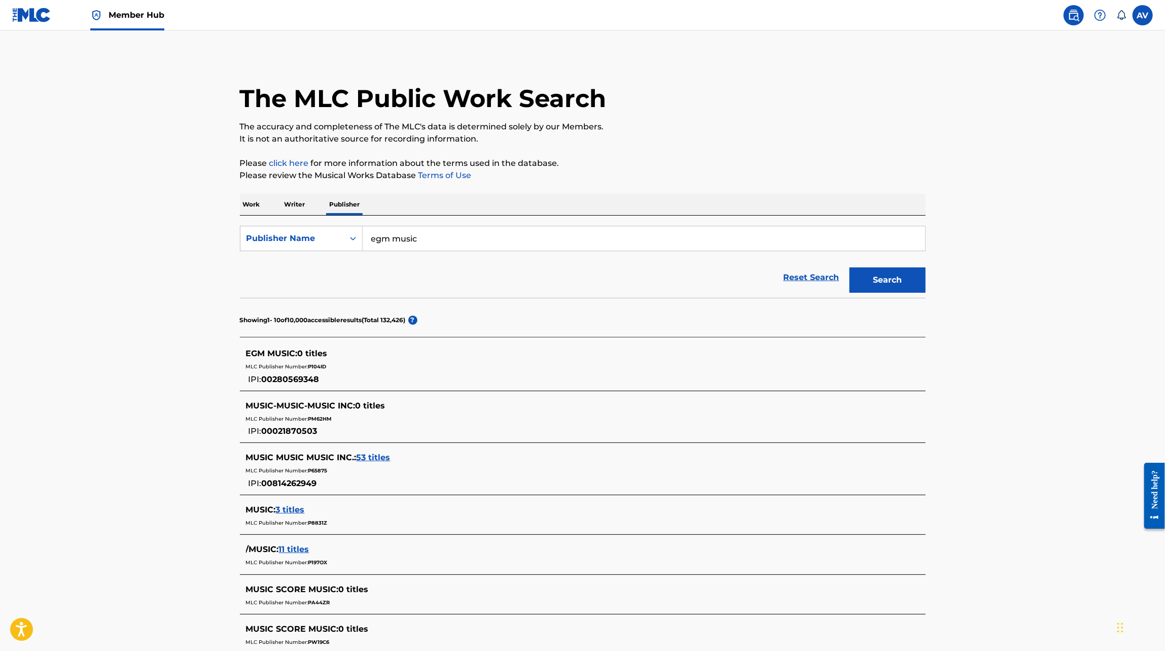
click at [423, 247] on input "egm music" at bounding box center [644, 238] width 563 height 24
click at [850, 267] on button "Search" at bounding box center [888, 279] width 76 height 25
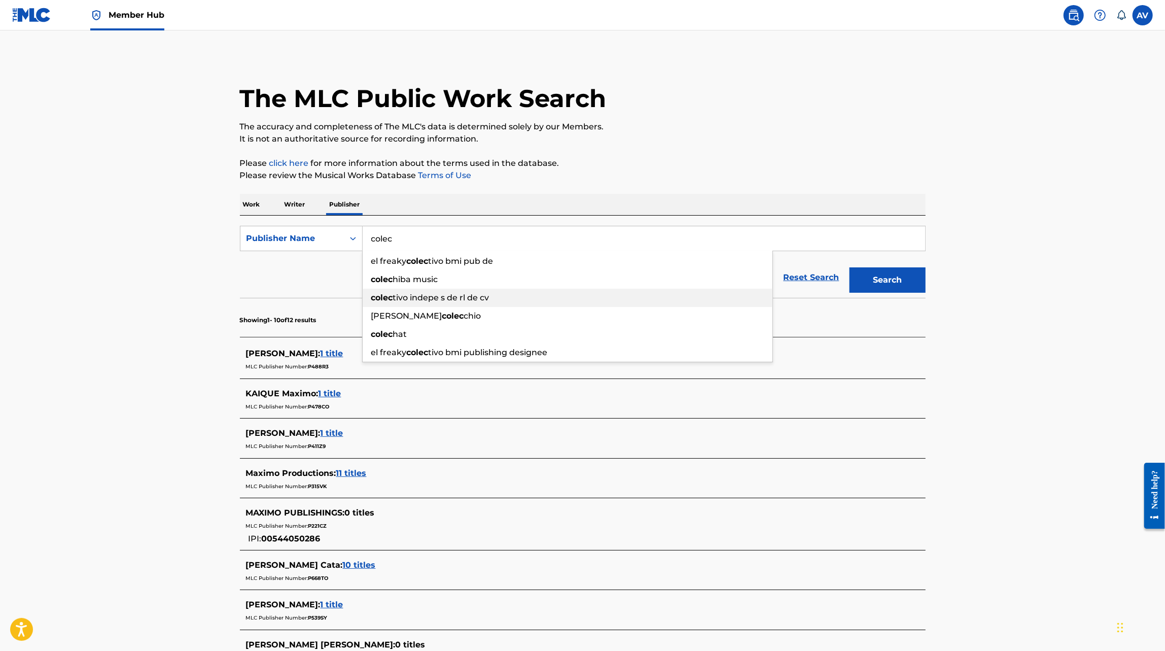
click at [441, 299] on span "tivo indepe s de rl de cv" at bounding box center [441, 298] width 96 height 10
type input "colectivo indepe s de rl de cv"
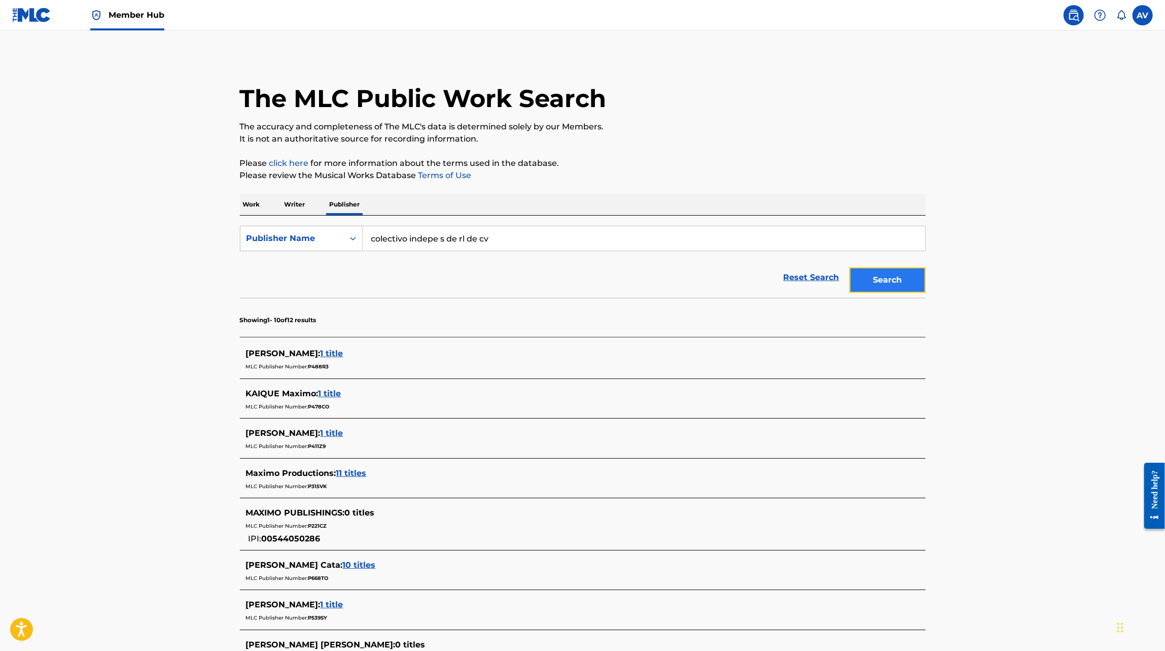
click at [876, 284] on button "Search" at bounding box center [888, 279] width 76 height 25
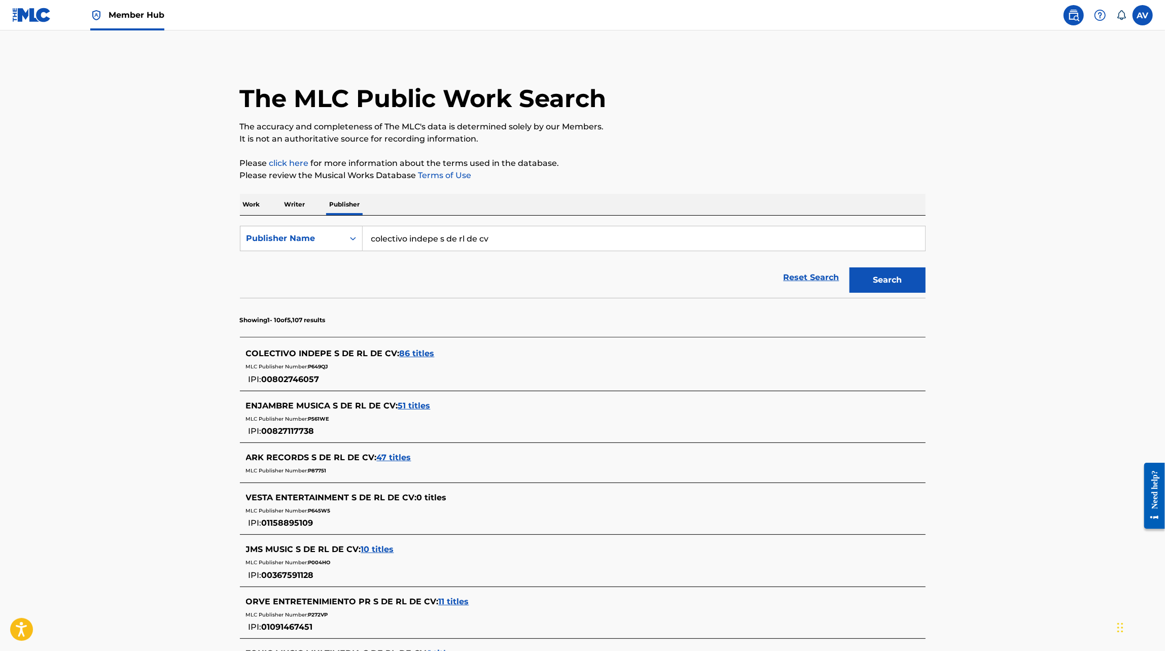
click at [424, 351] on span "86 titles" at bounding box center [417, 354] width 35 height 10
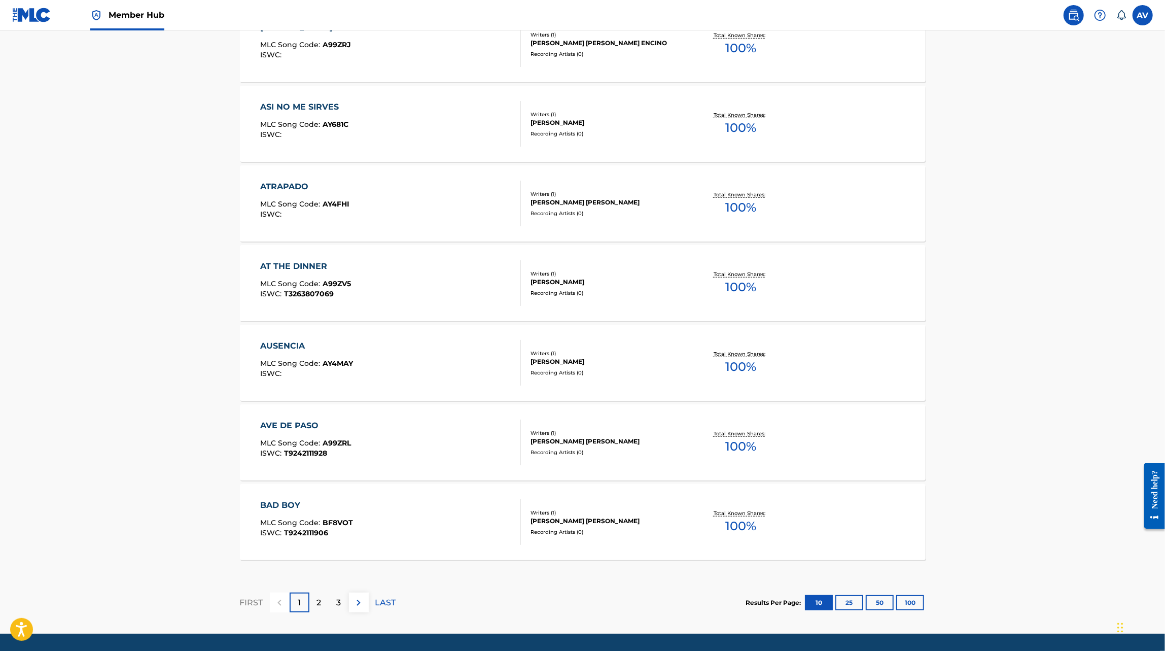
scroll to position [632, 0]
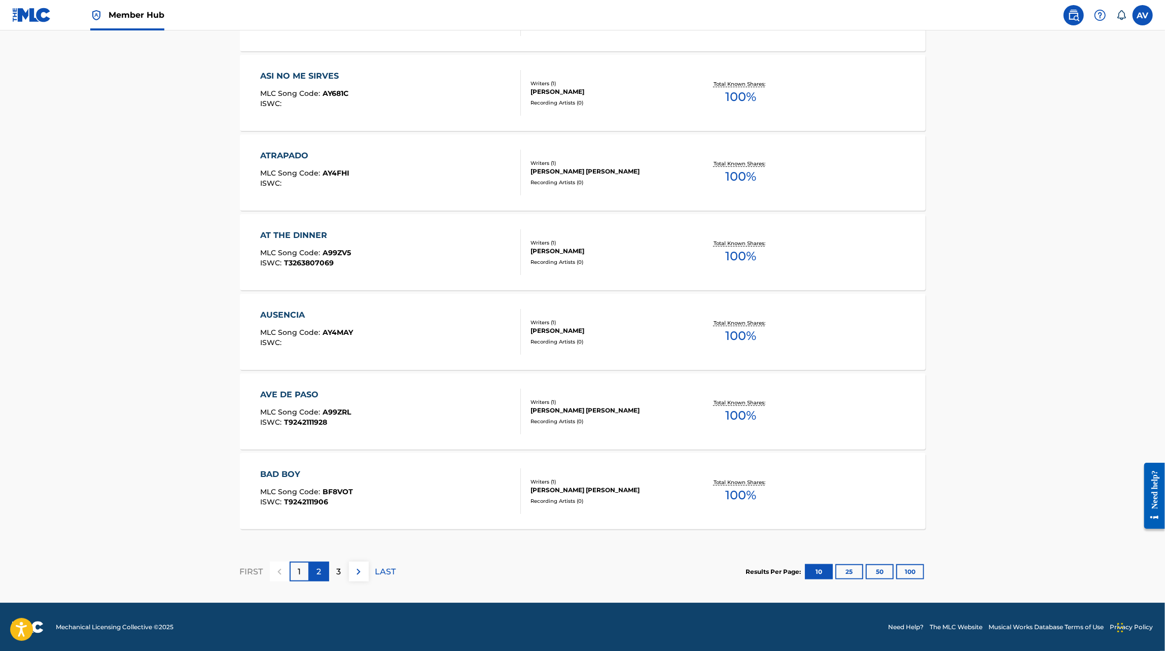
click at [317, 570] on p "2" at bounding box center [319, 572] width 5 height 12
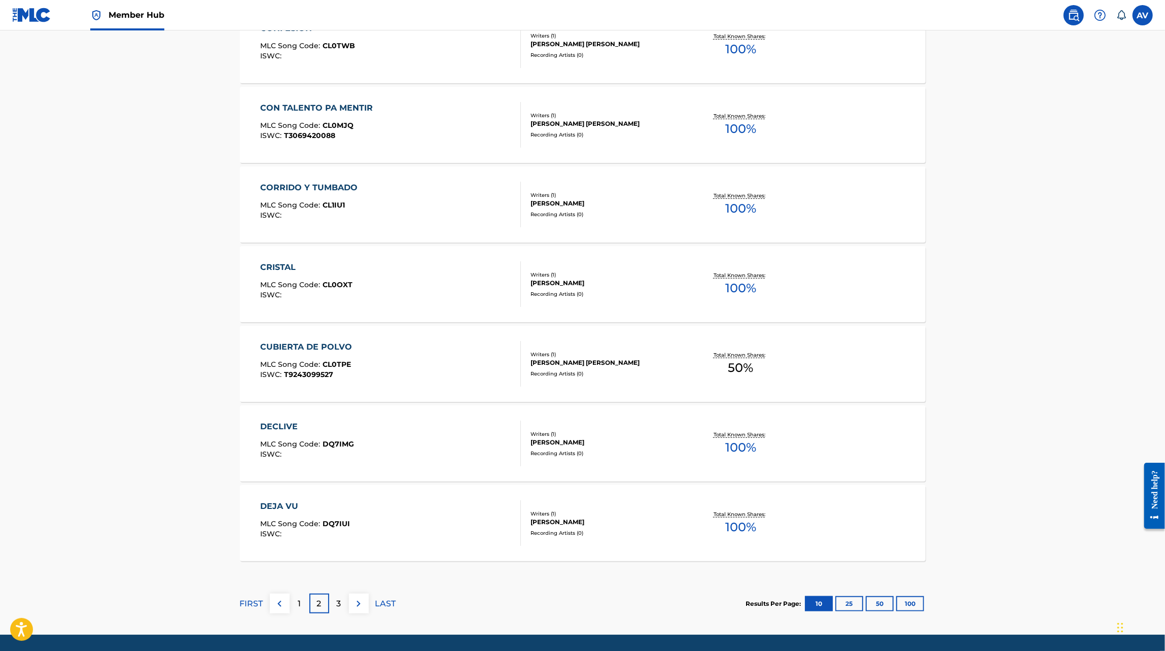
scroll to position [610, 0]
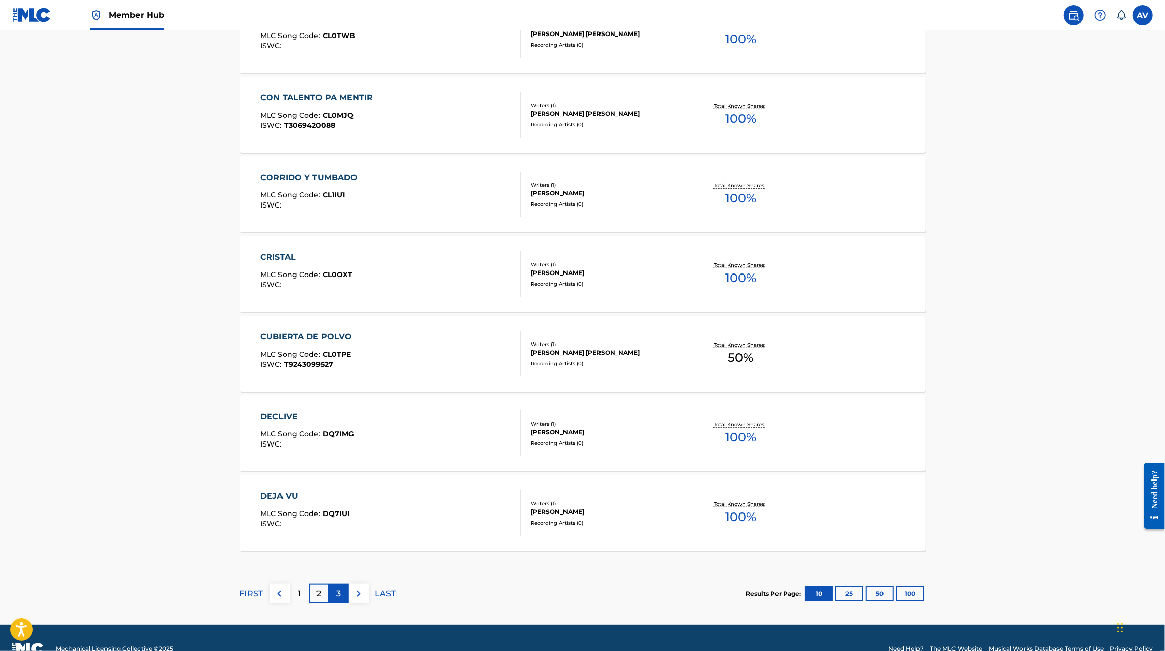
click at [339, 594] on p "3" at bounding box center [339, 594] width 5 height 12
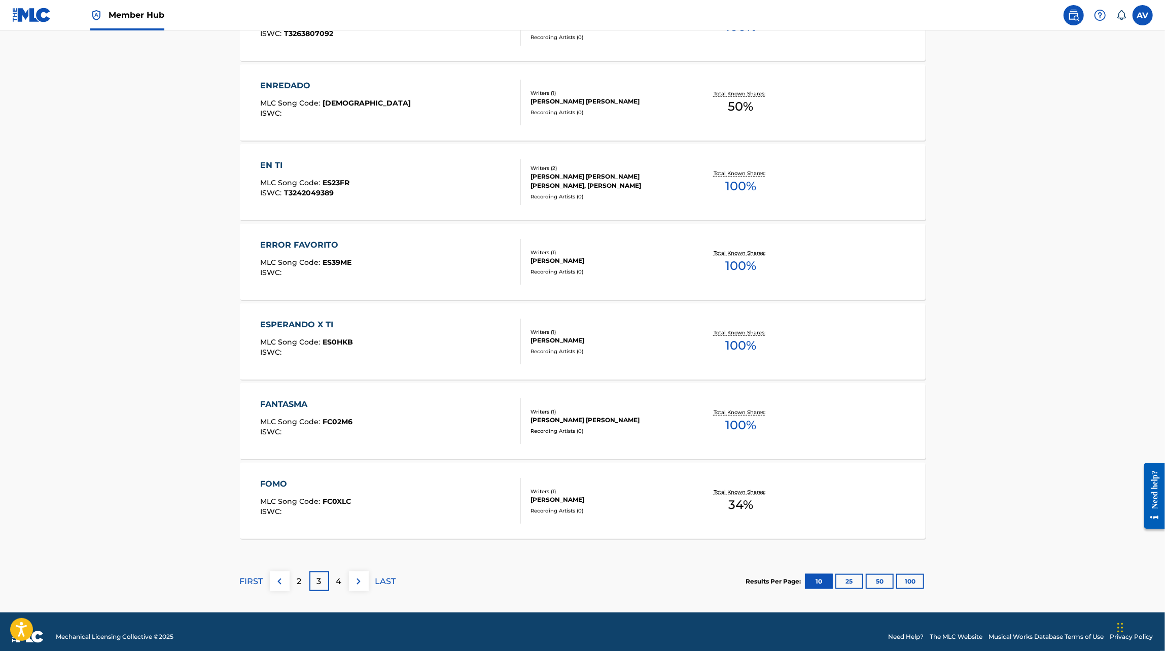
scroll to position [632, 0]
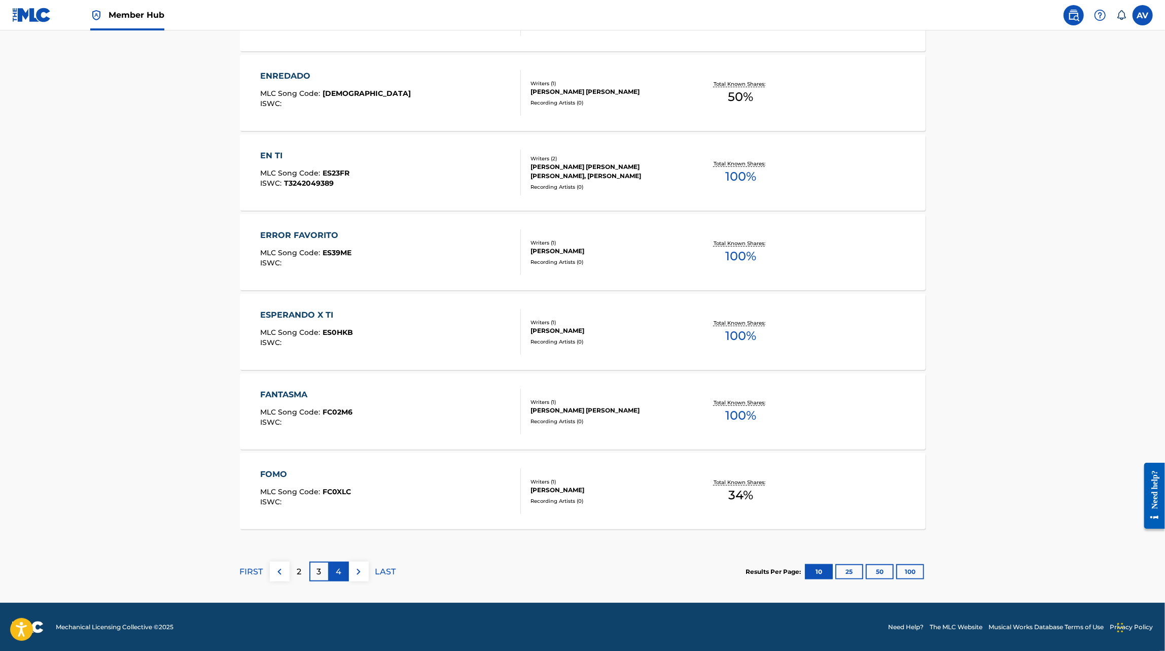
click at [340, 566] on p "4" at bounding box center [339, 572] width 6 height 12
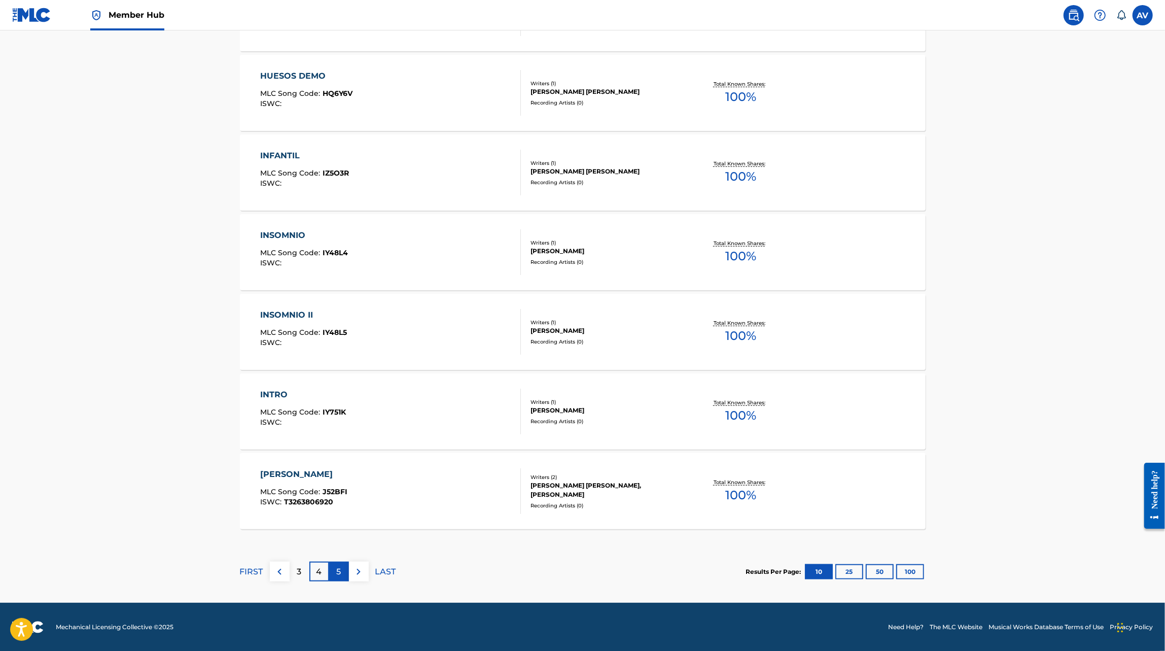
click at [341, 579] on div "5" at bounding box center [339, 572] width 20 height 20
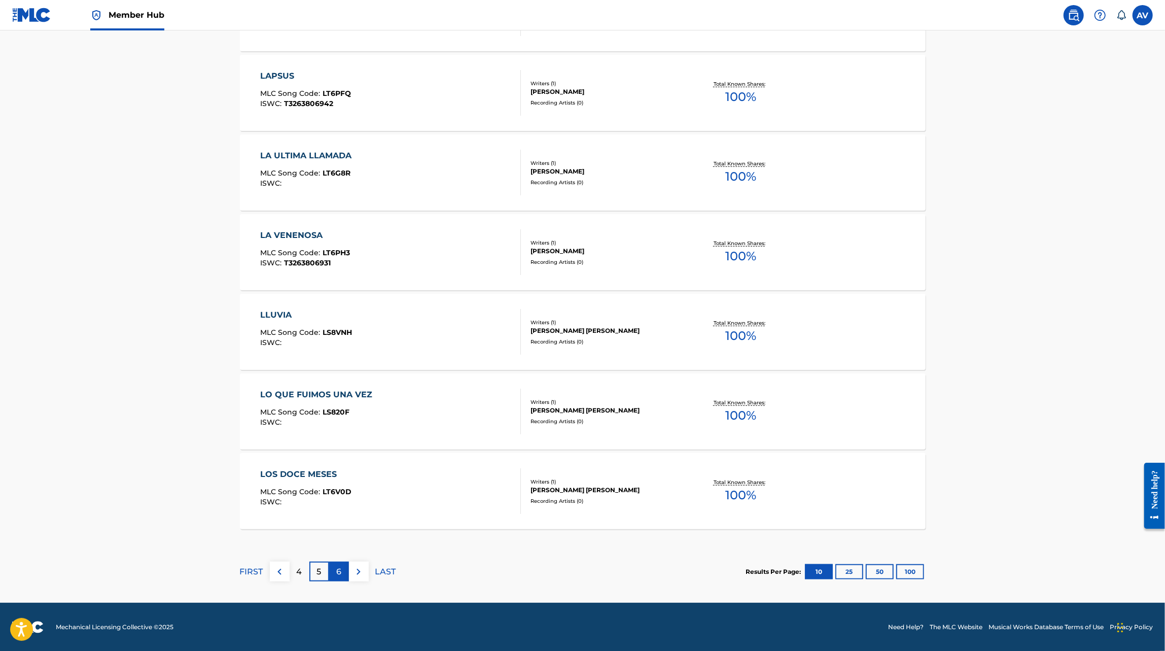
click at [339, 573] on p "6" at bounding box center [338, 572] width 5 height 12
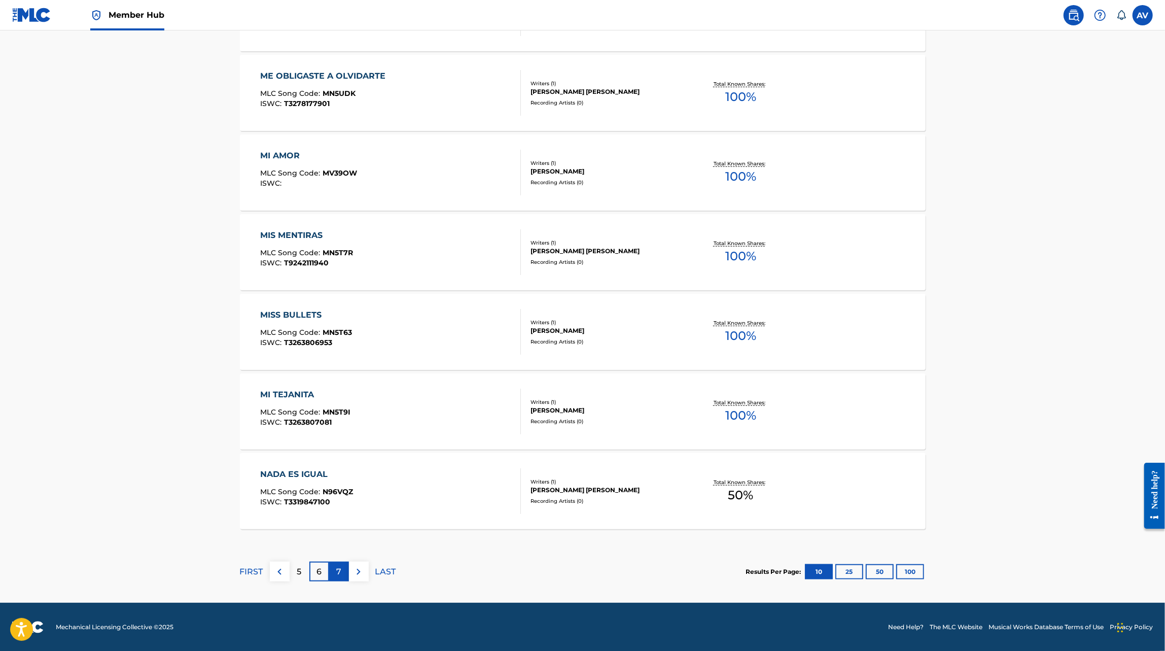
click at [337, 567] on p "7" at bounding box center [338, 572] width 5 height 12
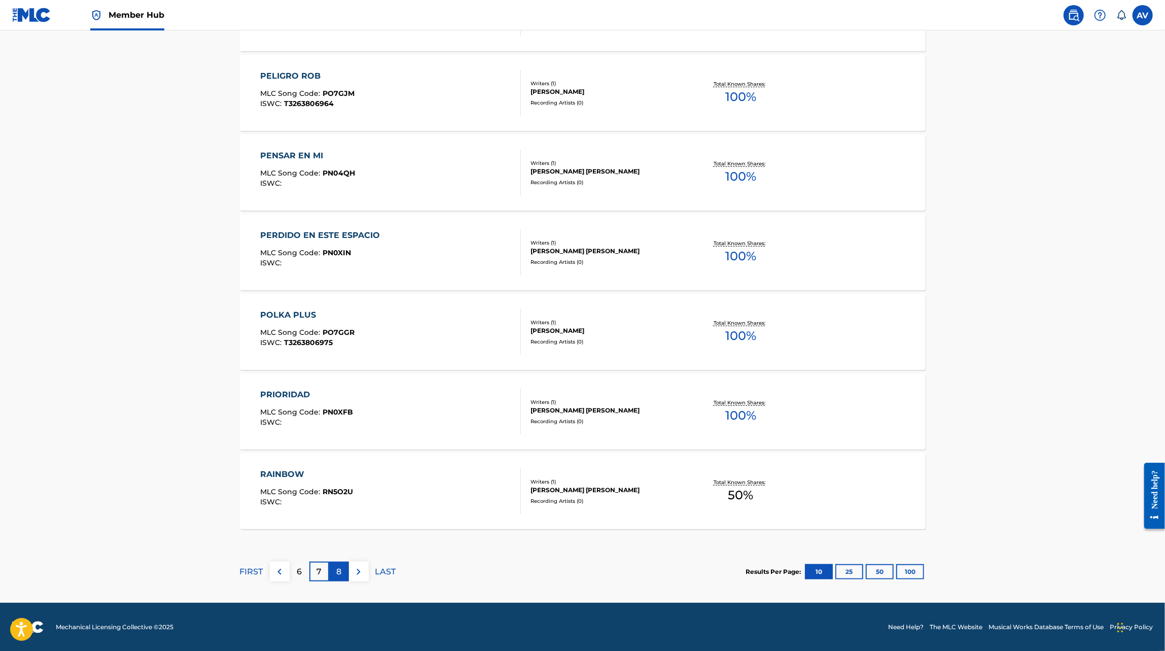
click at [343, 572] on div "8" at bounding box center [339, 572] width 20 height 20
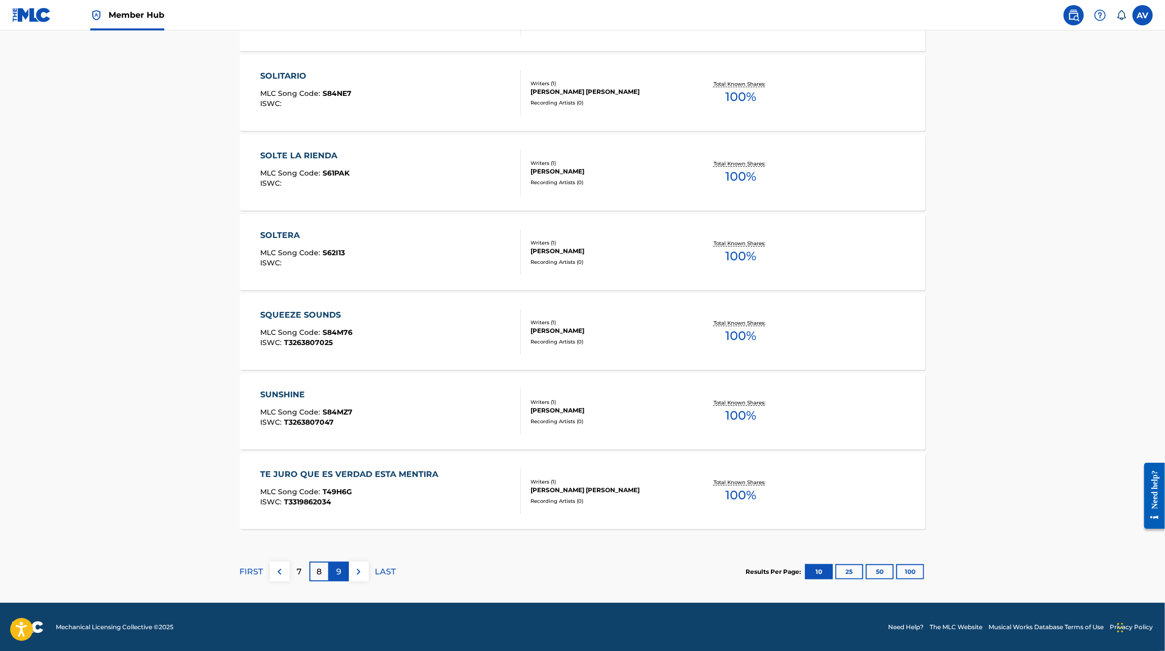
click at [340, 572] on p "9" at bounding box center [338, 572] width 5 height 12
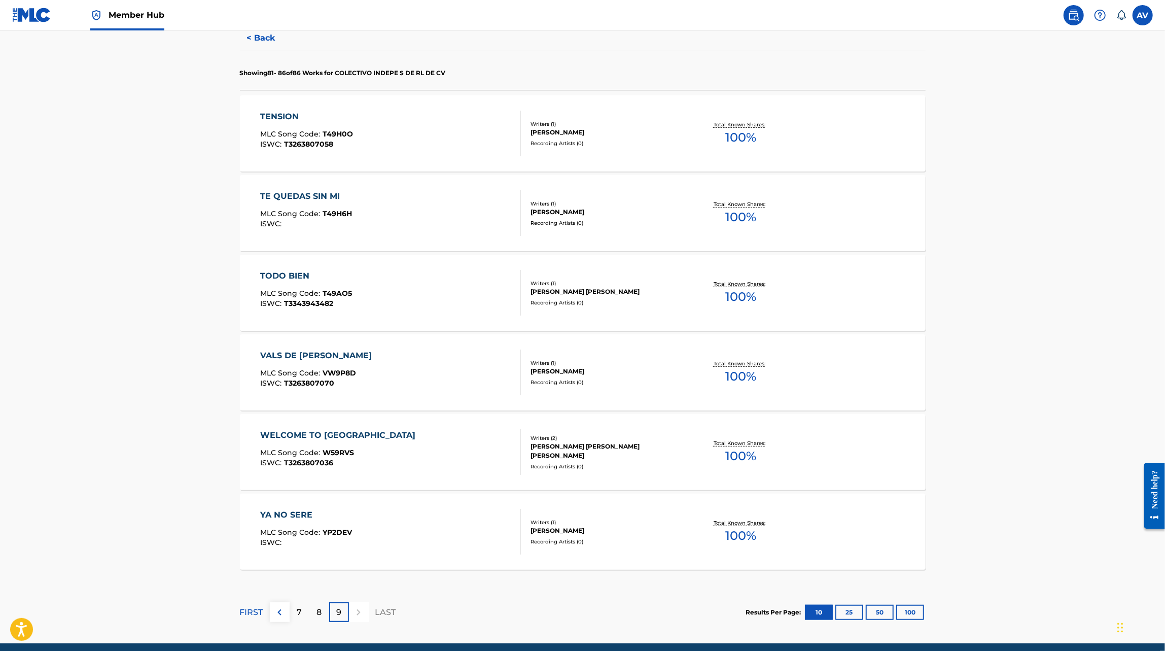
scroll to position [313, 0]
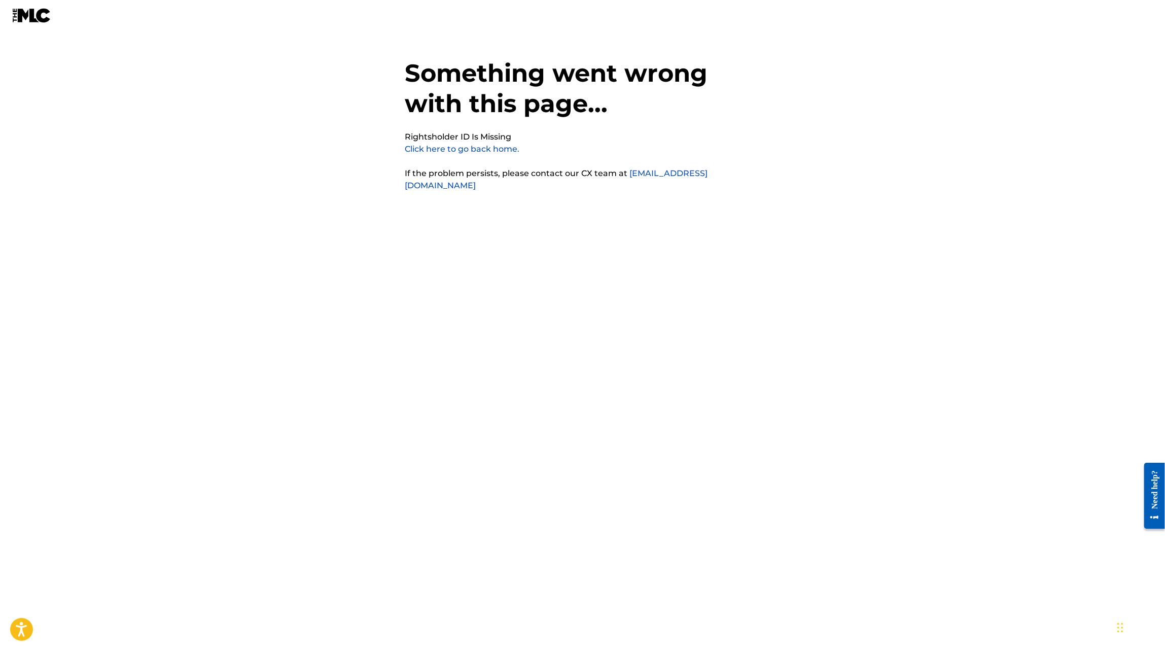
click at [505, 146] on link "Click here to go back home." at bounding box center [462, 149] width 115 height 10
